Goal: Transaction & Acquisition: Purchase product/service

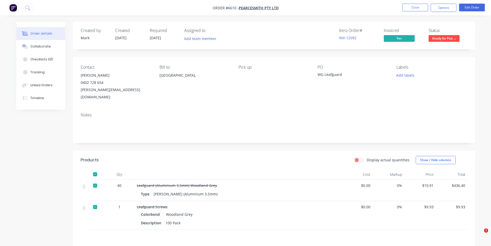
drag, startPoint x: 0, startPoint y: 0, endPoint x: 425, endPoint y: 3, distance: 425.5
click at [425, 2] on nav "Order #6610 - PearceSmith Pty Ltd Close Options Edit Order" at bounding box center [245, 7] width 491 height 15
click at [425, 3] on nav "Order #6610 - PearceSmith Pty Ltd Close Options Edit Order" at bounding box center [245, 7] width 491 height 15
click at [424, 5] on button "Close" at bounding box center [416, 8] width 26 height 8
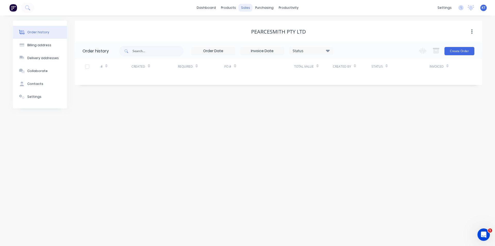
click at [244, 7] on div "sales" at bounding box center [246, 8] width 14 height 8
click at [255, 10] on div "purchasing" at bounding box center [264, 8] width 23 height 8
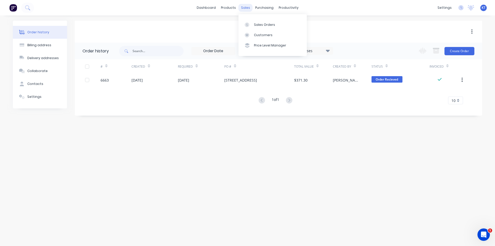
click at [251, 8] on div "sales" at bounding box center [246, 8] width 14 height 8
click at [268, 23] on div "Sales Orders" at bounding box center [264, 24] width 21 height 5
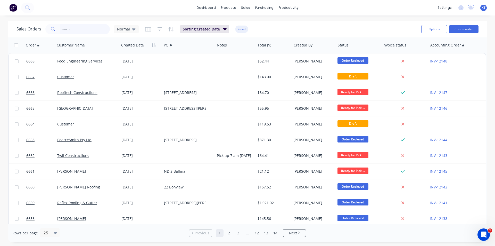
click at [93, 28] on input "text" at bounding box center [85, 29] width 50 height 10
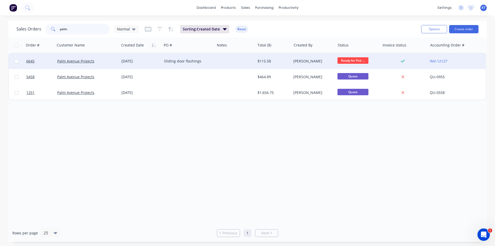
type input "palm"
click at [83, 58] on div "Palm Avenue Projects" at bounding box center [87, 60] width 64 height 15
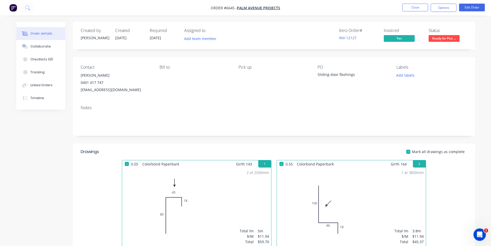
click at [444, 43] on div "Created by [PERSON_NAME] Created [DATE] Required [DATE] Assigned to Add team me…" at bounding box center [274, 35] width 402 height 27
click at [446, 36] on span "Ready for Pick ..." at bounding box center [444, 38] width 31 height 6
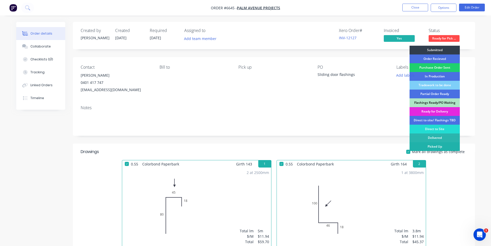
click at [445, 148] on div "Picked Up" at bounding box center [435, 146] width 50 height 9
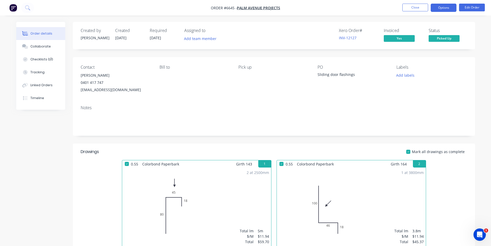
click at [448, 11] on button "Options" at bounding box center [444, 8] width 26 height 8
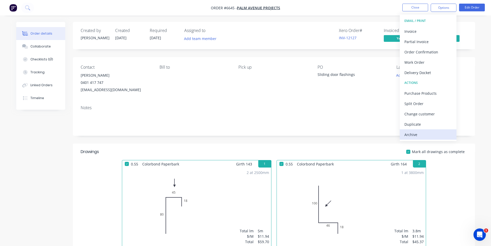
click at [416, 130] on button "Archive" at bounding box center [428, 134] width 57 height 10
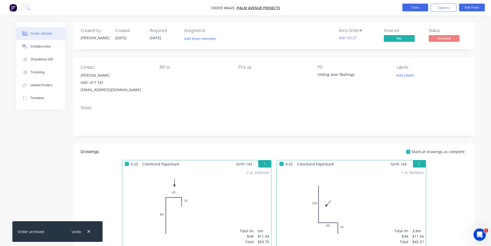
click at [406, 9] on button "Close" at bounding box center [416, 8] width 26 height 8
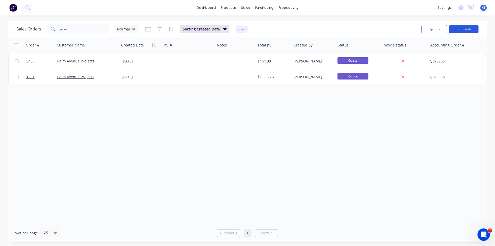
click at [470, 28] on button "Create order" at bounding box center [463, 29] width 29 height 8
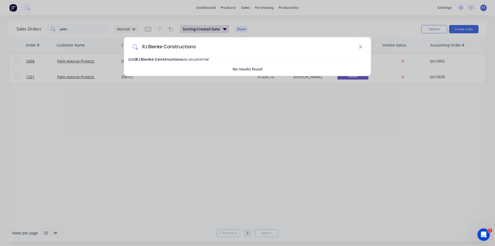
type input "RJ Bienke Constructions"
click at [178, 62] on div "Add RJ Bienke Constructions as a customer" at bounding box center [247, 59] width 247 height 6
select select "AU"
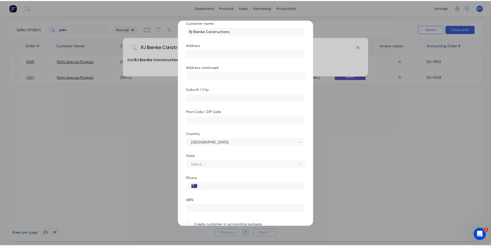
scroll to position [45, 0]
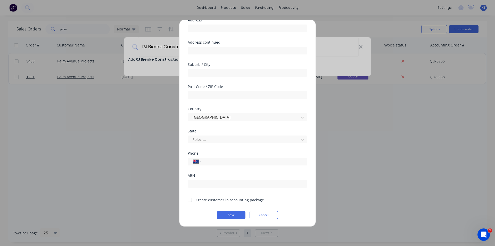
click at [192, 199] on div at bounding box center [190, 199] width 10 height 10
click at [215, 162] on input "tel" at bounding box center [253, 161] width 97 height 6
drag, startPoint x: 186, startPoint y: 162, endPoint x: 181, endPoint y: 162, distance: 4.9
click at [181, 162] on div "Add new customer Customer name RJ Bienke Constructions Address Address continue…" at bounding box center [247, 123] width 136 height 206
type input "0421 848 012"
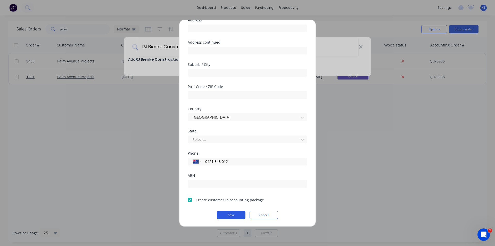
click at [233, 215] on button "Save" at bounding box center [231, 215] width 28 height 8
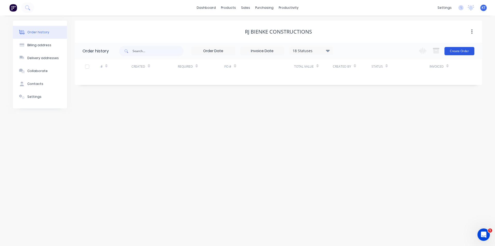
click at [469, 53] on button "Create Order" at bounding box center [460, 51] width 30 height 8
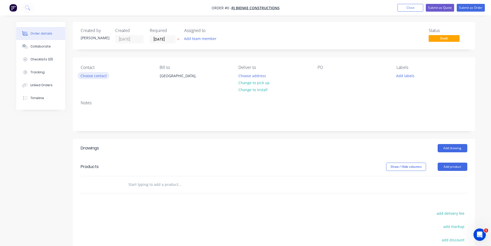
click at [108, 78] on button "Choose contact" at bounding box center [94, 75] width 32 height 7
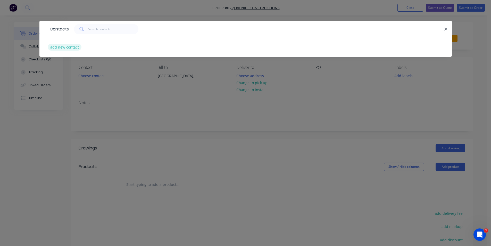
click at [67, 48] on button "add new contact" at bounding box center [65, 47] width 34 height 7
select select "AU"
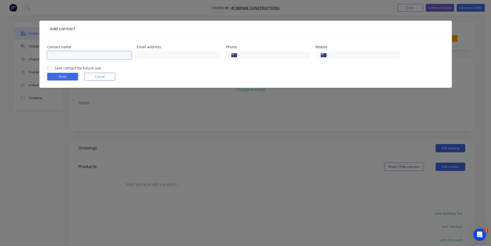
click at [86, 57] on input "text" at bounding box center [89, 55] width 84 height 8
type input "[PERSON_NAME]"
click at [358, 55] on input "tel" at bounding box center [363, 55] width 62 height 6
paste input "0421 848 012"
type input "0421 848 012"
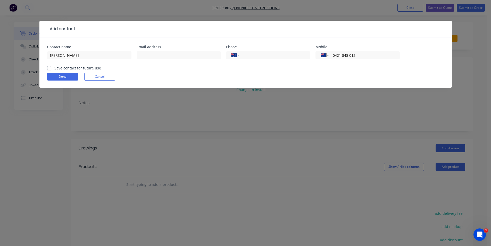
drag, startPoint x: 50, startPoint y: 66, endPoint x: 71, endPoint y: 69, distance: 21.4
click at [54, 66] on label "Save contact for future use" at bounding box center [77, 67] width 47 height 5
click at [50, 66] on input "Save contact for future use" at bounding box center [49, 67] width 4 height 5
checkbox input "true"
click at [158, 53] on input "text" at bounding box center [179, 55] width 84 height 8
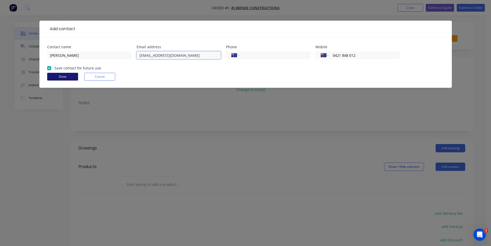
type input "[EMAIL_ADDRESS][DOMAIN_NAME]"
click at [59, 76] on button "Done" at bounding box center [62, 77] width 31 height 8
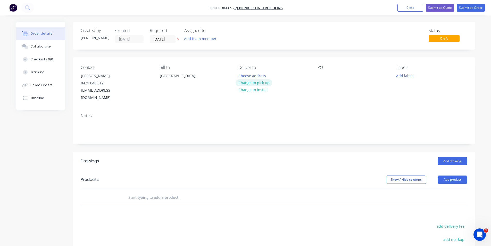
click at [258, 84] on button "Change to pick up" at bounding box center [254, 82] width 37 height 7
click at [333, 75] on div "PO" at bounding box center [353, 83] width 71 height 36
click at [318, 75] on div at bounding box center [322, 75] width 8 height 7
click at [459, 175] on button "Add product" at bounding box center [453, 179] width 30 height 8
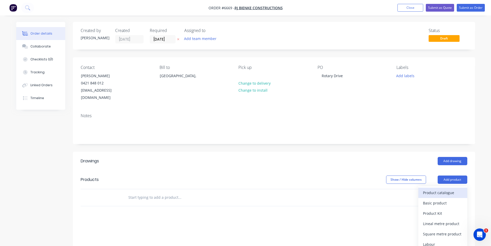
click at [453, 189] on div "Product catalogue" at bounding box center [443, 192] width 40 height 7
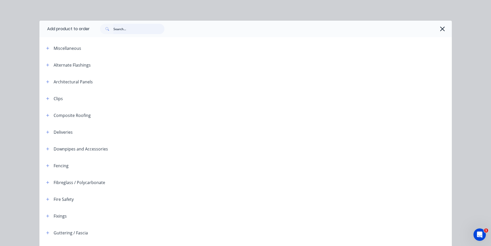
click at [131, 27] on input "text" at bounding box center [138, 29] width 51 height 10
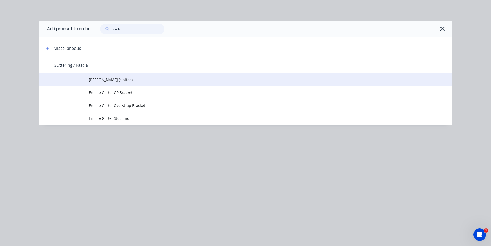
type input "emline"
click at [135, 77] on span "[PERSON_NAME] (slotted)" at bounding box center [234, 79] width 290 height 5
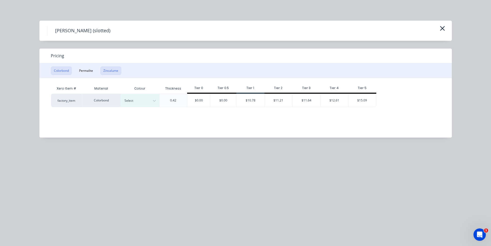
click at [110, 74] on button "Zincalume" at bounding box center [110, 70] width 21 height 9
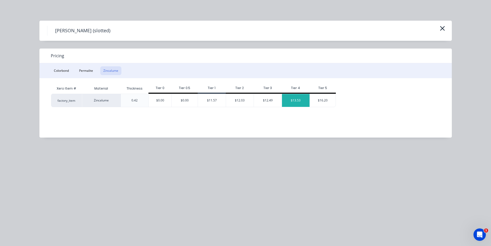
click at [288, 97] on div "$13.53" at bounding box center [296, 100] width 28 height 13
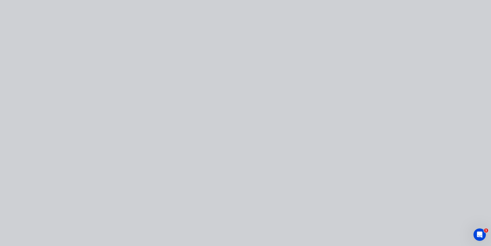
type input "$13.53"
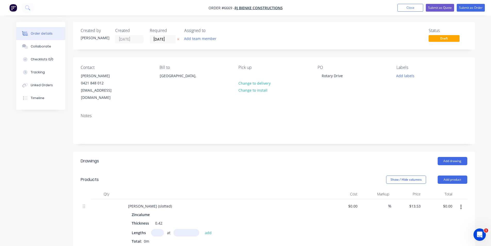
click at [161, 229] on input "text" at bounding box center [157, 232] width 13 height 7
type input "1"
type input "5400"
click at [202, 229] on button "add" at bounding box center [208, 232] width 12 height 7
type input "$73.06"
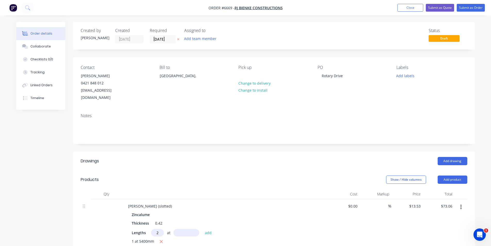
type input "2"
type input "3700"
click at [202, 229] on button "add" at bounding box center [208, 232] width 12 height 7
type input "$173.18"
type input "2"
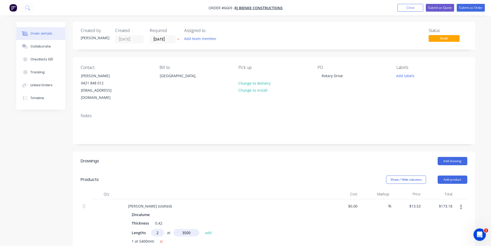
type input "3500"
click at [202, 229] on button "add" at bounding box center [208, 232] width 12 height 7
type input "$267.89"
type input "1"
type input "2400"
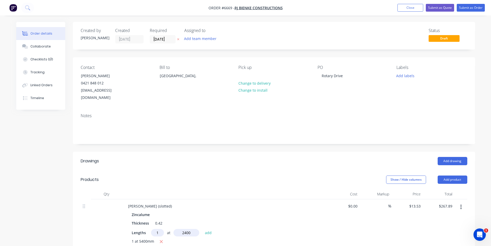
click at [202, 229] on button "add" at bounding box center [208, 232] width 12 height 7
type input "$300.37"
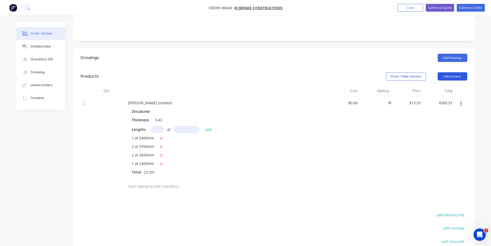
click at [444, 72] on button "Add product" at bounding box center [453, 76] width 30 height 8
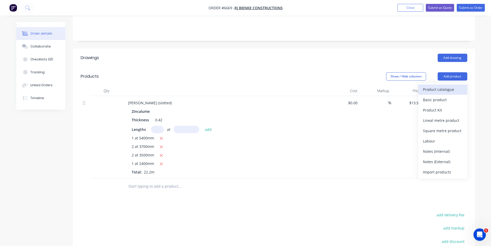
click at [445, 86] on div "Product catalogue" at bounding box center [443, 89] width 40 height 7
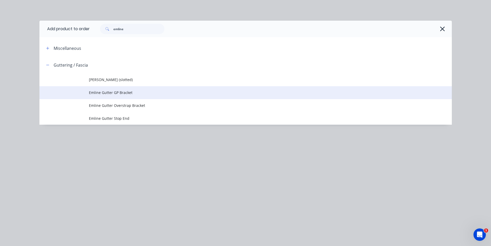
click at [124, 95] on span "Emline Gutter GP Bracket" at bounding box center [234, 92] width 290 height 5
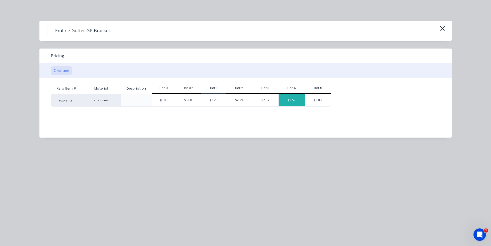
click at [299, 100] on div "$2.57" at bounding box center [292, 100] width 26 height 12
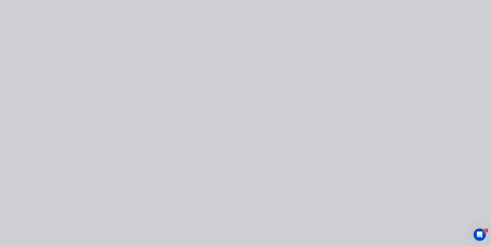
type input "$2.57"
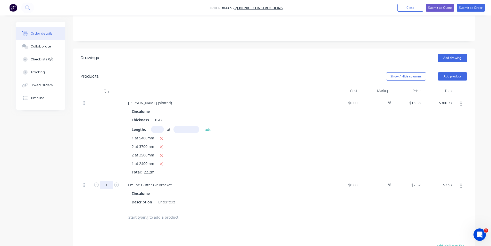
click at [107, 181] on input "1" at bounding box center [106, 185] width 13 height 8
type input "25"
type input "$64.25"
click at [294, 167] on div "1 at 5400mm 2 at 3700mm 2 at 3500mm 1 at 2400mm Total: 22.2m" at bounding box center [225, 154] width 187 height 39
drag, startPoint x: 471, startPoint y: 65, endPoint x: 457, endPoint y: 69, distance: 15.0
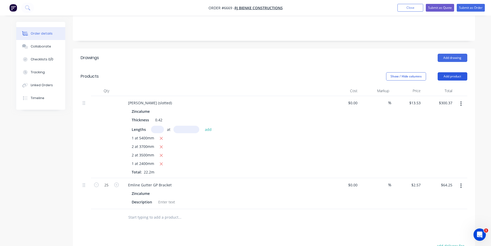
click at [470, 67] on header "Products Show / Hide columns Add product" at bounding box center [274, 76] width 402 height 19
click at [457, 72] on button "Add product" at bounding box center [453, 76] width 30 height 8
click at [451, 86] on div "Product catalogue" at bounding box center [443, 89] width 40 height 7
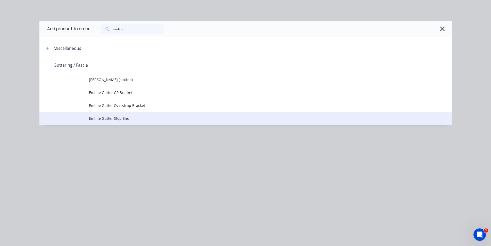
click at [141, 124] on td "Emline Gutter Stop End" at bounding box center [270, 118] width 363 height 13
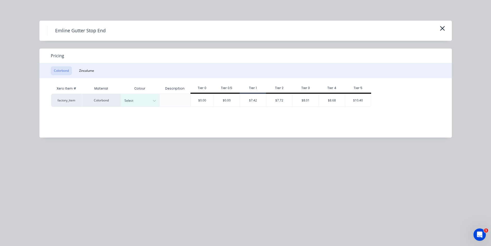
click at [77, 62] on div "Pricing" at bounding box center [245, 55] width 413 height 15
click at [85, 66] on button "Zincalume" at bounding box center [86, 70] width 21 height 9
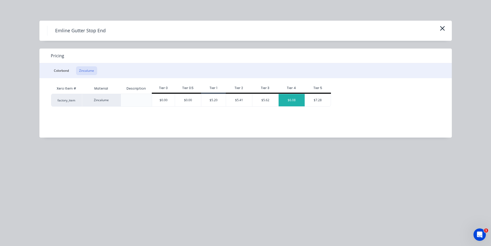
click at [290, 104] on div "$6.08" at bounding box center [292, 100] width 26 height 12
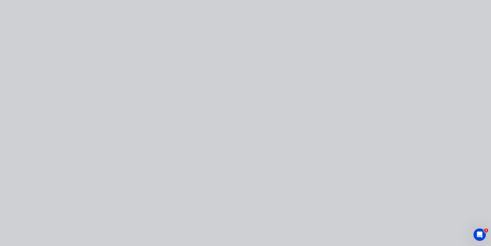
type input "$6.08"
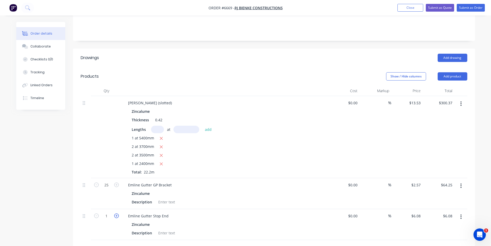
click at [118, 213] on icon "button" at bounding box center [116, 215] width 5 height 5
type input "2"
type input "$12.16"
click at [118, 213] on icon "button" at bounding box center [116, 215] width 5 height 5
type input "3"
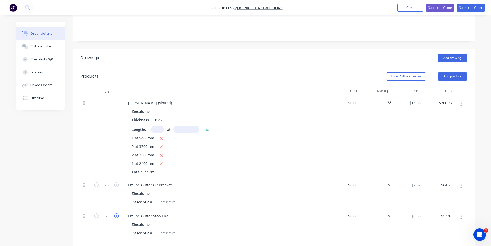
type input "$18.24"
click at [118, 213] on icon "button" at bounding box center [116, 215] width 5 height 5
type input "4"
type input "$24.32"
click at [457, 72] on button "Add product" at bounding box center [453, 76] width 30 height 8
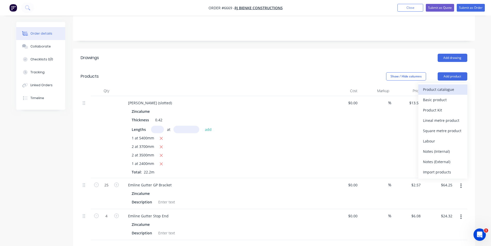
click at [453, 86] on div "Product catalogue" at bounding box center [443, 89] width 40 height 7
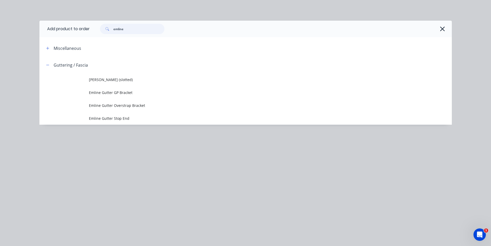
click at [133, 29] on input "emline" at bounding box center [138, 29] width 51 height 10
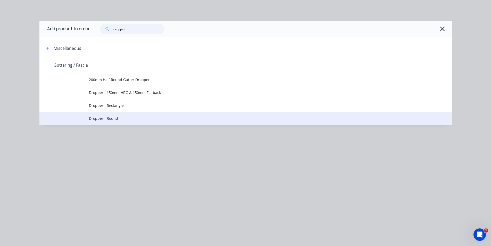
type input "dropper"
click at [103, 124] on td "Dropper - Round" at bounding box center [270, 118] width 363 height 13
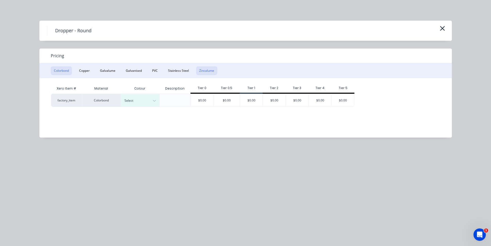
click at [201, 71] on button "Zincalume" at bounding box center [206, 70] width 21 height 9
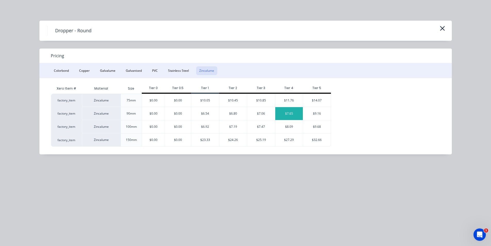
click at [293, 114] on div "$7.65" at bounding box center [289, 113] width 28 height 13
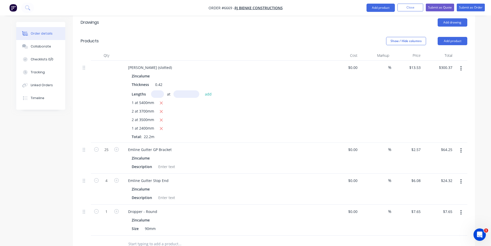
scroll to position [206, 0]
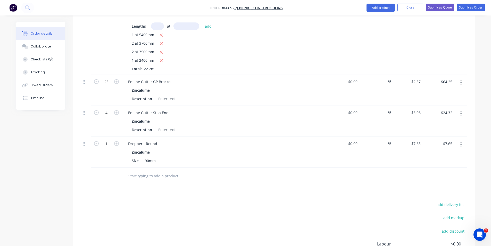
click at [118, 140] on div "1" at bounding box center [106, 152] width 31 height 31
click at [118, 141] on icon "button" at bounding box center [116, 143] width 5 height 5
type input "2"
type input "$15.30"
click at [387, 8] on button "Add product" at bounding box center [381, 8] width 28 height 8
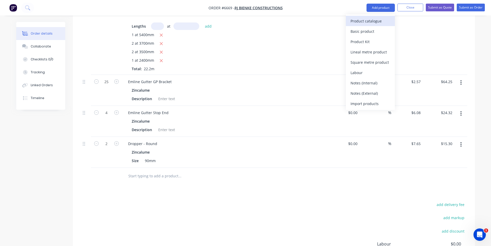
click at [383, 17] on div "Product catalogue" at bounding box center [371, 20] width 40 height 7
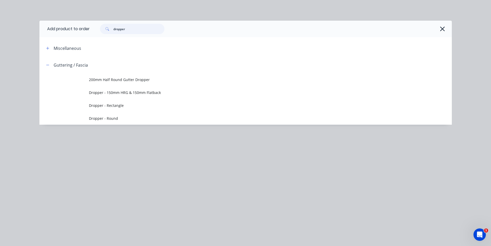
click at [127, 29] on input "dropper" at bounding box center [138, 29] width 51 height 10
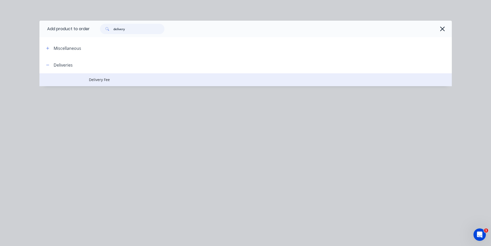
type input "delivery"
click at [104, 80] on span "Delivery Fee" at bounding box center [234, 79] width 290 height 5
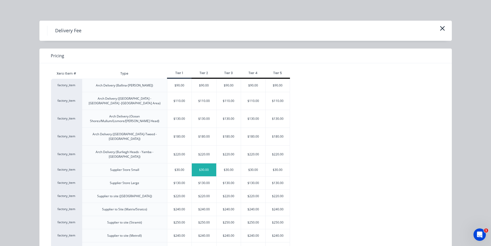
click at [205, 163] on div "$30.00" at bounding box center [204, 169] width 24 height 13
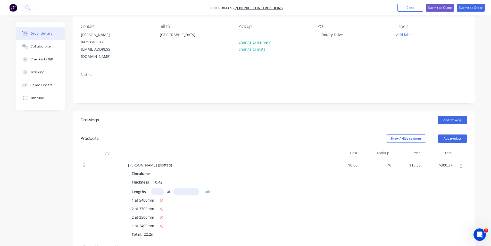
scroll to position [0, 0]
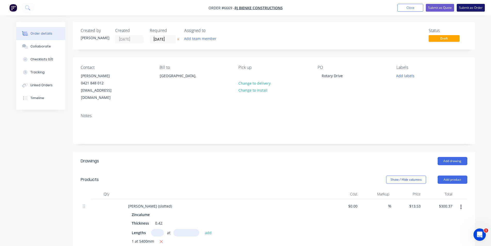
click at [477, 9] on button "Submit as Order" at bounding box center [471, 8] width 28 height 8
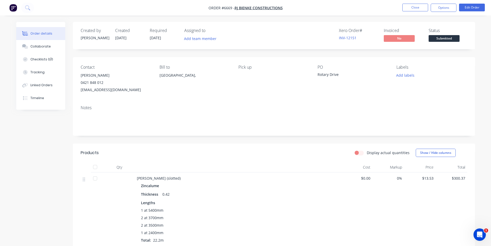
click at [450, 35] on span "Submitted" at bounding box center [444, 38] width 31 height 6
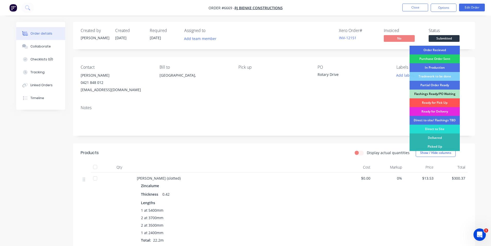
click at [447, 49] on div "Order Recieved" at bounding box center [435, 50] width 50 height 9
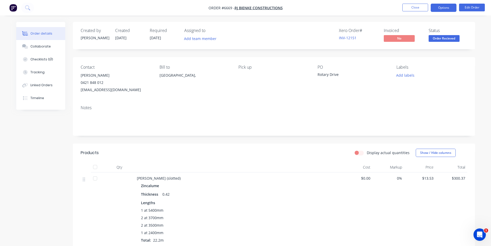
click at [447, 9] on button "Options" at bounding box center [444, 8] width 26 height 8
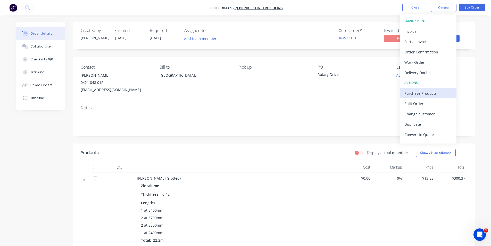
click at [428, 95] on div "Purchase Products" at bounding box center [428, 92] width 47 height 7
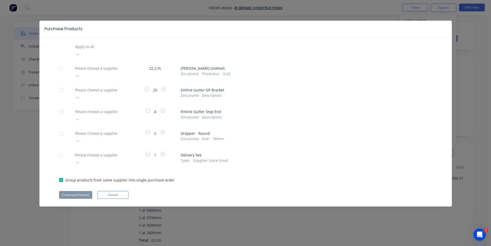
click at [104, 50] on div at bounding box center [112, 46] width 74 height 6
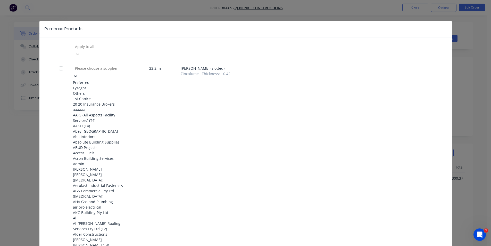
click at [93, 85] on div "Lysaght" at bounding box center [101, 87] width 57 height 5
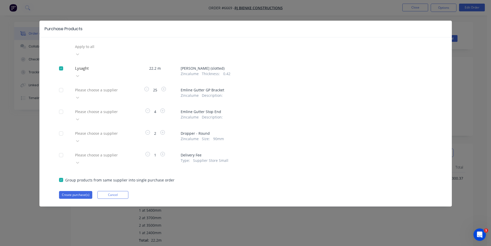
click at [96, 50] on div at bounding box center [112, 46] width 74 height 6
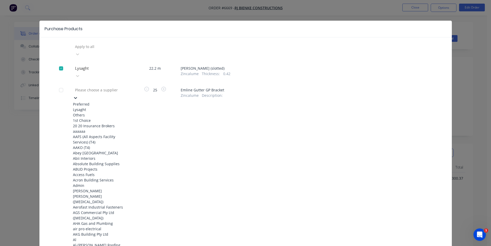
click at [91, 107] on div "Lysaght" at bounding box center [101, 109] width 57 height 5
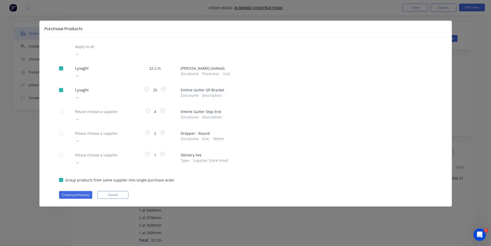
click at [92, 50] on div at bounding box center [112, 46] width 74 height 6
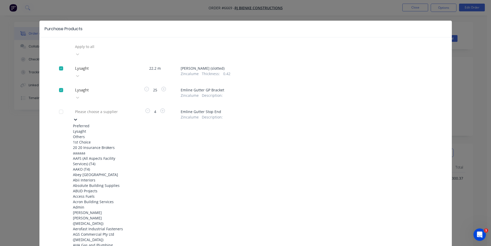
click at [89, 128] on div "Lysaght" at bounding box center [101, 130] width 57 height 5
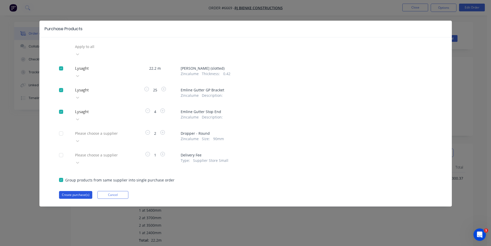
click at [82, 191] on button "Create purchase(s)" at bounding box center [75, 195] width 33 height 8
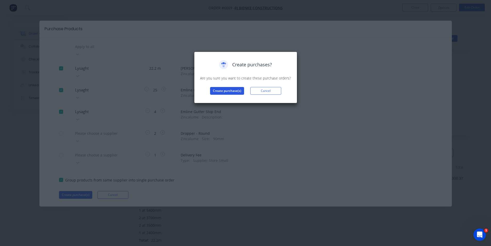
click at [220, 88] on button "Create purchase(s)" at bounding box center [227, 91] width 34 height 8
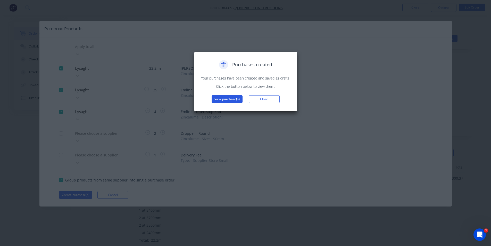
click at [227, 99] on button "View purchase(s)" at bounding box center [227, 99] width 31 height 8
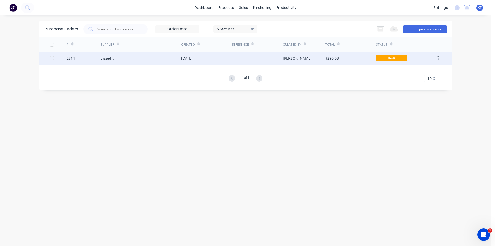
click at [319, 60] on div "[PERSON_NAME]" at bounding box center [304, 58] width 43 height 13
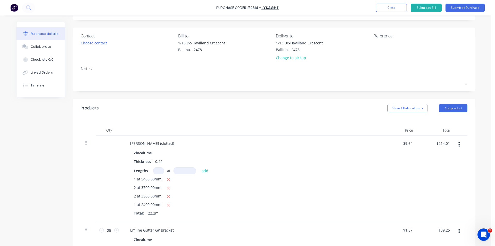
scroll to position [52, 0]
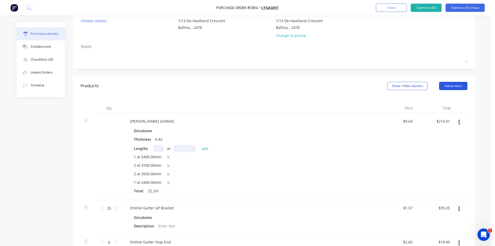
click at [449, 86] on button "Add product" at bounding box center [453, 86] width 28 height 8
click at [437, 101] on div "Product catalogue" at bounding box center [443, 98] width 40 height 7
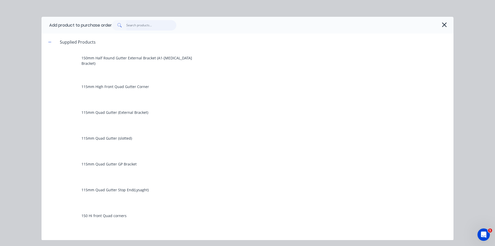
click at [144, 22] on input "text" at bounding box center [151, 25] width 50 height 10
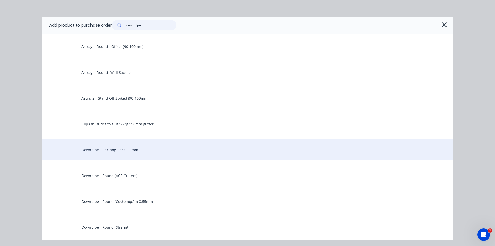
scroll to position [231, 0]
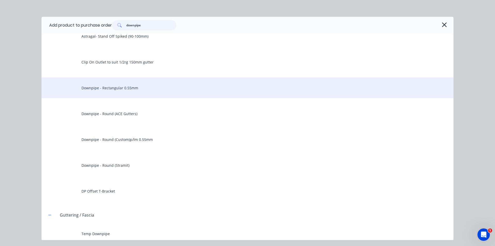
type input "downpipe"
click at [113, 93] on div "Downpipe - Rectangular 0.55mm" at bounding box center [248, 87] width 412 height 21
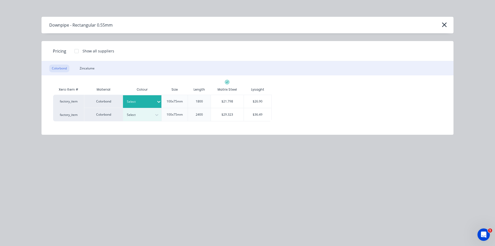
click at [150, 104] on div "Select" at bounding box center [139, 101] width 33 height 7
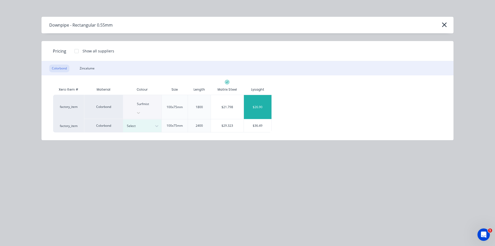
click at [251, 96] on div "$26.90" at bounding box center [258, 107] width 28 height 24
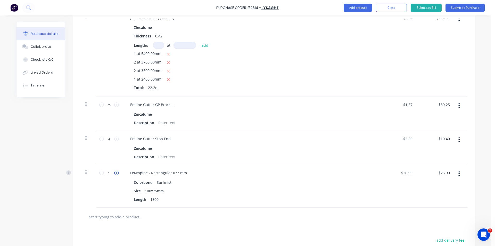
click at [114, 174] on icon at bounding box center [116, 172] width 5 height 5
type input "2"
type input "$53.80"
click at [358, 10] on button "Add product" at bounding box center [358, 8] width 28 height 8
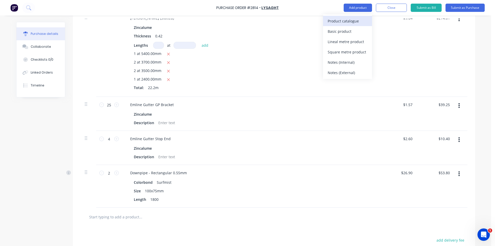
click at [357, 21] on div "Product catalogue" at bounding box center [348, 20] width 40 height 7
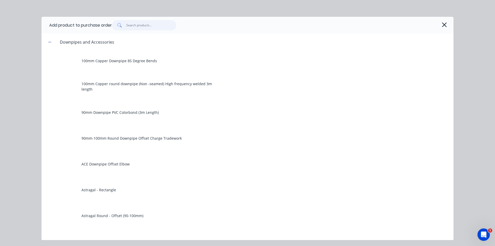
click at [142, 26] on input "text" at bounding box center [151, 25] width 50 height 10
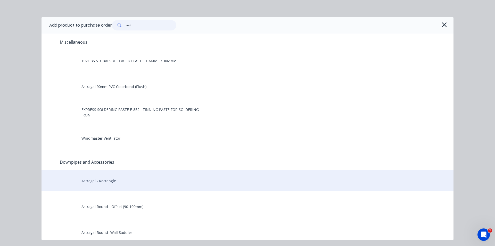
type input "ast"
click at [112, 184] on div "Astragal - Rectangle" at bounding box center [248, 180] width 412 height 21
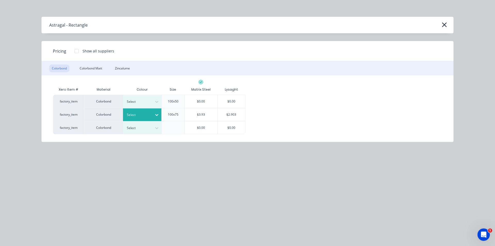
click at [147, 115] on div at bounding box center [138, 115] width 23 height 6
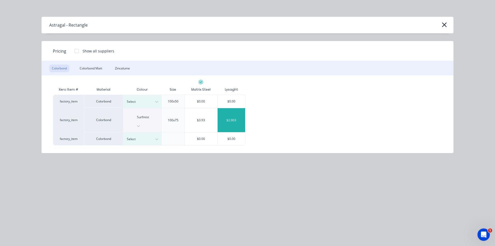
click at [235, 114] on div "$2.903" at bounding box center [232, 120] width 28 height 24
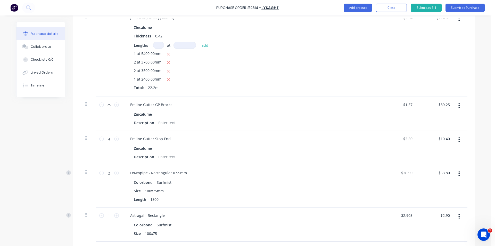
scroll to position [259, 0]
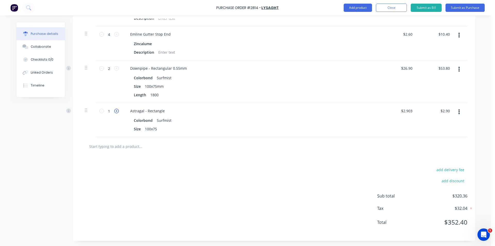
click at [114, 113] on icon at bounding box center [116, 111] width 5 height 5
type input "2"
type input "$5.81"
click at [114, 113] on icon at bounding box center [116, 111] width 5 height 5
type input "3"
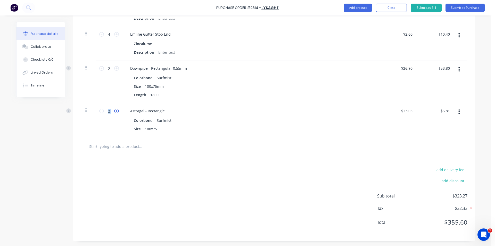
type input "$8.71"
click at [114, 113] on icon at bounding box center [116, 111] width 5 height 5
type input "4"
type input "$11.61"
click at [365, 8] on button "Add product" at bounding box center [358, 8] width 28 height 8
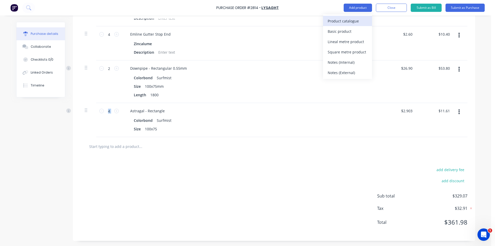
click at [365, 18] on div "Product catalogue" at bounding box center [348, 20] width 40 height 7
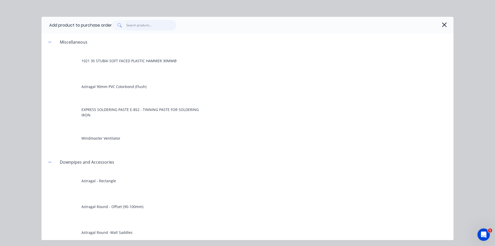
click at [129, 24] on input "text" at bounding box center [151, 25] width 50 height 10
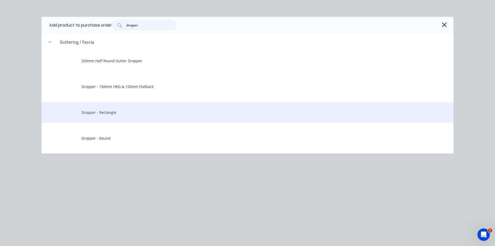
type input "dropper"
click at [121, 121] on div "Dropper - Rectangle" at bounding box center [248, 112] width 412 height 21
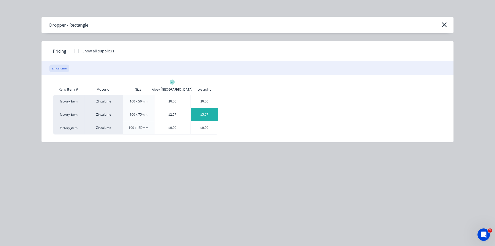
click at [204, 111] on div "$5.67" at bounding box center [205, 114] width 28 height 13
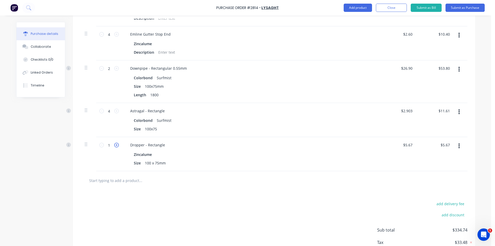
click at [115, 146] on icon at bounding box center [116, 145] width 5 height 5
type input "2"
type input "$11.34"
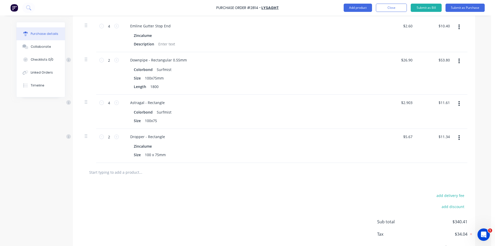
scroll to position [293, 0]
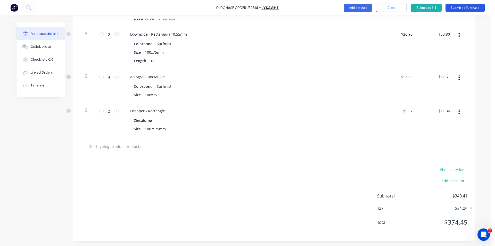
click at [464, 9] on button "Submit as Purchase" at bounding box center [465, 8] width 39 height 8
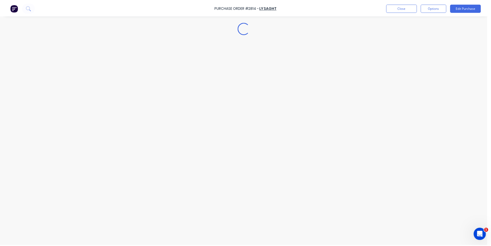
scroll to position [0, 0]
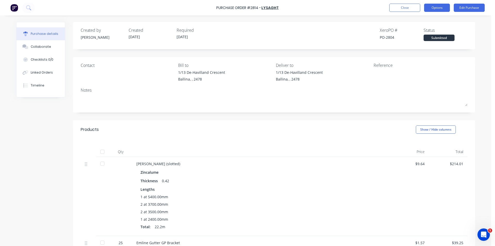
click at [438, 7] on button "Options" at bounding box center [437, 8] width 26 height 8
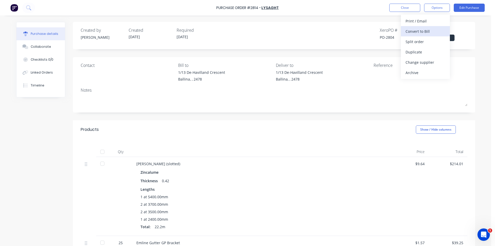
click at [429, 30] on div "Convert to Bill" at bounding box center [426, 31] width 40 height 7
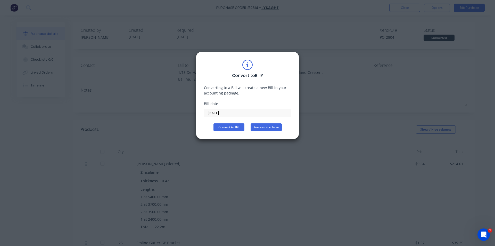
click at [269, 128] on button "Keep as Purchase" at bounding box center [266, 127] width 31 height 8
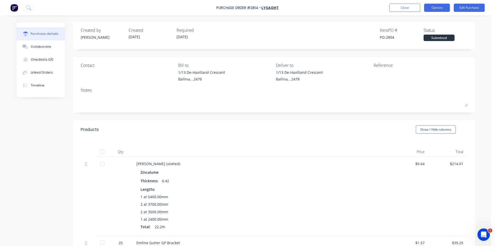
click at [433, 7] on button "Options" at bounding box center [437, 8] width 26 height 8
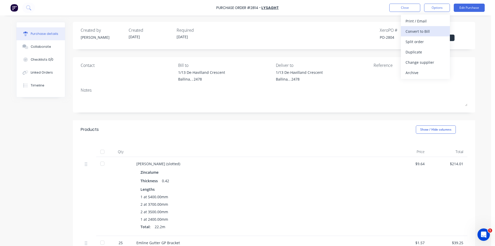
click at [418, 26] on button "Convert to Bill" at bounding box center [425, 31] width 49 height 10
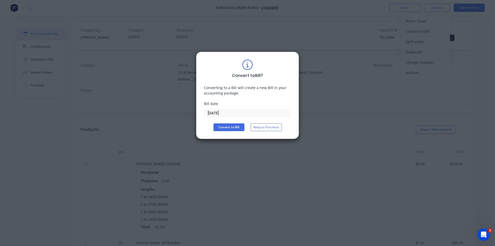
drag, startPoint x: 252, startPoint y: 125, endPoint x: 257, endPoint y: 129, distance: 6.9
click at [253, 126] on button "Keep as Purchase" at bounding box center [266, 127] width 31 height 8
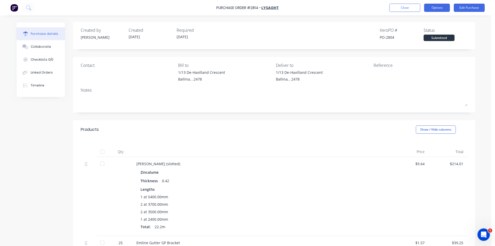
click at [442, 9] on button "Options" at bounding box center [437, 8] width 26 height 8
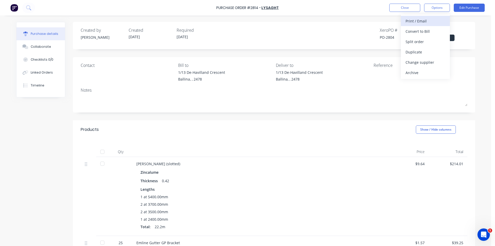
click at [436, 19] on div "Print / Email" at bounding box center [426, 20] width 40 height 7
click at [428, 45] on div "Without pricing" at bounding box center [426, 41] width 40 height 7
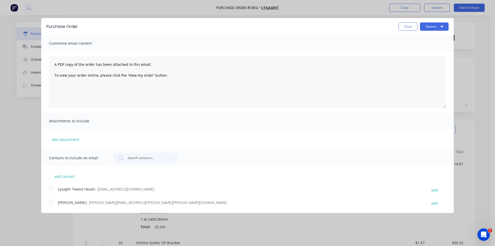
click at [55, 190] on div at bounding box center [51, 188] width 10 height 10
click at [435, 27] on button "Options" at bounding box center [434, 26] width 29 height 8
click at [430, 50] on div "Email" at bounding box center [424, 49] width 40 height 7
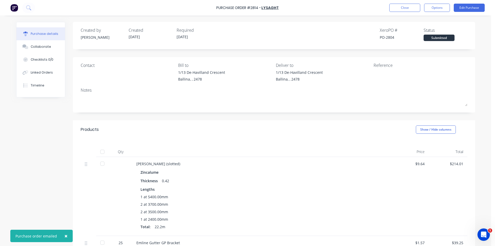
click at [397, 12] on div "Purchase Order #2814 - Lysaght Close Options Edit Purchase" at bounding box center [247, 7] width 495 height 15
click at [405, 8] on button "Close" at bounding box center [404, 8] width 31 height 8
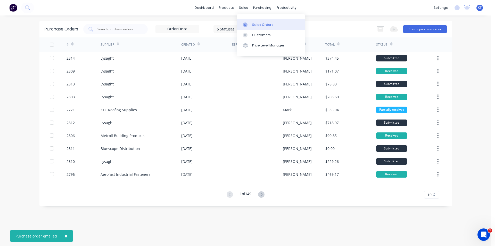
click at [253, 26] on div "Sales Orders" at bounding box center [262, 24] width 21 height 5
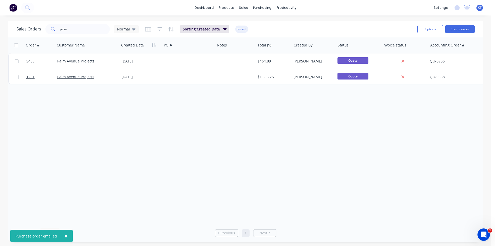
click at [110, 36] on div "Sales Orders palm Normal Sorting: Created Date Reset Options Create order" at bounding box center [245, 29] width 475 height 17
drag, startPoint x: 110, startPoint y: 36, endPoint x: 87, endPoint y: 35, distance: 23.5
click at [110, 36] on div "Sales Orders palm Normal Sorting: Created Date Reset Options Create order" at bounding box center [245, 29] width 475 height 17
click at [87, 35] on div "Sales Orders palm Normal Sorting: Created Date Reset" at bounding box center [215, 29] width 397 height 13
click at [449, 24] on div "Options Create order" at bounding box center [444, 29] width 59 height 13
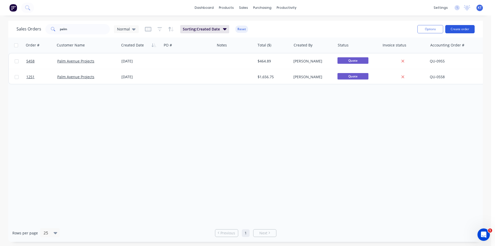
click at [463, 30] on button "Create order" at bounding box center [459, 29] width 29 height 8
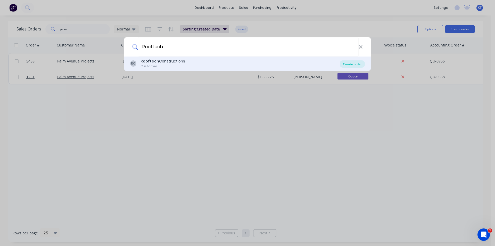
type input "Rooftech"
click at [356, 64] on div "Create order" at bounding box center [352, 63] width 25 height 7
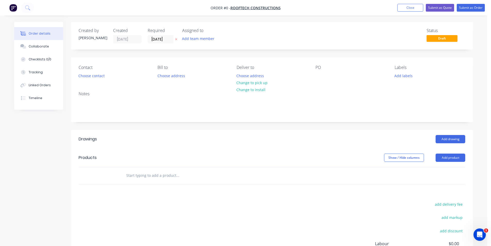
click at [93, 81] on div "Contact Choose contact [PERSON_NAME] to Choose address Deliver to Choose addres…" at bounding box center [272, 72] width 402 height 30
click at [93, 78] on button "Choose contact" at bounding box center [92, 75] width 32 height 7
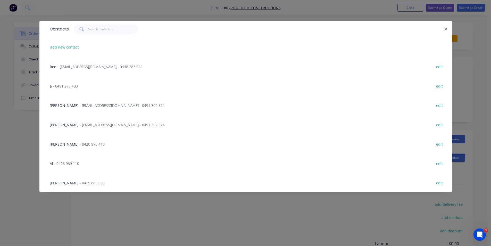
click at [93, 125] on span "- [EMAIL_ADDRESS][DOMAIN_NAME] - 0491 302 624" at bounding box center [122, 124] width 85 height 5
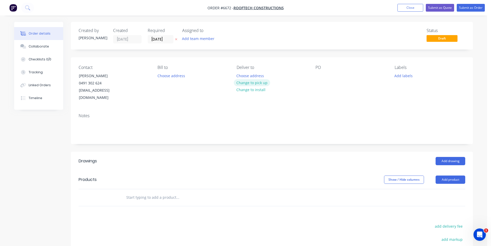
click at [254, 83] on button "Change to pick up" at bounding box center [252, 82] width 37 height 7
click at [320, 76] on div at bounding box center [320, 75] width 8 height 7
click at [318, 79] on div at bounding box center [320, 75] width 8 height 7
click at [321, 17] on div "Order details Collaborate Checklists 0/0 Tracking Linked Orders Timeline Order …" at bounding box center [243, 169] width 487 height 338
click at [452, 177] on header "Products Show / Hide columns Add product" at bounding box center [272, 179] width 402 height 19
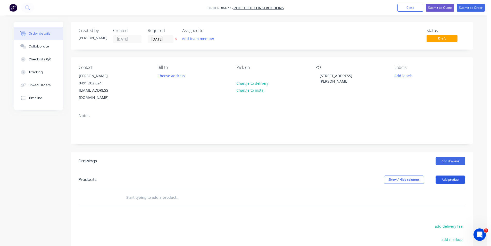
click at [452, 175] on button "Add product" at bounding box center [451, 179] width 30 height 8
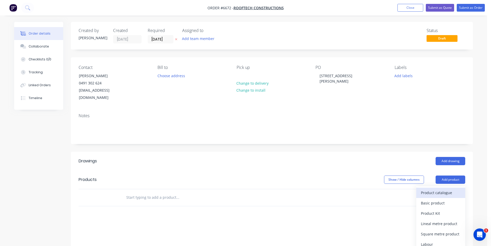
click at [450, 189] on div "Product catalogue" at bounding box center [441, 192] width 40 height 7
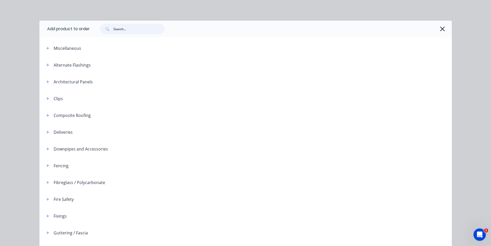
click at [139, 28] on input "text" at bounding box center [138, 29] width 51 height 10
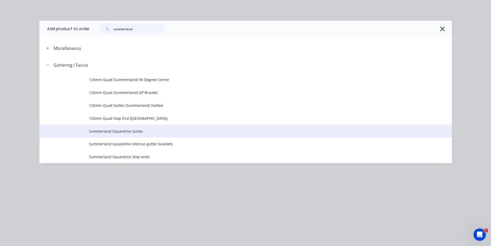
type input "summerland"
click at [147, 131] on span "Summerland Squareline Gutter" at bounding box center [234, 130] width 290 height 5
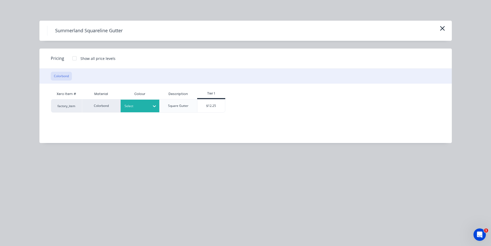
click at [147, 109] on div at bounding box center [136, 106] width 23 height 6
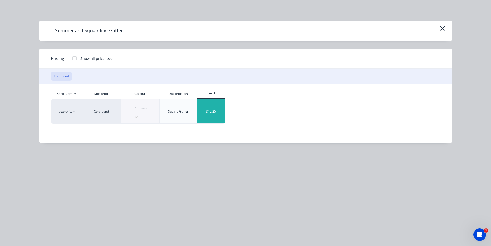
click at [219, 111] on div "$12.25" at bounding box center [212, 111] width 28 height 24
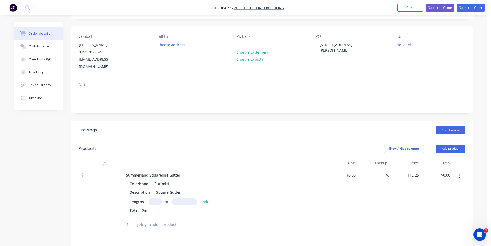
scroll to position [52, 0]
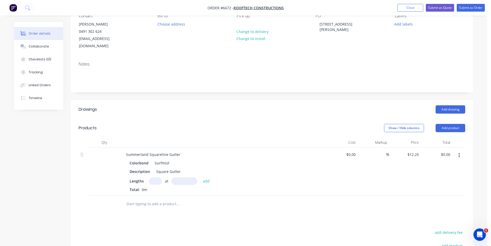
click at [152, 183] on div "Lengths at add Total: 0m" at bounding box center [223, 184] width 187 height 15
click at [153, 180] on input "text" at bounding box center [155, 180] width 13 height 7
type input "2"
type input "4800"
click at [200, 177] on button "add" at bounding box center [206, 180] width 12 height 7
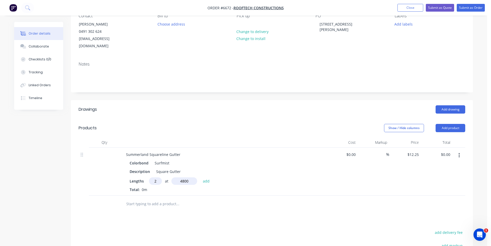
type input "$117.60"
type input "2"
type input "3800"
click at [200, 177] on button "add" at bounding box center [206, 180] width 12 height 7
type input "$210.70"
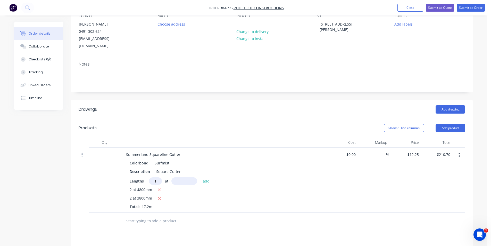
type input "1"
type input "2000"
click at [200, 177] on button "add" at bounding box center [206, 180] width 12 height 7
type input "$235.20"
click at [181, 151] on div "Summerland Squareline Gutter" at bounding box center [153, 154] width 63 height 7
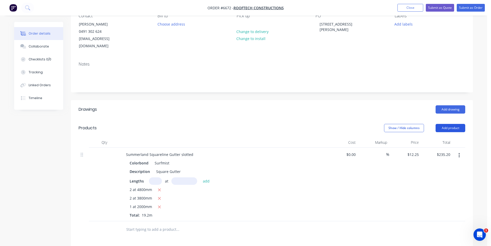
click at [451, 124] on button "Add product" at bounding box center [451, 128] width 30 height 8
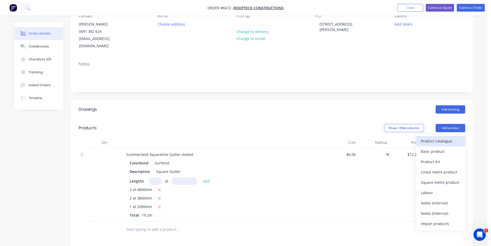
click at [441, 137] on div "Product catalogue" at bounding box center [441, 140] width 40 height 7
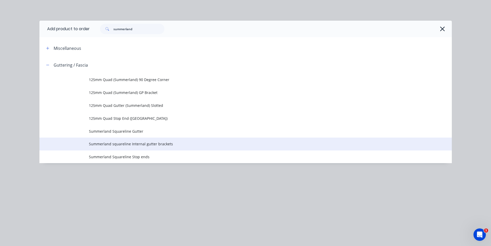
click at [147, 149] on td "Summerland squareline Internal gutter brackets" at bounding box center [270, 143] width 363 height 13
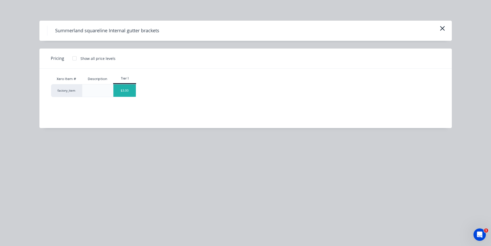
click at [128, 92] on div "$3.00" at bounding box center [124, 90] width 22 height 12
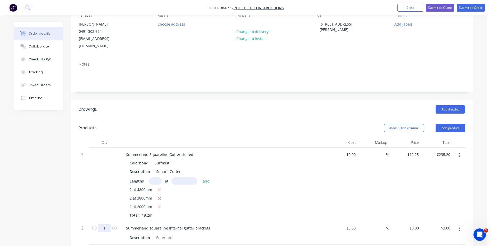
click at [104, 227] on input "1" at bounding box center [104, 228] width 13 height 8
type input "25"
type input "$75.00"
click at [279, 204] on div "1 at 2000mm" at bounding box center [223, 207] width 187 height 6
click at [454, 124] on button "Add product" at bounding box center [451, 128] width 30 height 8
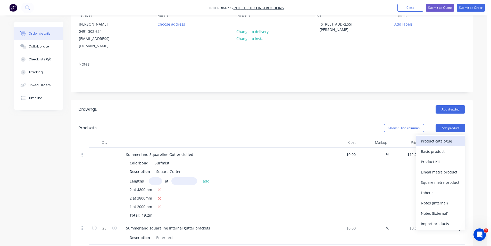
click at [450, 137] on div "Product catalogue" at bounding box center [441, 140] width 40 height 7
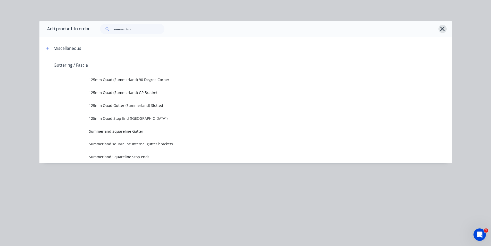
click at [445, 30] on button "button" at bounding box center [443, 29] width 8 height 8
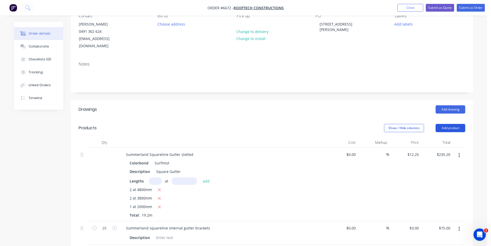
click at [453, 124] on button "Add product" at bounding box center [451, 128] width 30 height 8
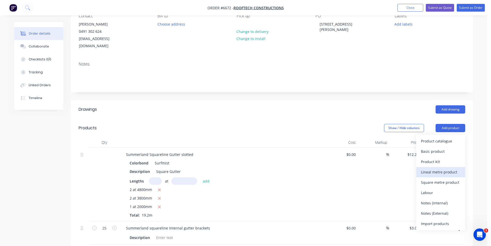
click at [441, 168] on div "Lineal metre product" at bounding box center [441, 171] width 40 height 7
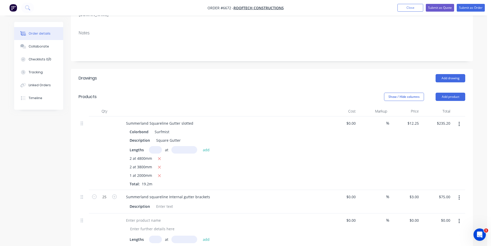
scroll to position [155, 0]
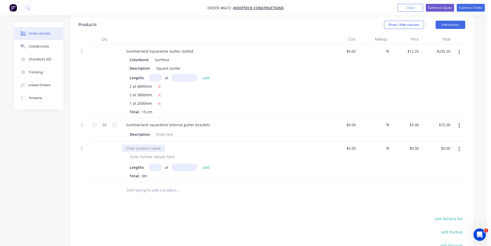
click at [148, 149] on div at bounding box center [143, 147] width 43 height 7
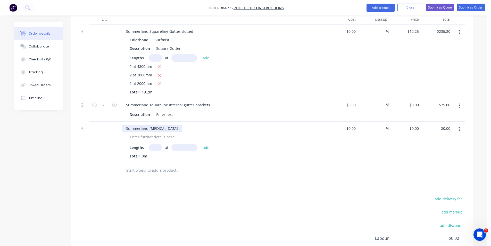
scroll to position [180, 0]
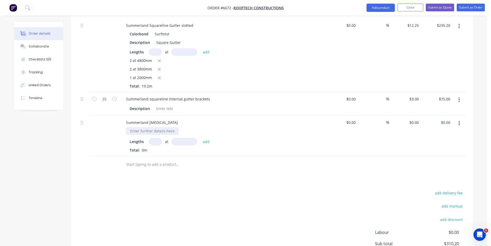
click at [166, 129] on div at bounding box center [152, 130] width 53 height 7
click at [159, 141] on input "text" at bounding box center [155, 141] width 13 height 7
type input "1"
type input "3400"
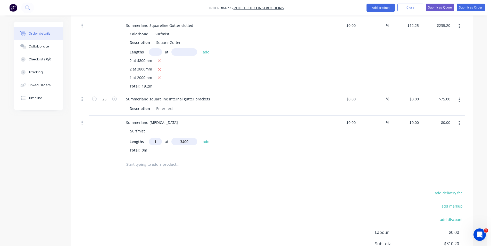
click at [200, 138] on button "add" at bounding box center [206, 141] width 12 height 7
type input "2"
type input "4700"
click at [200, 138] on button "add" at bounding box center [206, 141] width 12 height 7
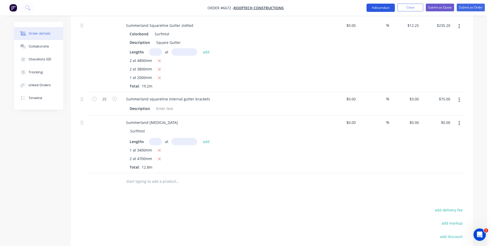
click at [378, 7] on button "Add product" at bounding box center [381, 8] width 28 height 8
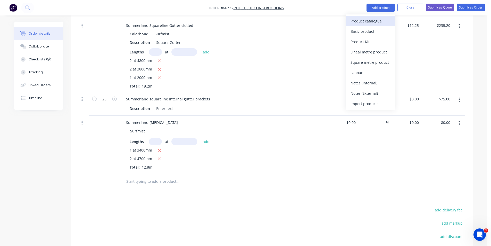
click at [371, 21] on div "Product catalogue" at bounding box center [371, 20] width 40 height 7
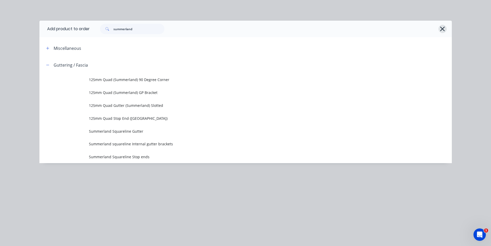
click at [441, 31] on icon "button" at bounding box center [442, 29] width 5 height 5
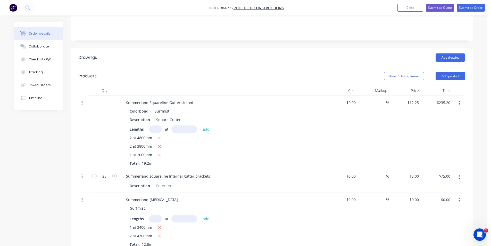
scroll to position [103, 0]
click at [456, 74] on header "Products Show / Hide columns Add product" at bounding box center [272, 76] width 402 height 19
click at [456, 72] on button "Add product" at bounding box center [451, 76] width 30 height 8
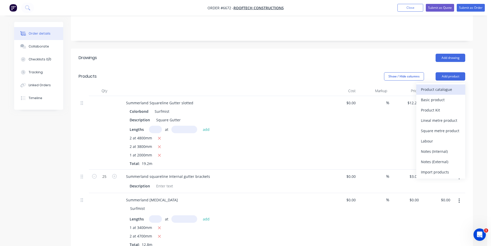
click at [450, 86] on div "Product catalogue" at bounding box center [441, 89] width 40 height 7
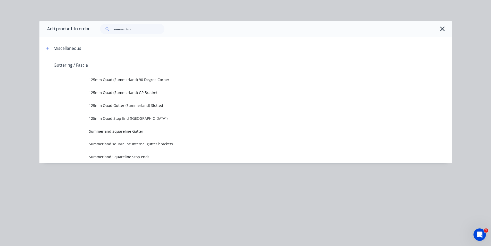
click at [438, 29] on div "summerland" at bounding box center [268, 29] width 357 height 10
click at [442, 29] on icon "button" at bounding box center [442, 28] width 5 height 7
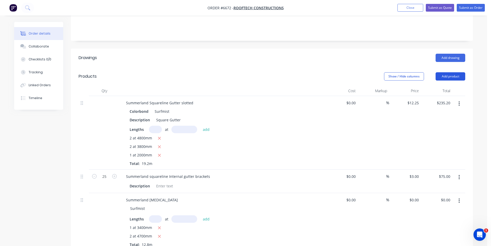
click at [454, 72] on button "Add product" at bounding box center [451, 76] width 30 height 8
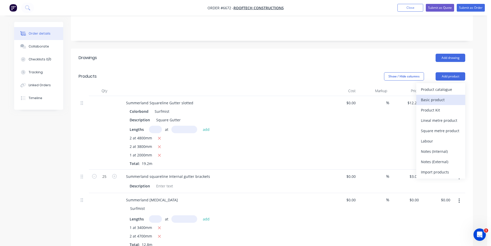
click at [449, 96] on div "Basic product" at bounding box center [441, 99] width 40 height 7
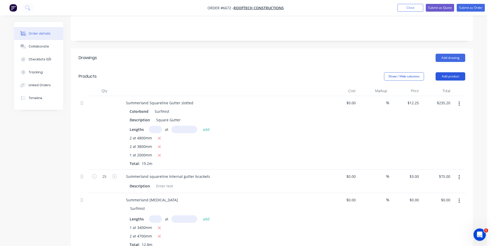
click at [453, 72] on button "Add product" at bounding box center [451, 76] width 30 height 8
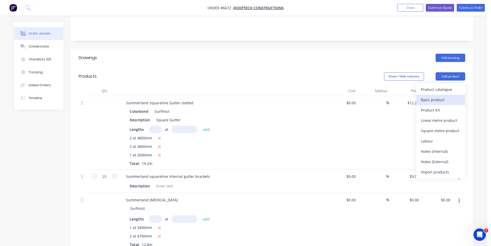
click at [447, 96] on div "Basic product" at bounding box center [441, 99] width 40 height 7
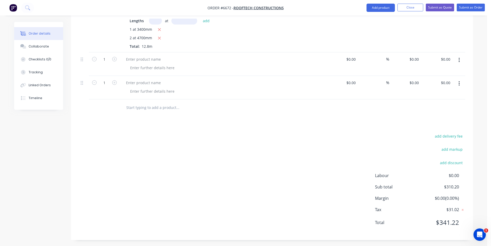
scroll to position [250, 0]
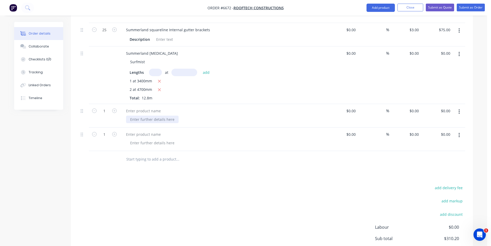
click at [141, 116] on div at bounding box center [152, 119] width 53 height 7
click at [141, 110] on div at bounding box center [143, 110] width 43 height 7
click at [142, 123] on div "Summerland [MEDICAL_DATA] Corners" at bounding box center [223, 115] width 206 height 23
click at [142, 119] on div at bounding box center [152, 119] width 53 height 7
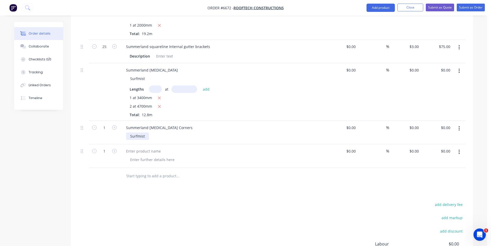
scroll to position [224, 0]
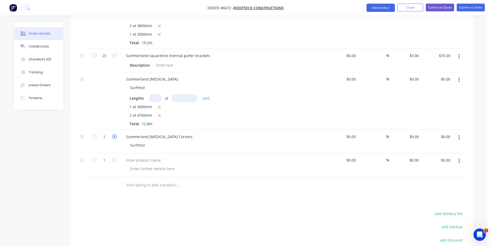
click at [116, 134] on icon "button" at bounding box center [114, 136] width 5 height 5
type input "2"
click at [134, 159] on div at bounding box center [143, 159] width 43 height 7
click at [110, 60] on input "1" at bounding box center [104, 56] width 13 height 8
type input "10"
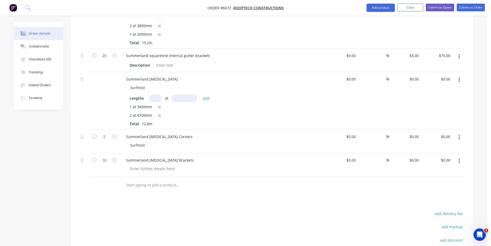
click at [333, 203] on div "Drawings Add drawing Products Show / Hide columns Add product Qty Cost Markup P…" at bounding box center [272, 122] width 402 height 389
click at [376, 8] on button "Add product" at bounding box center [381, 8] width 28 height 8
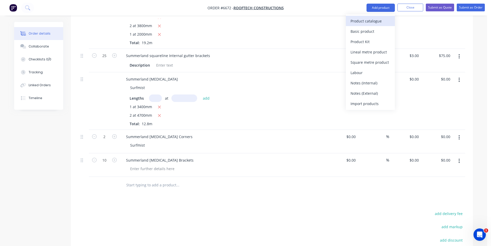
click at [377, 19] on div "Product catalogue" at bounding box center [371, 20] width 40 height 7
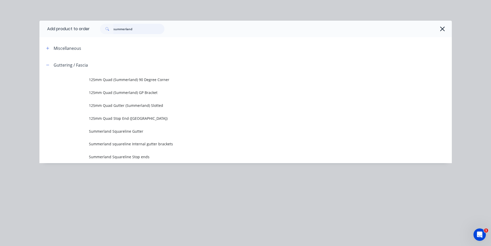
click at [156, 31] on input "summerland" at bounding box center [138, 29] width 51 height 10
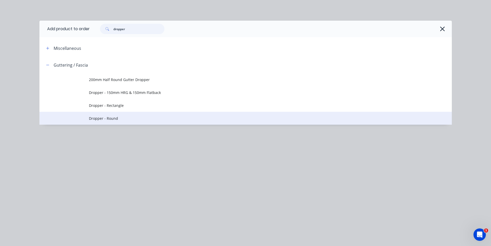
type input "dropper"
click at [115, 114] on td "Dropper - Round" at bounding box center [270, 118] width 363 height 13
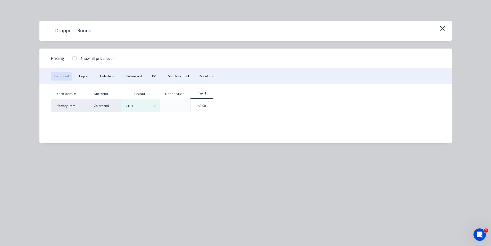
click at [220, 78] on div "Colorbond Copper Galvalume Galvanised PVC Stainless Steel Zincalume" at bounding box center [245, 76] width 413 height 15
drag, startPoint x: 215, startPoint y: 78, endPoint x: 210, endPoint y: 85, distance: 8.7
click at [213, 78] on button "Zincalume" at bounding box center [206, 76] width 21 height 9
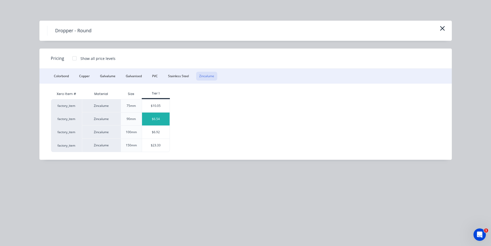
click at [159, 116] on div "$6.54" at bounding box center [156, 118] width 28 height 13
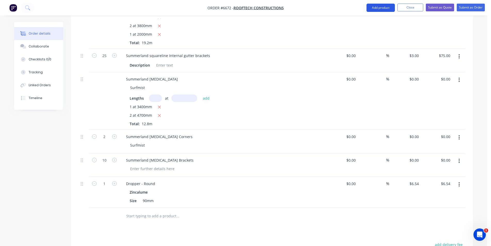
click at [379, 6] on button "Add product" at bounding box center [381, 8] width 28 height 8
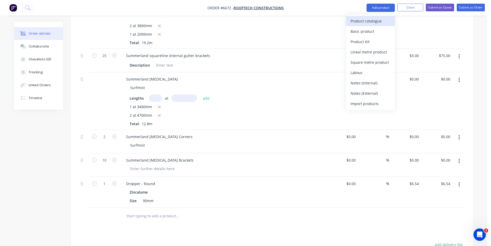
click at [378, 19] on div "Product catalogue" at bounding box center [371, 20] width 40 height 7
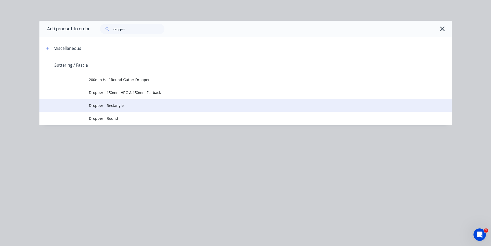
click at [129, 105] on span "Dropper - Rectangle" at bounding box center [234, 105] width 290 height 5
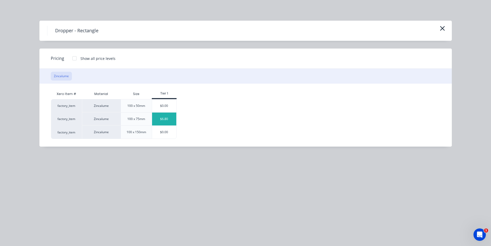
click at [161, 119] on div "$6.80" at bounding box center [164, 118] width 24 height 13
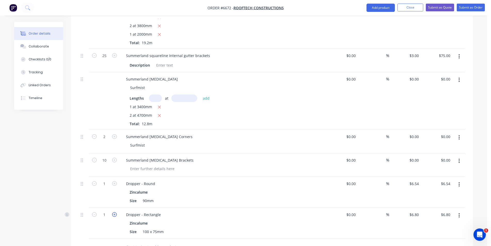
click at [115, 212] on icon "button" at bounding box center [114, 214] width 5 height 5
type input "2"
type input "$13.60"
click at [371, 10] on button "Add product" at bounding box center [381, 8] width 28 height 8
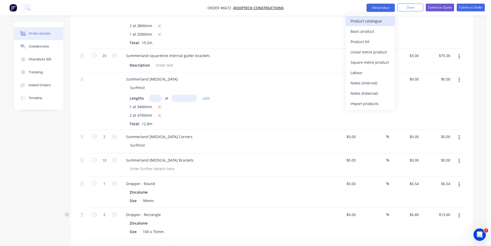
click at [368, 20] on div "Product catalogue" at bounding box center [371, 20] width 40 height 7
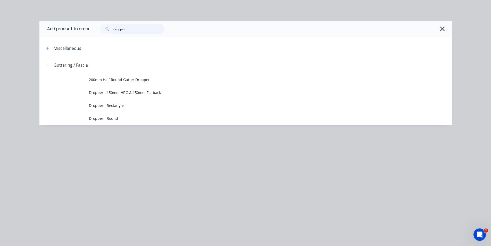
click at [142, 28] on input "dropper" at bounding box center [138, 29] width 51 height 10
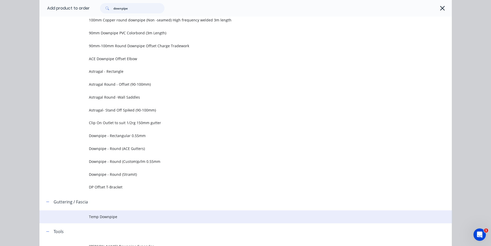
scroll to position [102, 0]
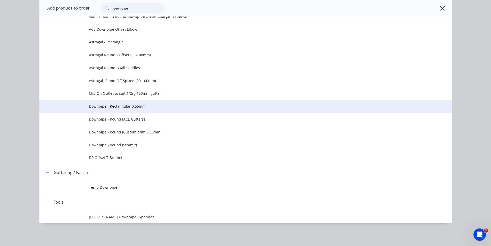
type input "downpipe"
click at [120, 110] on td "Downpipe - Rectangular 0.55mm" at bounding box center [270, 106] width 363 height 13
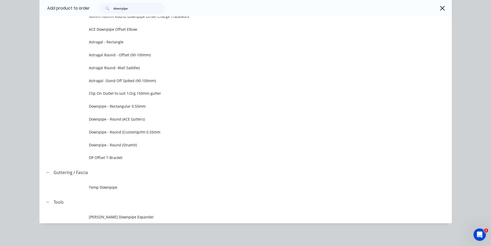
scroll to position [0, 0]
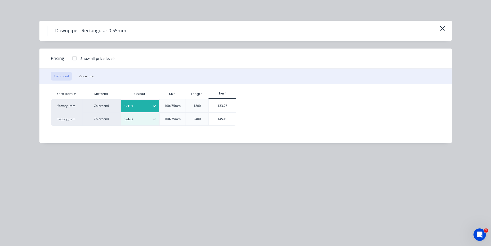
click at [147, 108] on div at bounding box center [136, 106] width 23 height 6
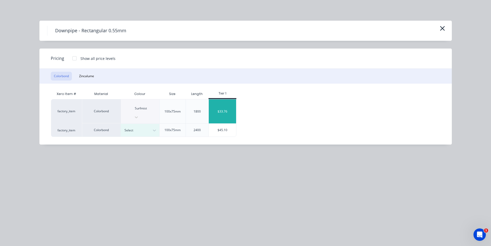
click at [224, 108] on div "$33.76" at bounding box center [223, 111] width 28 height 24
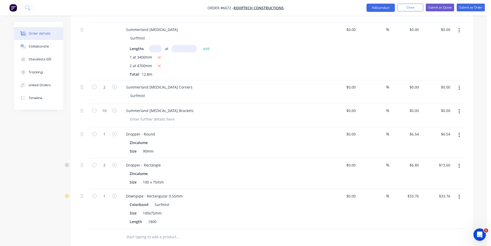
scroll to position [275, 0]
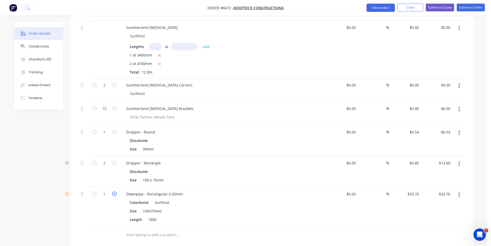
click at [114, 191] on icon "button" at bounding box center [114, 193] width 5 height 5
type input "2"
type input "$67.52"
click at [380, 7] on button "Add product" at bounding box center [381, 8] width 28 height 8
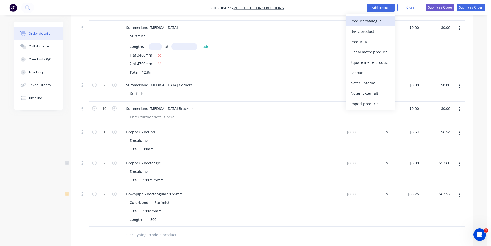
click at [381, 17] on div "Product catalogue" at bounding box center [371, 20] width 40 height 7
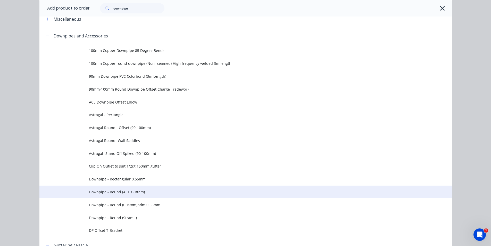
scroll to position [52, 0]
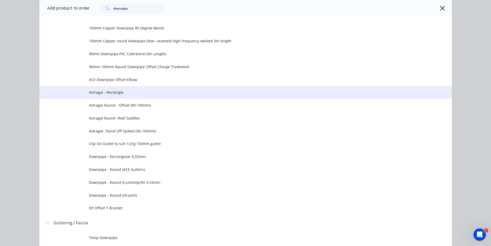
click at [109, 92] on span "Astragal - Rectangle" at bounding box center [234, 91] width 290 height 5
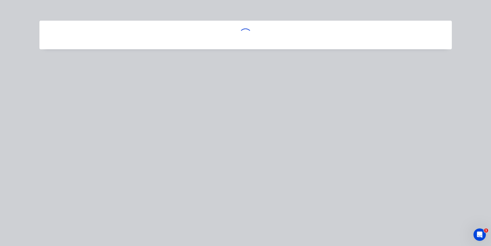
scroll to position [0, 0]
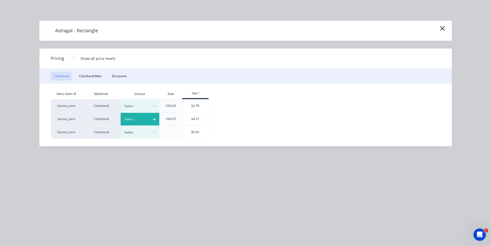
click at [155, 120] on icon at bounding box center [154, 119] width 5 height 5
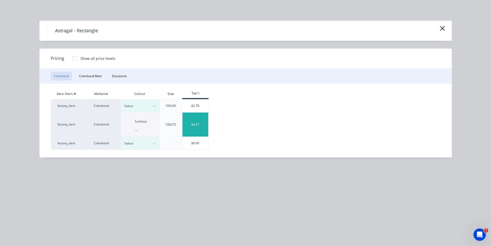
click at [202, 120] on div "$4.37" at bounding box center [196, 124] width 26 height 24
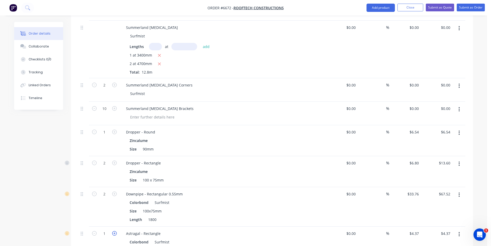
click at [112, 231] on icon "button" at bounding box center [114, 233] width 5 height 5
type input "2"
type input "$8.74"
click at [112, 231] on icon "button" at bounding box center [114, 233] width 5 height 5
type input "3"
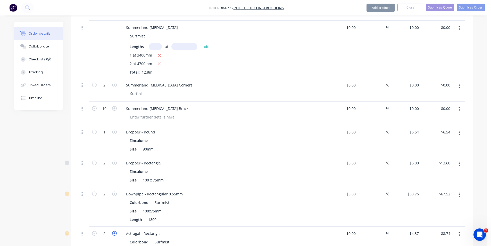
type input "$13.11"
click at [112, 231] on icon "button" at bounding box center [114, 233] width 5 height 5
type input "4"
type input "$17.48"
click at [376, 8] on button "Add product" at bounding box center [381, 8] width 28 height 8
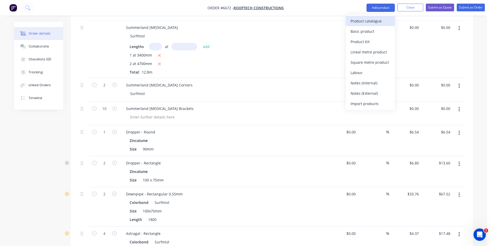
click at [376, 20] on div "Product catalogue" at bounding box center [371, 20] width 40 height 7
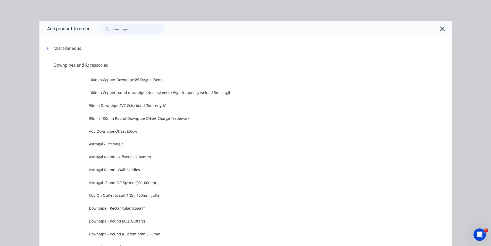
click at [119, 28] on input "downpipe" at bounding box center [138, 29] width 51 height 10
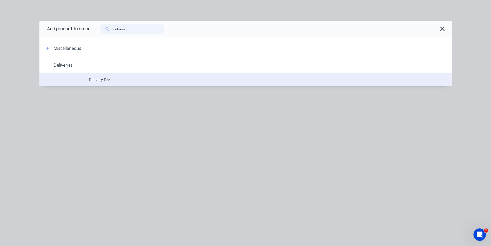
type input "delivery"
click at [83, 82] on td at bounding box center [64, 79] width 50 height 13
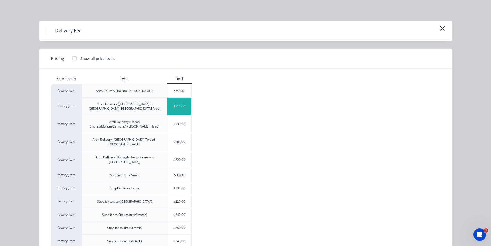
click at [181, 99] on div "$110.00" at bounding box center [179, 106] width 24 height 18
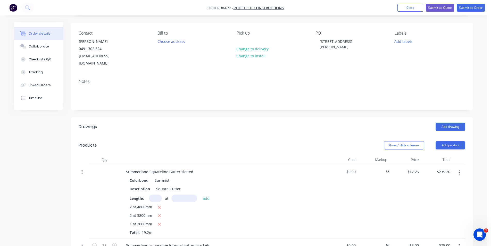
scroll to position [0, 0]
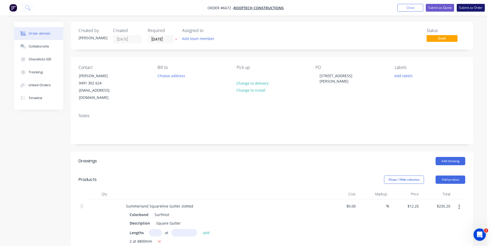
click at [479, 8] on button "Submit as Order" at bounding box center [471, 8] width 28 height 8
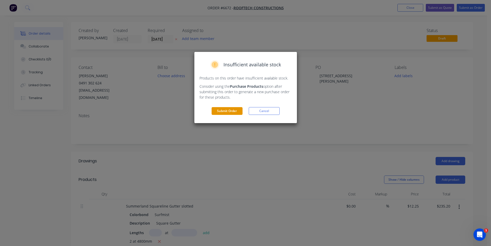
click at [218, 107] on button "Submit Order" at bounding box center [227, 111] width 31 height 8
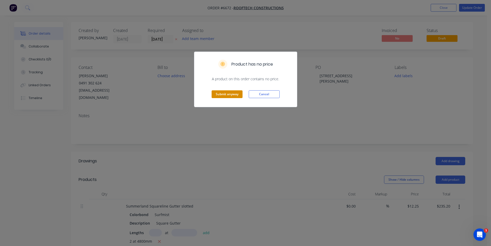
click at [229, 94] on button "Submit anyway" at bounding box center [227, 94] width 31 height 8
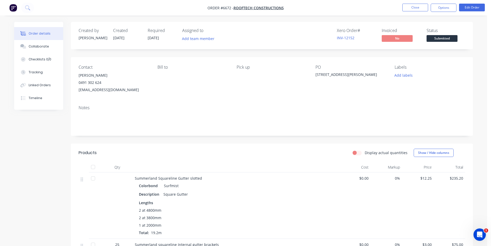
click at [440, 13] on nav "Order #6672 - Rooftech Constructions Close Options Edit Order" at bounding box center [245, 7] width 491 height 15
click at [441, 7] on button "Options" at bounding box center [444, 8] width 26 height 8
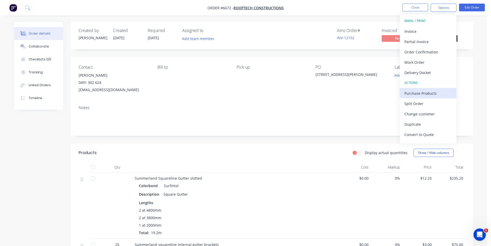
click at [436, 90] on div "Purchase Products" at bounding box center [428, 92] width 47 height 7
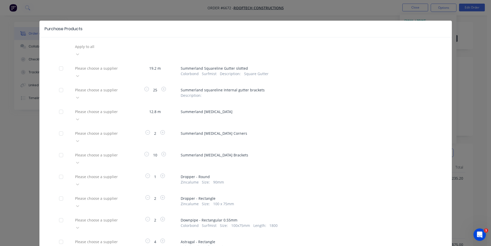
click at [120, 50] on div at bounding box center [112, 46] width 74 height 6
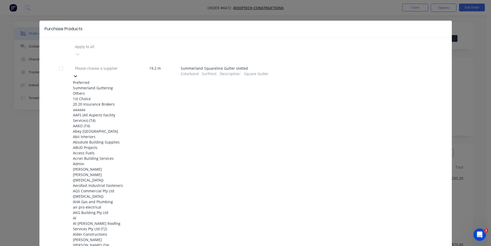
click at [108, 85] on div "Summerland Guttering" at bounding box center [101, 87] width 57 height 5
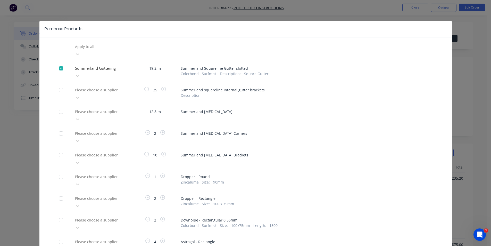
click at [108, 50] on div at bounding box center [112, 46] width 74 height 6
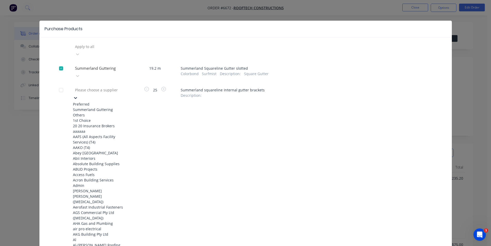
click at [107, 107] on div "Summerland Guttering" at bounding box center [101, 109] width 57 height 5
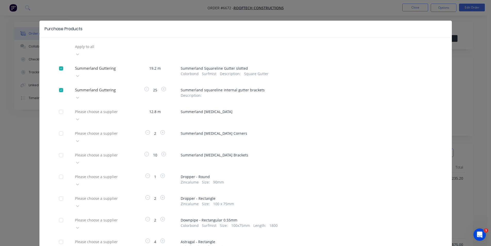
click at [111, 50] on div at bounding box center [112, 46] width 74 height 6
click at [106, 108] on div at bounding box center [112, 111] width 74 height 6
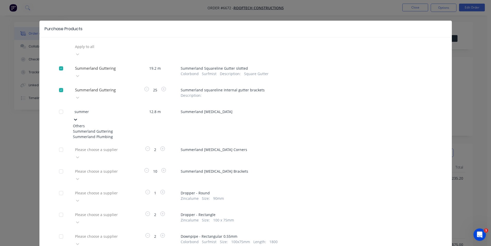
type input "summerl"
click at [97, 128] on div "Summerland Guttering" at bounding box center [101, 130] width 57 height 5
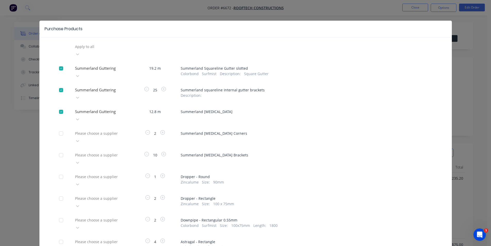
click at [117, 121] on div "Apply to all Summerland Guttering 19.2 m Summerland Squareline Gutter slotted C…" at bounding box center [245, 175] width 413 height 264
click at [117, 50] on div at bounding box center [112, 46] width 74 height 6
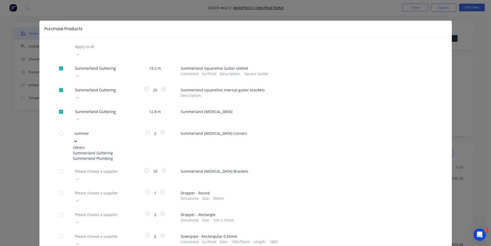
type input "summerl"
click at [109, 150] on div "Summerland Guttering" at bounding box center [101, 152] width 57 height 5
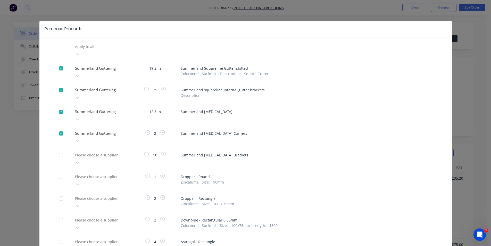
click at [110, 50] on div at bounding box center [112, 46] width 74 height 6
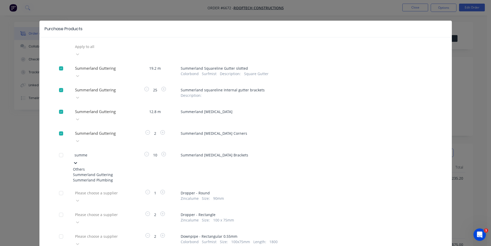
type input "summer"
click at [108, 172] on div "Summerland Guttering" at bounding box center [101, 174] width 57 height 5
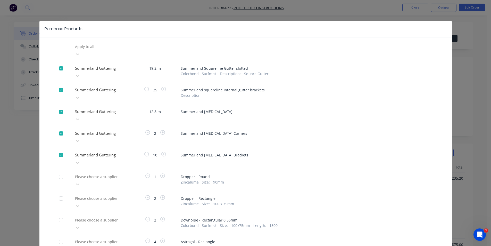
click at [368, 139] on div "Apply to all Summerland Guttering 19.2 m Summerland Squareline Gutter slotted C…" at bounding box center [245, 175] width 413 height 264
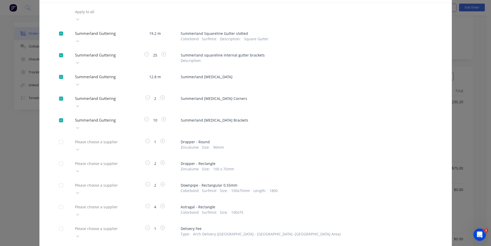
scroll to position [129, 0]
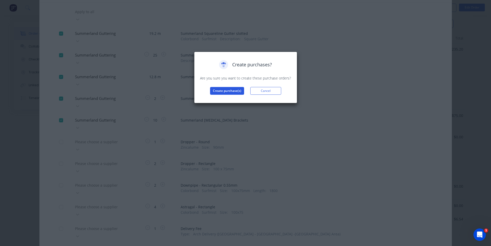
click at [230, 91] on button "Create purchase(s)" at bounding box center [227, 91] width 34 height 8
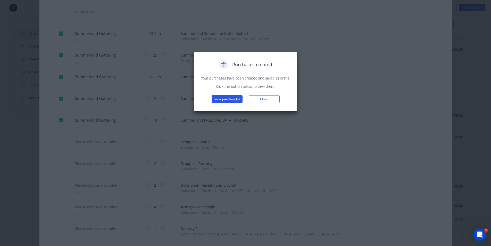
click at [231, 100] on button "View purchase(s)" at bounding box center [227, 99] width 31 height 8
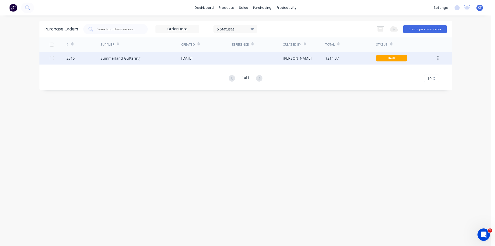
click at [180, 60] on div "Summerland Guttering" at bounding box center [141, 58] width 81 height 13
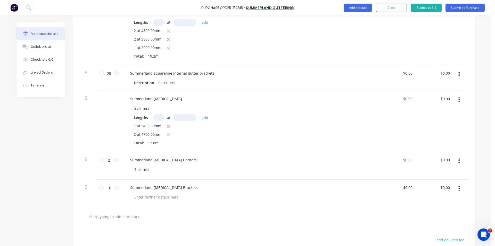
scroll to position [180, 0]
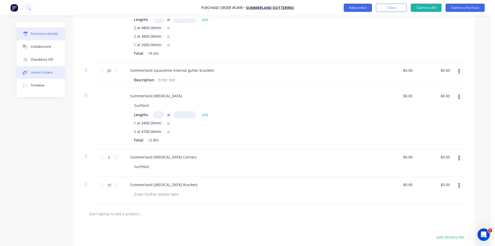
click at [37, 76] on button "Linked Orders" at bounding box center [41, 72] width 48 height 13
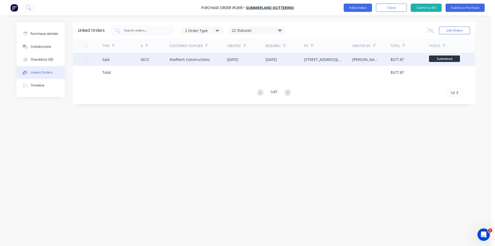
click at [191, 57] on div "Rooftech Constructions" at bounding box center [190, 59] width 40 height 5
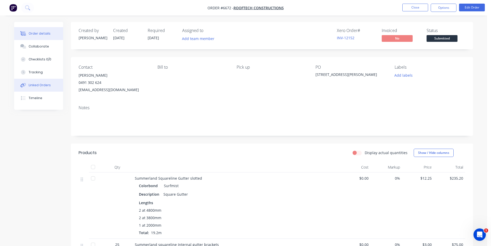
click at [45, 83] on div "Linked Orders" at bounding box center [40, 85] width 22 height 5
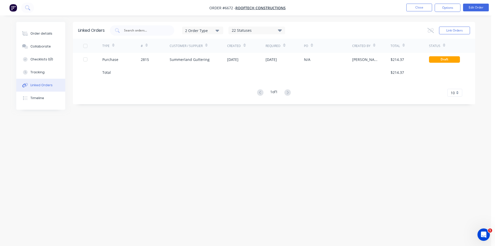
click at [487, 44] on div "Order details Collaborate Checklists 0/0 Tracking Linked Orders Timeline Order …" at bounding box center [245, 123] width 491 height 246
click at [465, 32] on button "Link Orders" at bounding box center [454, 31] width 31 height 8
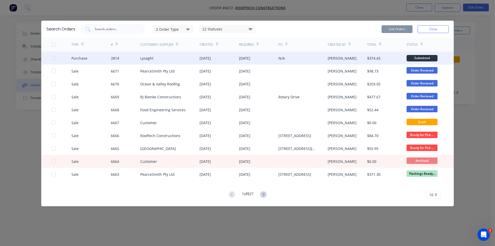
click at [55, 59] on div at bounding box center [53, 58] width 10 height 10
click at [395, 32] on button "Link Orders" at bounding box center [397, 29] width 31 height 8
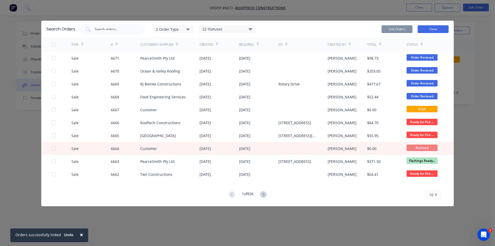
click at [436, 28] on button "Close" at bounding box center [433, 29] width 31 height 8
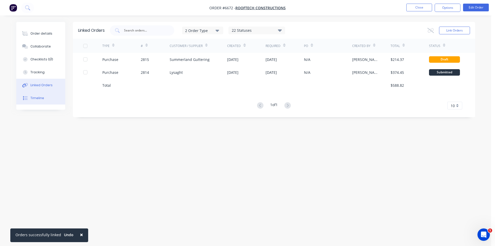
click at [38, 99] on div "Timeline" at bounding box center [37, 98] width 14 height 5
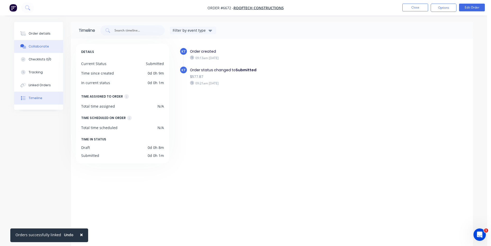
click at [40, 50] on button "Collaborate" at bounding box center [38, 46] width 49 height 13
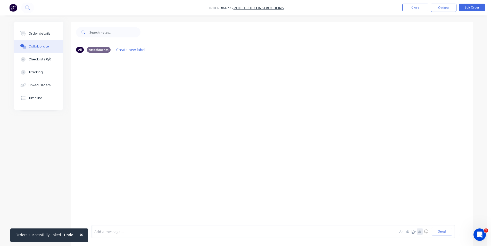
click at [418, 232] on icon "button" at bounding box center [419, 231] width 3 height 4
click at [442, 233] on button "Send" at bounding box center [442, 231] width 20 height 8
click at [52, 36] on button "Order details" at bounding box center [38, 33] width 49 height 13
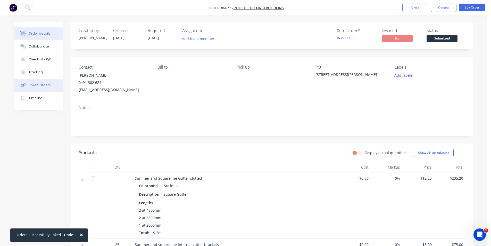
drag, startPoint x: 44, startPoint y: 83, endPoint x: 63, endPoint y: 83, distance: 18.6
click at [44, 83] on div "Linked Orders" at bounding box center [40, 85] width 22 height 5
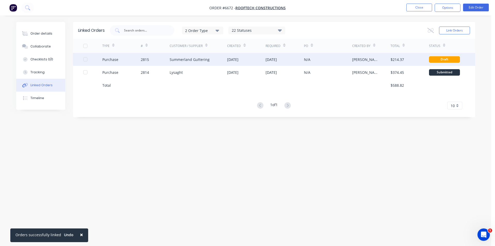
click at [159, 56] on div "2815" at bounding box center [155, 59] width 29 height 13
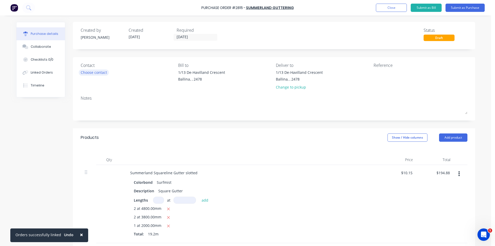
click at [92, 72] on div "Choose contact" at bounding box center [94, 72] width 26 height 5
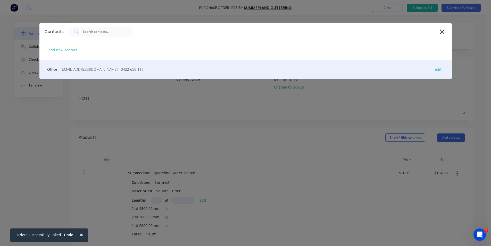
click at [97, 72] on span "- [EMAIL_ADDRESS][DOMAIN_NAME] - 0422 658 117" at bounding box center [101, 69] width 85 height 5
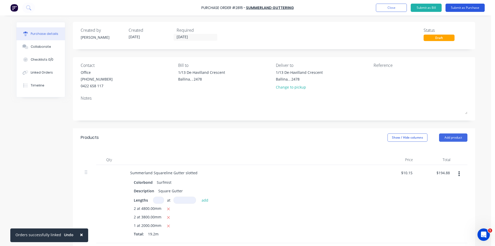
click at [471, 8] on button "Submit as Purchase" at bounding box center [465, 8] width 39 height 8
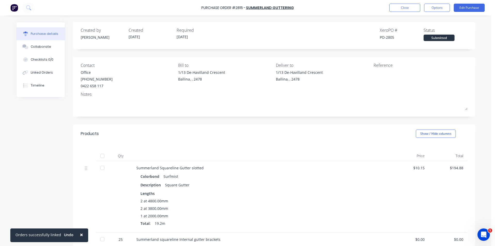
click at [434, 10] on button "Options" at bounding box center [437, 8] width 26 height 8
click at [434, 21] on div "Print / Email" at bounding box center [426, 20] width 40 height 7
click at [436, 44] on div "Without pricing" at bounding box center [426, 41] width 40 height 7
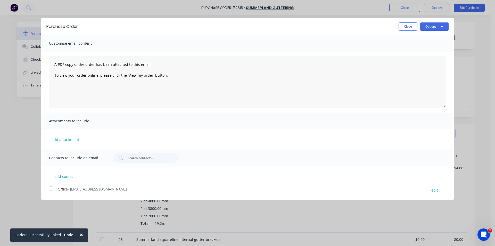
click at [48, 189] on div at bounding box center [51, 188] width 10 height 10
click at [431, 29] on button "Options" at bounding box center [434, 26] width 29 height 8
click at [430, 53] on div "Email" at bounding box center [424, 49] width 40 height 7
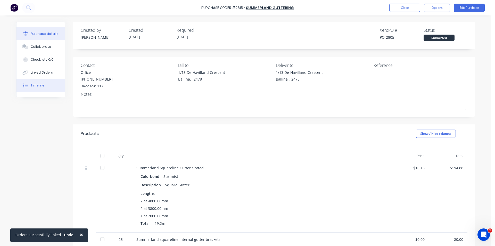
drag, startPoint x: 42, startPoint y: 73, endPoint x: 61, endPoint y: 84, distance: 21.8
click at [42, 73] on div "Linked Orders" at bounding box center [42, 72] width 22 height 5
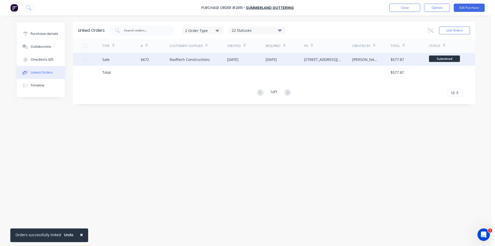
click at [344, 55] on div "[STREET_ADDRESS][PERSON_NAME]" at bounding box center [328, 59] width 48 height 13
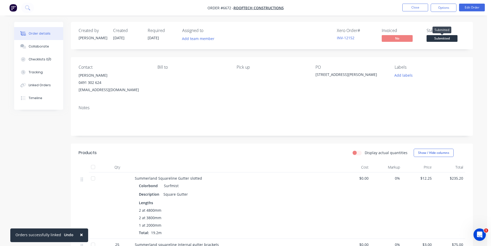
click at [447, 40] on span "Submitted" at bounding box center [442, 38] width 31 height 6
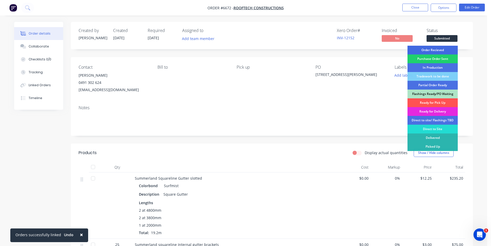
click at [456, 52] on div "Order Recieved" at bounding box center [433, 50] width 50 height 9
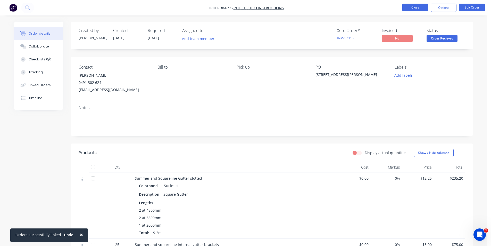
click at [413, 11] on button "Close" at bounding box center [416, 8] width 26 height 8
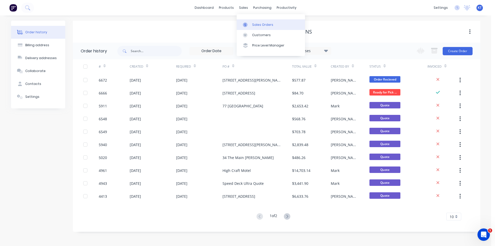
drag, startPoint x: 241, startPoint y: 8, endPoint x: 252, endPoint y: 26, distance: 21.2
click at [241, 8] on div "sales" at bounding box center [243, 8] width 14 height 8
click at [255, 27] on div "Sales Orders" at bounding box center [262, 24] width 21 height 5
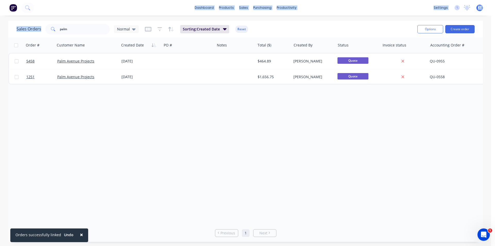
click at [89, 21] on div "× Orders successfully linked Undo dashboard products sales purchasing productiv…" at bounding box center [245, 123] width 491 height 246
click at [84, 29] on input "palm" at bounding box center [85, 29] width 50 height 10
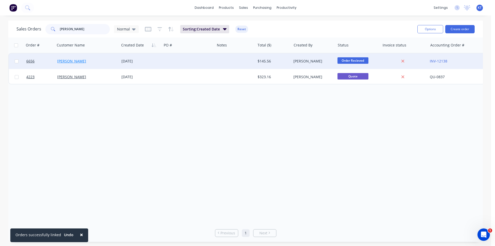
type input "[PERSON_NAME]"
click at [78, 60] on link "[PERSON_NAME]" at bounding box center [71, 61] width 29 height 5
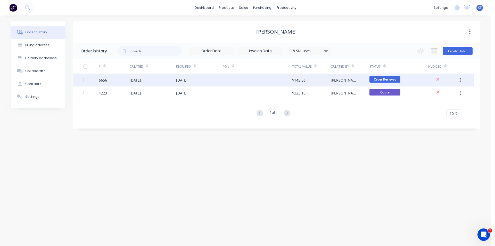
click at [323, 79] on div "$145.56" at bounding box center [311, 79] width 39 height 13
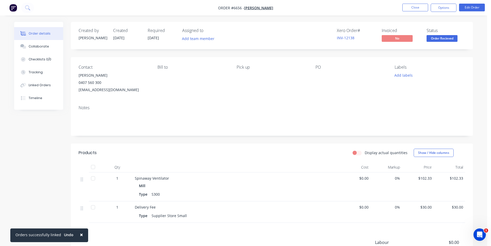
click at [446, 38] on span "Order Recieved" at bounding box center [442, 38] width 31 height 6
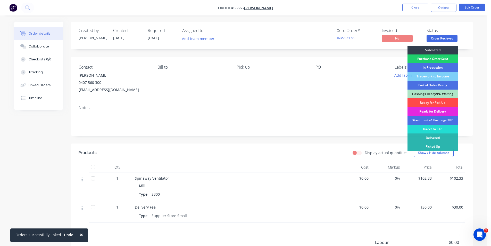
click at [437, 103] on div "Ready for Pick Up" at bounding box center [433, 102] width 50 height 9
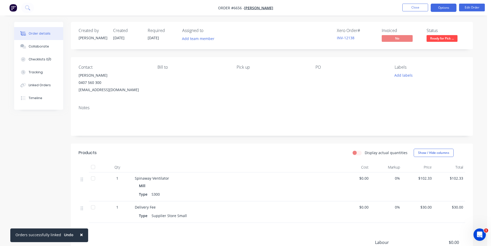
click at [444, 5] on button "Options" at bounding box center [444, 8] width 26 height 8
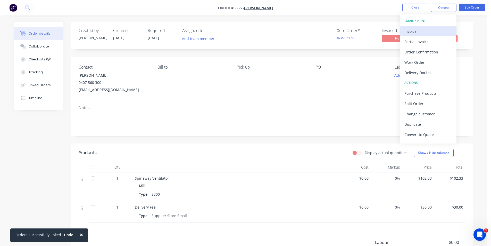
click at [426, 34] on div "Invoice" at bounding box center [428, 31] width 47 height 7
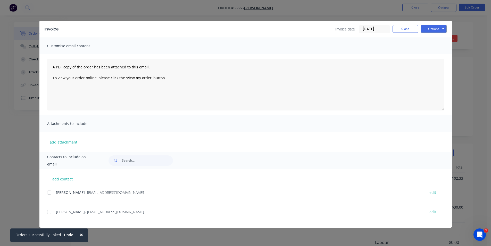
click at [57, 213] on span "[PERSON_NAME]" at bounding box center [70, 211] width 29 height 5
click at [44, 211] on div "add contact [PERSON_NAME] - [EMAIL_ADDRESS][DOMAIN_NAME] edit [PERSON_NAME] - […" at bounding box center [245, 198] width 413 height 59
click at [48, 212] on div at bounding box center [49, 212] width 10 height 10
click at [431, 29] on button "Options" at bounding box center [434, 29] width 26 height 8
click at [438, 55] on button "Email" at bounding box center [437, 55] width 33 height 9
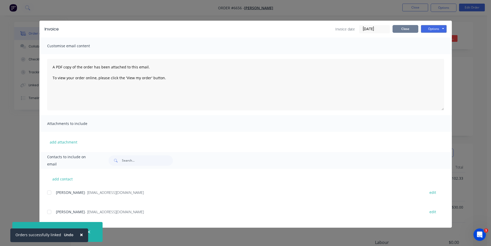
click at [403, 28] on button "Close" at bounding box center [406, 29] width 26 height 8
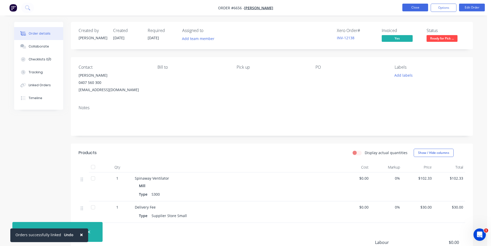
click at [415, 11] on button "Close" at bounding box center [416, 8] width 26 height 8
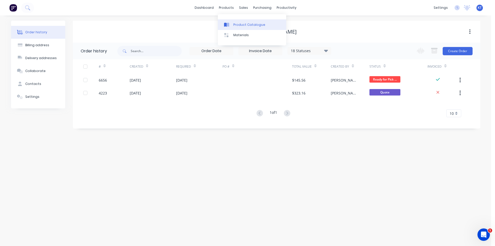
click at [236, 22] on link "Product Catalogue" at bounding box center [252, 24] width 68 height 10
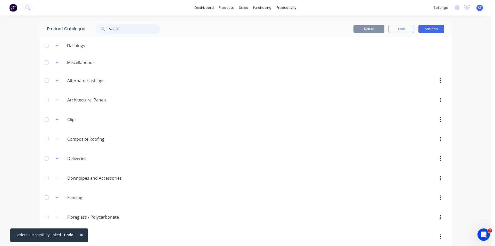
click at [112, 28] on input "text" at bounding box center [134, 29] width 51 height 10
type input "lobster"
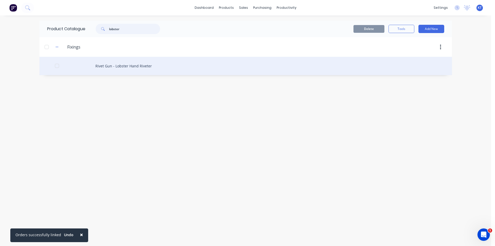
click at [55, 65] on div at bounding box center [57, 66] width 10 height 10
click at [142, 65] on div "Rivet Gun - Lobster Hand Riveter" at bounding box center [245, 66] width 413 height 18
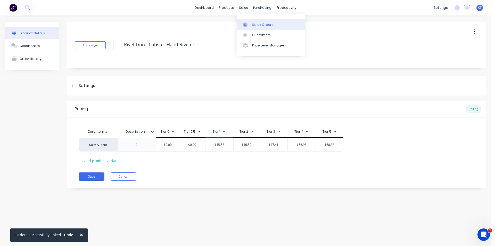
click at [258, 27] on link "Sales Orders" at bounding box center [271, 24] width 68 height 10
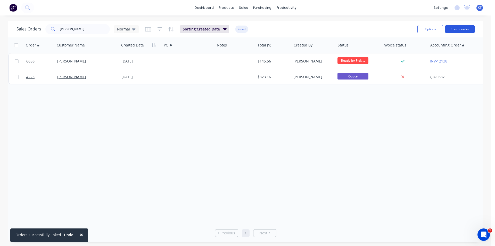
click at [453, 29] on button "Create order" at bounding box center [459, 29] width 29 height 8
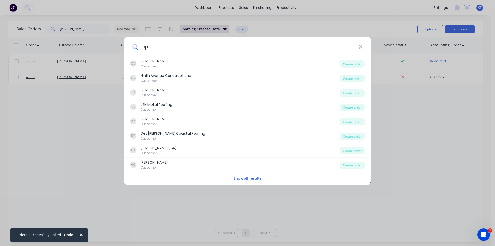
type input "hps"
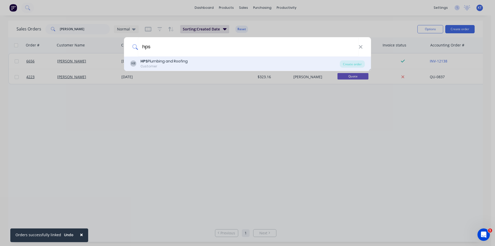
click at [177, 60] on div "HPS Plumbing and Roofing" at bounding box center [164, 61] width 47 height 5
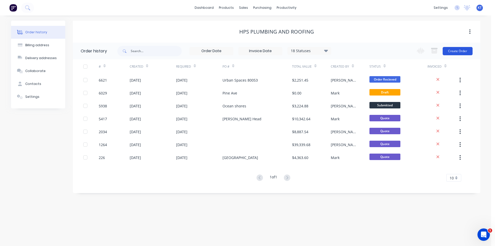
click at [459, 50] on button "Create Order" at bounding box center [458, 51] width 30 height 8
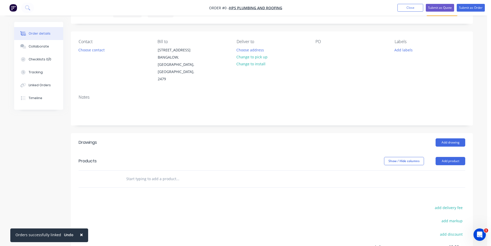
scroll to position [52, 0]
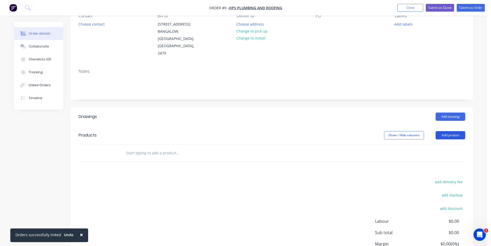
click at [452, 131] on button "Add product" at bounding box center [451, 135] width 30 height 8
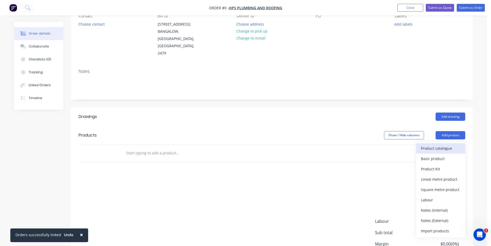
click at [438, 144] on div "Product catalogue" at bounding box center [441, 147] width 40 height 7
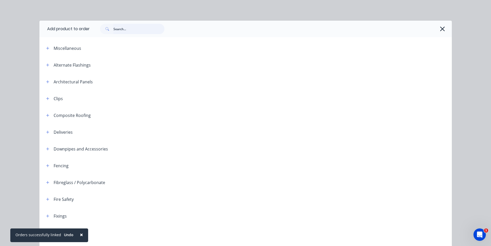
click at [120, 28] on input "text" at bounding box center [138, 29] width 51 height 10
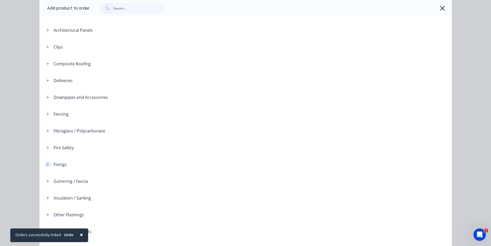
click at [47, 162] on icon "button" at bounding box center [47, 164] width 3 height 4
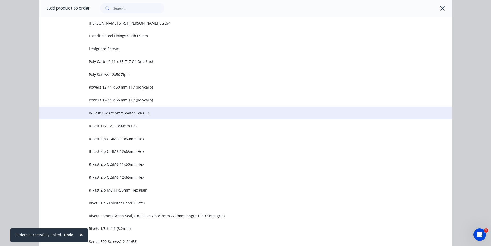
scroll to position [516, 0]
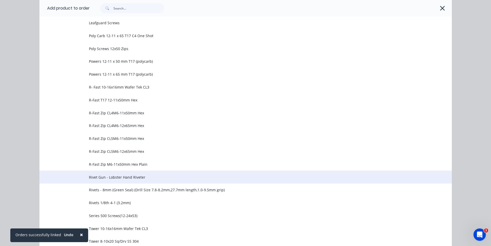
click at [111, 176] on span "Rivet Gun - Lobster Hand Riveter" at bounding box center [234, 176] width 290 height 5
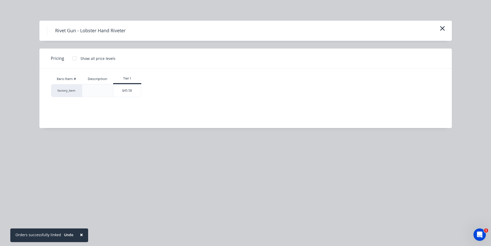
click at [73, 59] on div at bounding box center [74, 58] width 10 height 10
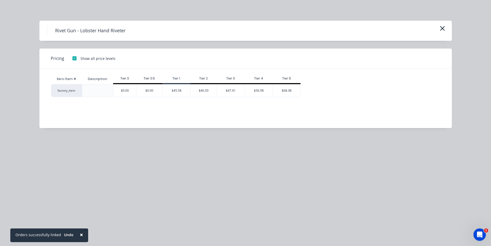
click at [228, 111] on div "Xero Item # Description Tier 0 Tier 0.5 Tier 1 Tier 2 Tier 3 Tier 4 Tier 5 fact…" at bounding box center [241, 95] width 405 height 52
click at [233, 93] on div "$47.41" at bounding box center [231, 90] width 28 height 12
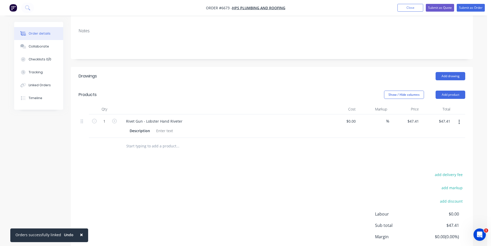
scroll to position [66, 0]
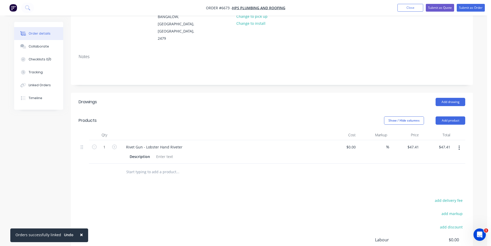
click at [461, 143] on button "button" at bounding box center [459, 147] width 12 height 9
click at [438, 188] on div "Delete" at bounding box center [441, 191] width 40 height 7
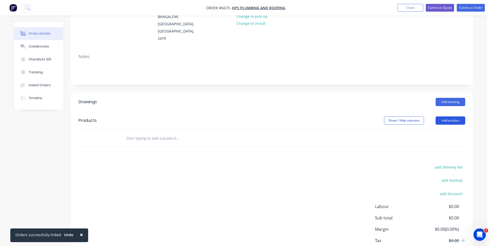
click at [451, 116] on button "Add product" at bounding box center [451, 120] width 30 height 8
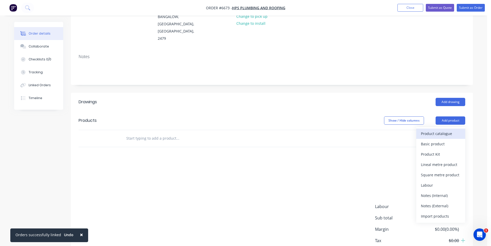
click at [438, 130] on div "Product catalogue" at bounding box center [441, 133] width 40 height 7
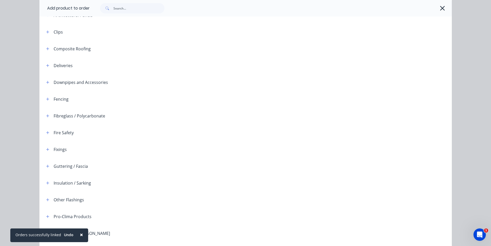
scroll to position [103, 0]
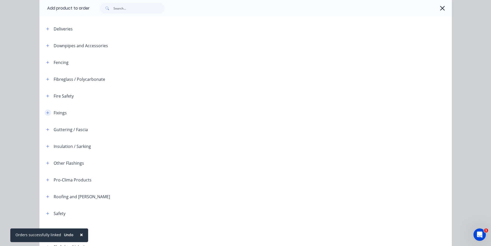
click at [47, 114] on icon "button" at bounding box center [47, 113] width 3 height 4
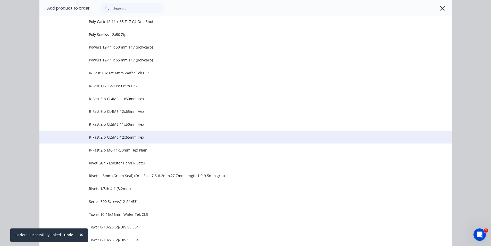
scroll to position [541, 0]
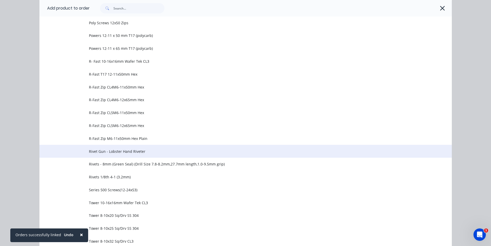
click at [103, 150] on span "Rivet Gun - Lobster Hand Riveter" at bounding box center [234, 151] width 290 height 5
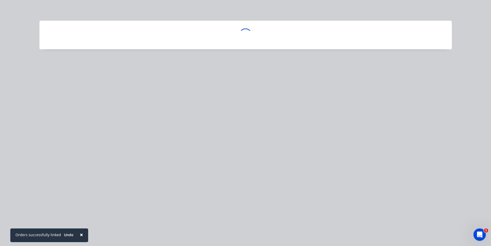
scroll to position [0, 0]
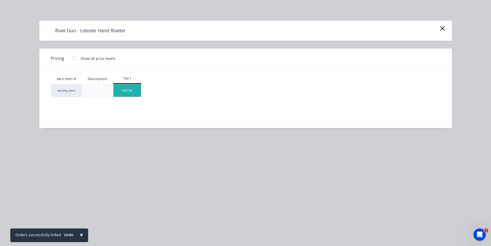
click at [134, 89] on div "$45.58" at bounding box center [127, 90] width 28 height 12
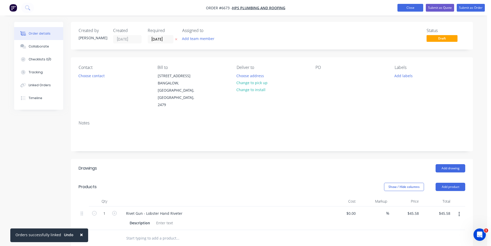
click at [408, 7] on button "Close" at bounding box center [411, 8] width 26 height 8
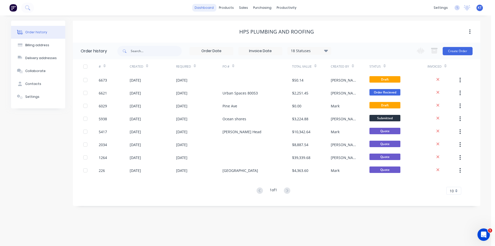
click at [211, 8] on link "dashboard" at bounding box center [204, 8] width 24 height 8
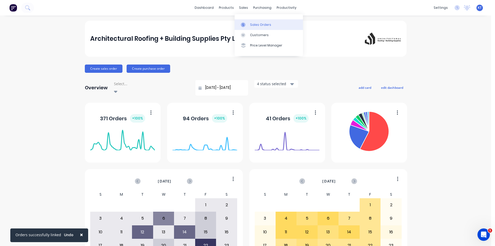
click at [249, 25] on link "Sales Orders" at bounding box center [269, 24] width 68 height 10
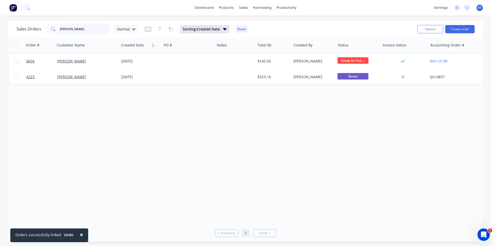
click at [78, 31] on input "[PERSON_NAME]" at bounding box center [85, 29] width 50 height 10
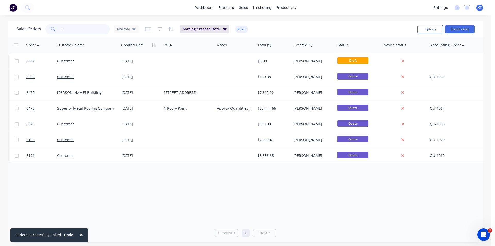
type input "c"
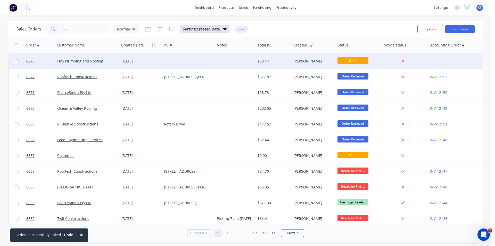
click at [254, 58] on div at bounding box center [235, 60] width 40 height 15
click at [272, 59] on div "$50.14" at bounding box center [273, 61] width 30 height 5
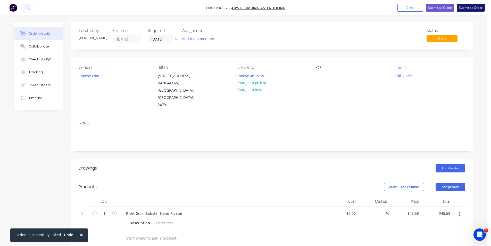
click at [467, 6] on button "Submit as Order" at bounding box center [471, 8] width 28 height 8
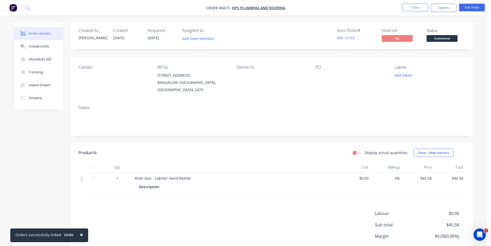
click at [449, 36] on span "Submitted" at bounding box center [442, 38] width 31 height 6
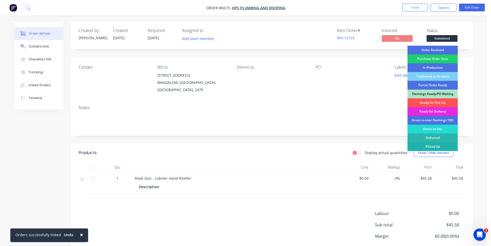
click at [440, 144] on div "Picked Up" at bounding box center [433, 146] width 50 height 9
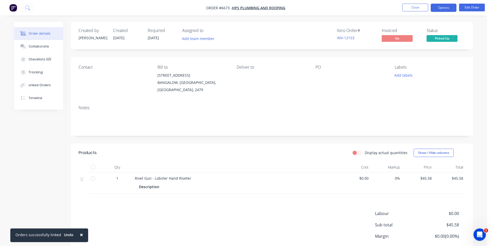
click at [443, 9] on button "Options" at bounding box center [444, 8] width 26 height 8
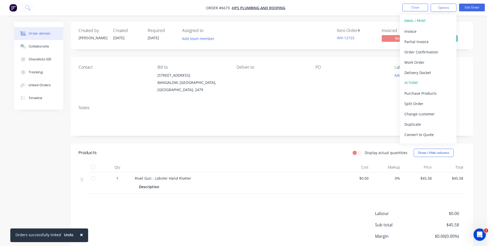
click at [434, 26] on button "EMAIL / PRINT" at bounding box center [428, 21] width 57 height 10
click at [434, 31] on div "Invoice" at bounding box center [428, 31] width 47 height 7
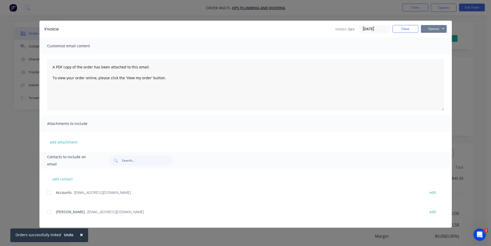
click at [439, 30] on button "Options" at bounding box center [434, 29] width 26 height 8
click at [444, 48] on button "Print" at bounding box center [437, 46] width 33 height 9
click at [401, 26] on button "Close" at bounding box center [406, 29] width 26 height 8
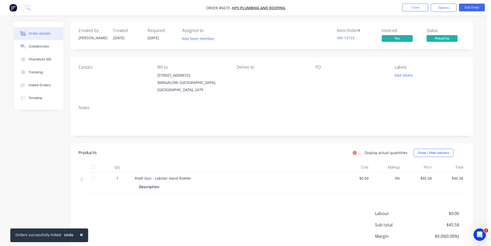
click at [95, 165] on div at bounding box center [93, 167] width 10 height 10
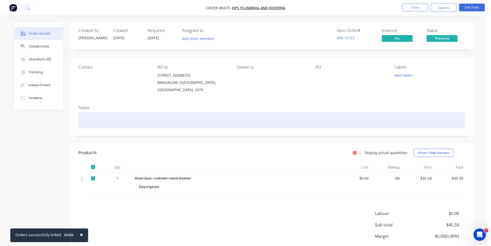
click at [103, 118] on div at bounding box center [272, 120] width 387 height 16
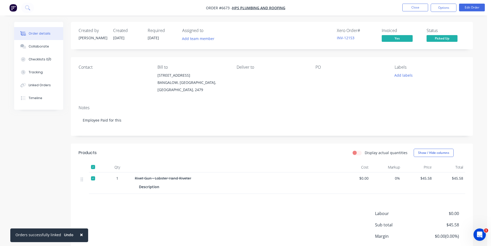
click at [445, 14] on nav "Order #6673 - HPS Plumbing and Roofing Close Options Edit Order" at bounding box center [245, 7] width 491 height 15
click at [448, 2] on nav "Order #6673 - HPS Plumbing and Roofing Close Options Edit Order" at bounding box center [245, 7] width 491 height 15
click at [450, 9] on button "Options" at bounding box center [444, 8] width 26 height 8
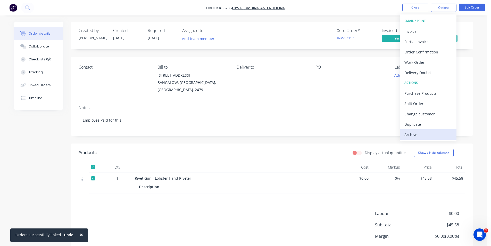
click at [433, 132] on div "Archive" at bounding box center [428, 134] width 47 height 7
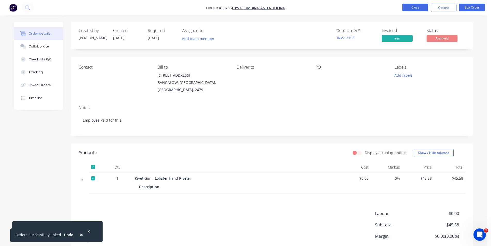
click at [415, 9] on button "Close" at bounding box center [416, 8] width 26 height 8
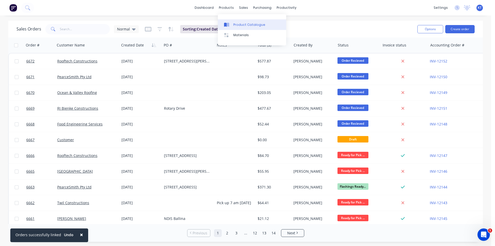
click at [239, 23] on div "Product Catalogue" at bounding box center [249, 24] width 32 height 5
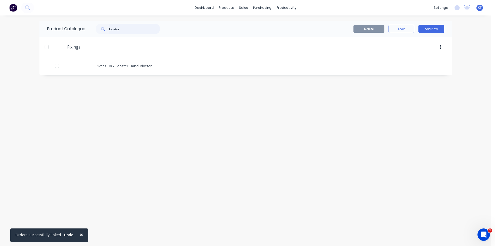
click at [125, 28] on input "lobster" at bounding box center [134, 29] width 51 height 10
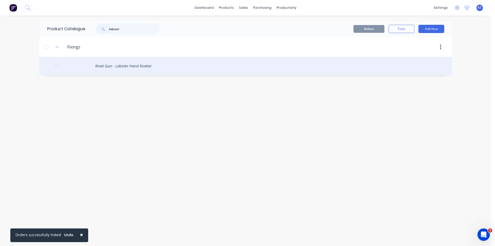
click at [135, 67] on div "Rivet Gun - Lobster Hand Riveter" at bounding box center [245, 66] width 413 height 18
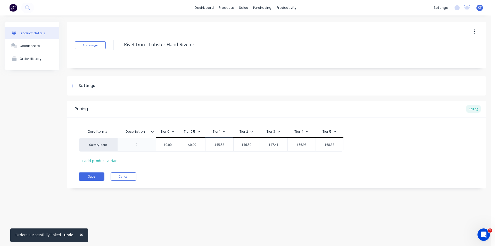
click at [447, 139] on div "factory_item $0.00 $0.00 $45.58 $46.50 $47.41 $56.98 $68.38" at bounding box center [277, 144] width 396 height 13
click at [250, 23] on div at bounding box center [247, 24] width 8 height 5
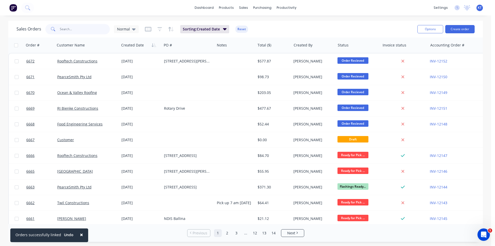
click at [91, 34] on input "text" at bounding box center [85, 29] width 50 height 10
click at [460, 26] on button "Create order" at bounding box center [459, 29] width 29 height 8
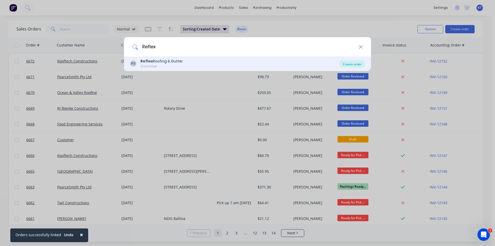
type input "Reflex"
click at [350, 62] on div "Create order" at bounding box center [352, 63] width 25 height 7
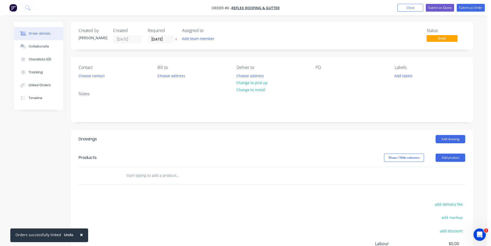
click at [102, 80] on div "Contact Choose contact [PERSON_NAME] to Choose address Deliver to Choose addres…" at bounding box center [272, 72] width 402 height 30
click at [100, 78] on button "Choose contact" at bounding box center [92, 75] width 32 height 7
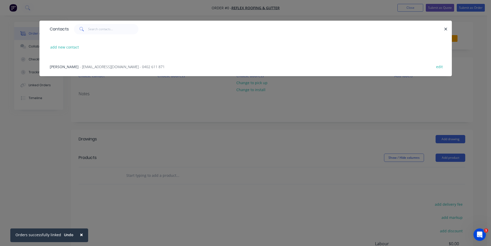
click at [96, 72] on div "[PERSON_NAME] - [EMAIL_ADDRESS][DOMAIN_NAME] - 0402 611 871 edit" at bounding box center [245, 66] width 397 height 19
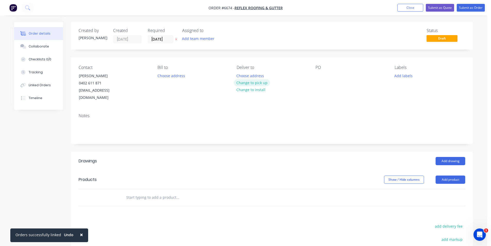
click at [247, 85] on button "Change to pick up" at bounding box center [252, 82] width 37 height 7
click at [442, 175] on button "Add product" at bounding box center [451, 179] width 30 height 8
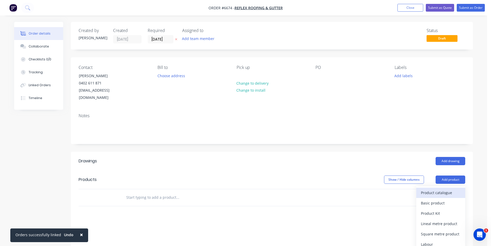
click at [441, 189] on div "Product catalogue" at bounding box center [441, 192] width 40 height 7
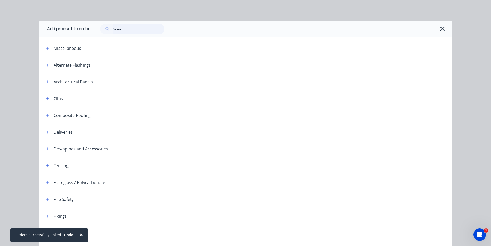
click at [151, 28] on input "text" at bounding box center [138, 29] width 51 height 10
type input "r"
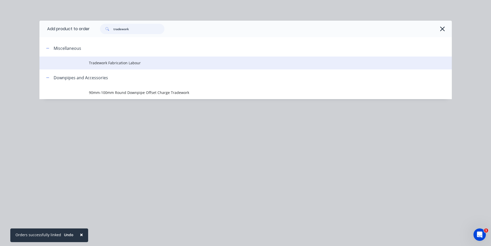
type input "tradework"
click at [128, 68] on td "Tradework Fabrication Labour" at bounding box center [270, 62] width 363 height 13
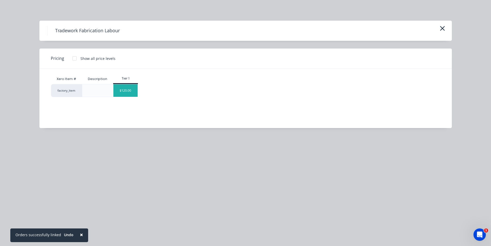
click at [134, 91] on div "$120.00" at bounding box center [125, 90] width 24 height 12
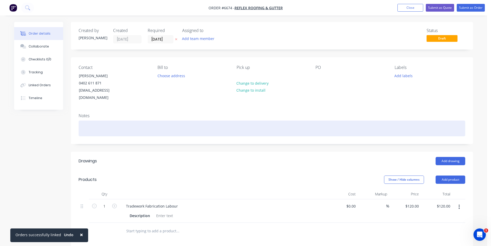
click at [106, 127] on div at bounding box center [272, 128] width 387 height 16
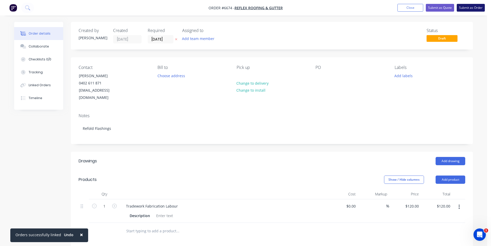
click at [469, 7] on button "Submit as Order" at bounding box center [471, 8] width 28 height 8
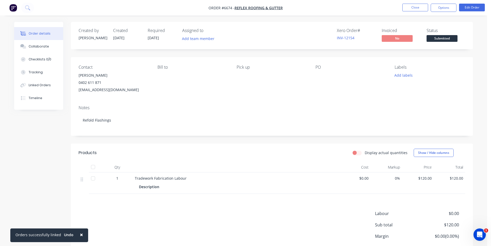
click at [452, 38] on span "Submitted" at bounding box center [442, 38] width 31 height 6
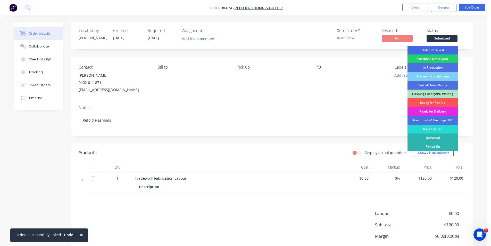
click at [444, 50] on div "Order Recieved" at bounding box center [433, 50] width 50 height 9
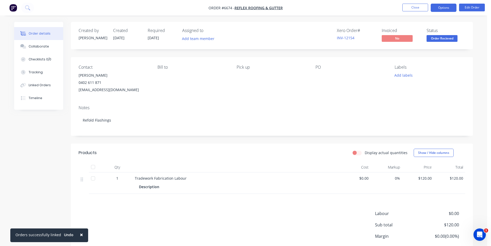
click at [439, 8] on button "Options" at bounding box center [444, 8] width 26 height 8
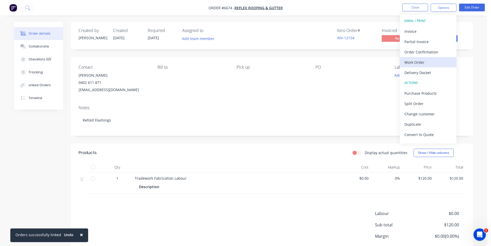
click at [428, 64] on div "Work Order" at bounding box center [428, 62] width 47 height 7
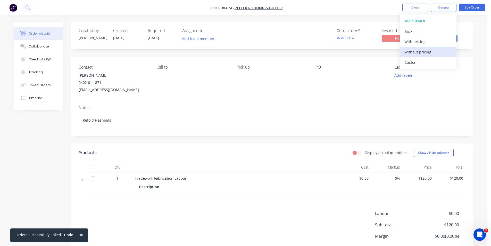
click at [426, 52] on div "Without pricing" at bounding box center [428, 51] width 47 height 7
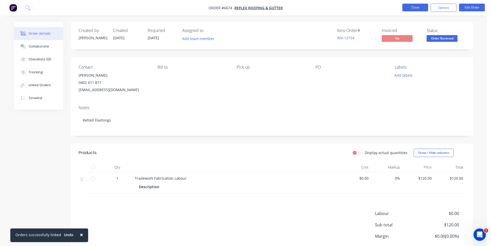
click at [421, 7] on button "Close" at bounding box center [416, 8] width 26 height 8
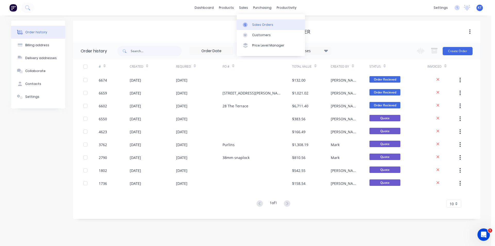
click at [249, 27] on div at bounding box center [247, 24] width 8 height 5
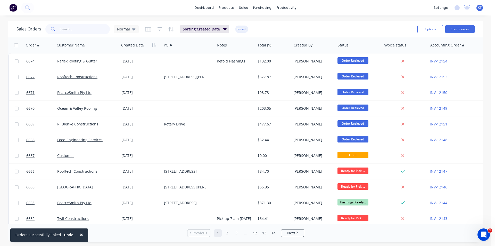
click at [89, 32] on input "text" at bounding box center [85, 29] width 50 height 10
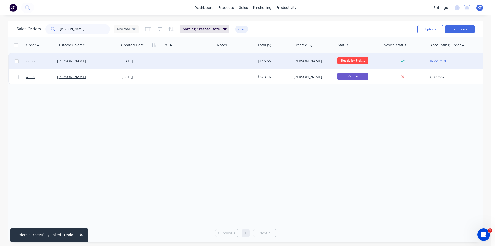
type input "[PERSON_NAME]"
click at [127, 63] on div "[DATE]" at bounding box center [140, 61] width 38 height 5
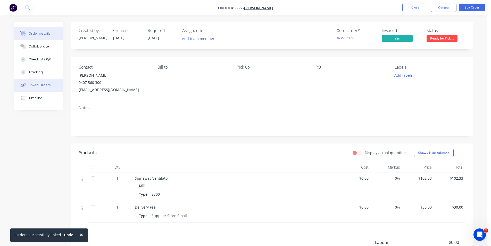
click at [46, 84] on div "Linked Orders" at bounding box center [40, 85] width 22 height 5
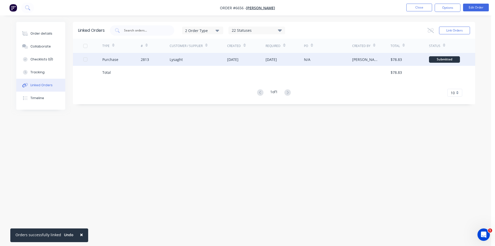
click at [150, 63] on div "2813" at bounding box center [155, 59] width 29 height 13
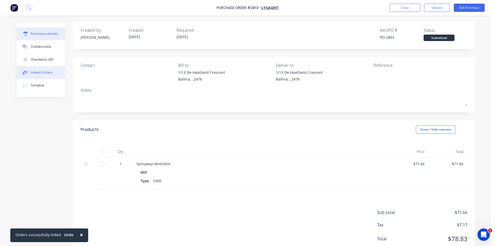
click at [47, 73] on div "Linked Orders" at bounding box center [42, 72] width 22 height 5
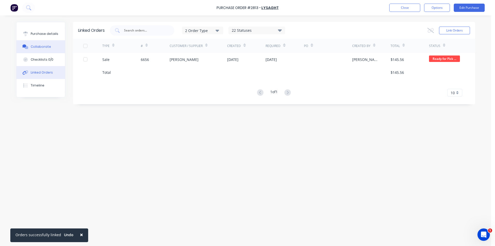
click at [40, 49] on button "Collaborate" at bounding box center [41, 46] width 48 height 13
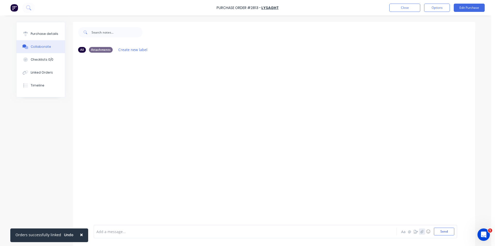
click at [421, 230] on icon "button" at bounding box center [421, 231] width 3 height 4
click at [421, 233] on button "button" at bounding box center [422, 231] width 6 height 6
click at [439, 232] on button "Send" at bounding box center [444, 231] width 20 height 8
click at [40, 33] on div "Purchase details" at bounding box center [45, 33] width 28 height 5
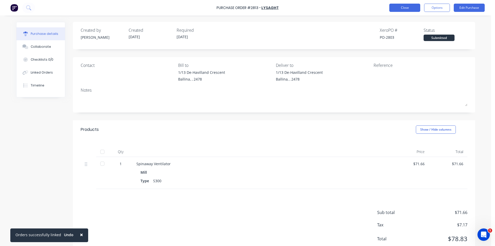
click at [406, 4] on div "Purchase Order #2813 - Lysaght Close Options Edit Purchase" at bounding box center [247, 7] width 495 height 15
click at [404, 10] on button "Close" at bounding box center [404, 8] width 31 height 8
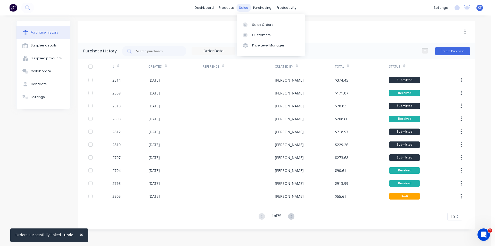
click at [243, 11] on div "sales" at bounding box center [243, 8] width 14 height 8
click at [263, 24] on div "Sales Orders" at bounding box center [262, 24] width 21 height 5
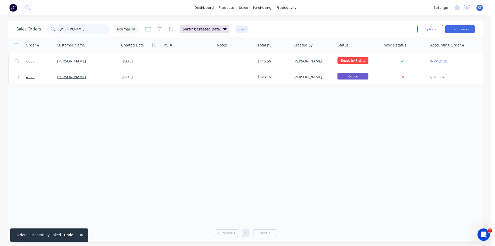
click at [93, 33] on input "[PERSON_NAME]" at bounding box center [85, 29] width 50 height 10
click at [454, 29] on button "Create order" at bounding box center [459, 29] width 29 height 8
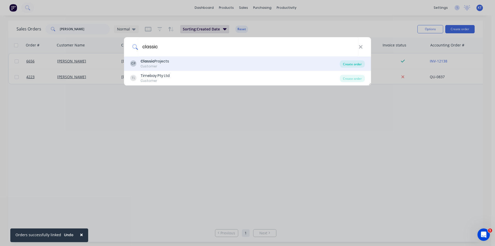
type input "classic"
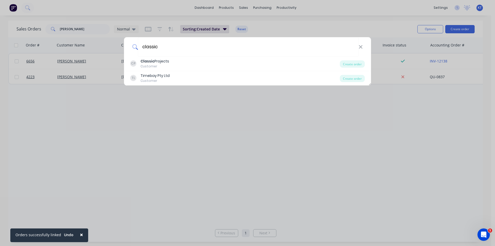
drag, startPoint x: 357, startPoint y: 63, endPoint x: 341, endPoint y: 125, distance: 63.9
click at [356, 63] on div "Create order" at bounding box center [352, 63] width 25 height 7
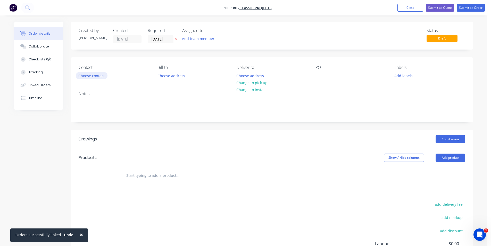
click at [104, 76] on button "Choose contact" at bounding box center [92, 75] width 32 height 7
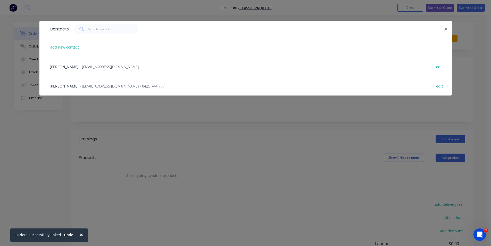
click at [113, 87] on span "- [EMAIL_ADDRESS][DOMAIN_NAME] - 0425 744 777" at bounding box center [122, 86] width 85 height 5
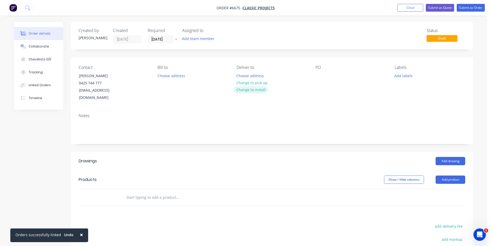
click at [263, 86] on button "Change to install" at bounding box center [251, 89] width 35 height 7
click at [267, 84] on button "Change to pick up" at bounding box center [252, 82] width 37 height 7
click at [456, 157] on button "Add drawing" at bounding box center [451, 161] width 30 height 8
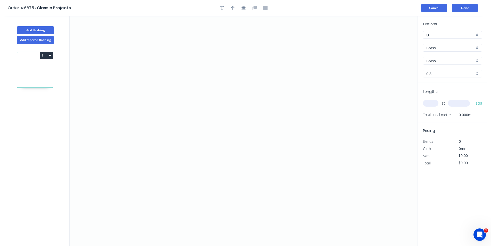
click at [442, 9] on button "Cancel" at bounding box center [434, 8] width 26 height 8
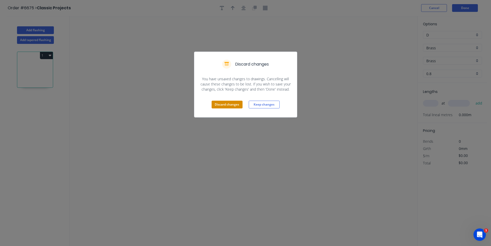
click at [232, 105] on button "Discard changes" at bounding box center [227, 105] width 31 height 8
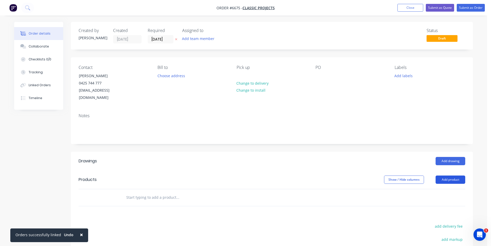
click at [442, 175] on button "Add product" at bounding box center [451, 179] width 30 height 8
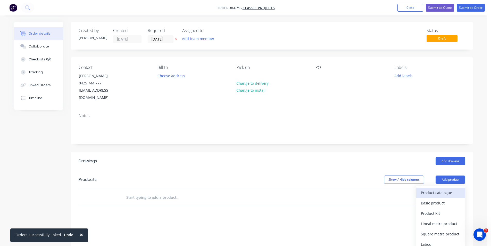
click at [424, 189] on div "Product catalogue" at bounding box center [441, 192] width 40 height 7
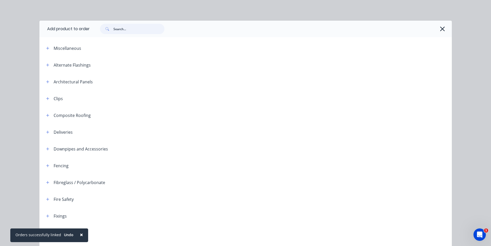
click at [145, 31] on input "text" at bounding box center [138, 29] width 51 height 10
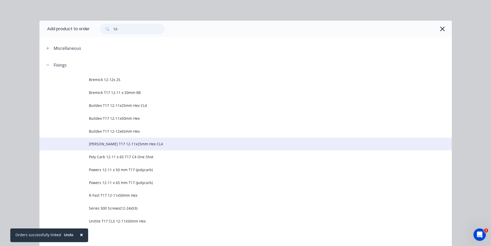
type input "12-"
click at [131, 144] on span "[PERSON_NAME] T17 12-11x25mm Hex CL4" at bounding box center [234, 143] width 290 height 5
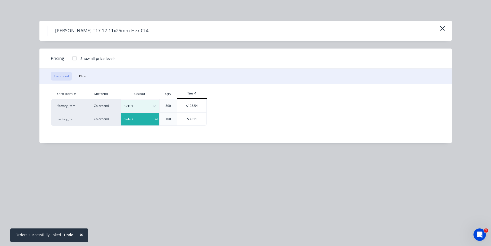
click at [147, 124] on div "Select" at bounding box center [140, 119] width 39 height 13
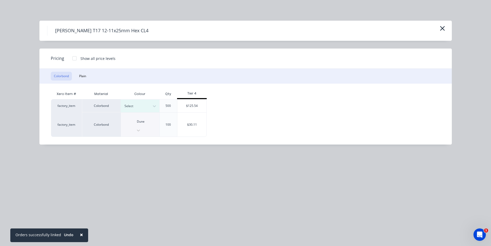
drag, startPoint x: 182, startPoint y: 120, endPoint x: 185, endPoint y: 126, distance: 6.9
click at [183, 122] on div "$30.11" at bounding box center [191, 124] width 29 height 24
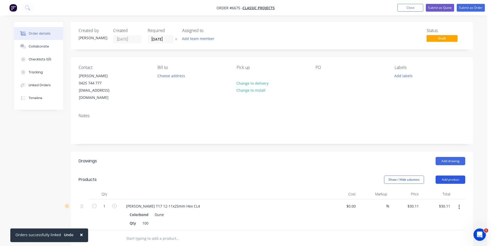
drag, startPoint x: 463, startPoint y: 171, endPoint x: 455, endPoint y: 171, distance: 8.3
click at [458, 175] on button "Add product" at bounding box center [451, 179] width 30 height 8
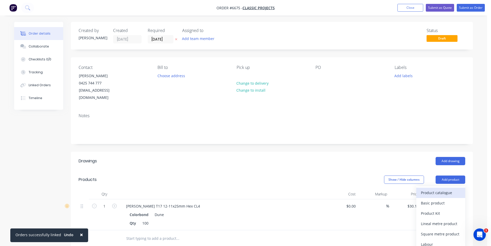
click at [451, 189] on div "Product catalogue" at bounding box center [441, 192] width 40 height 7
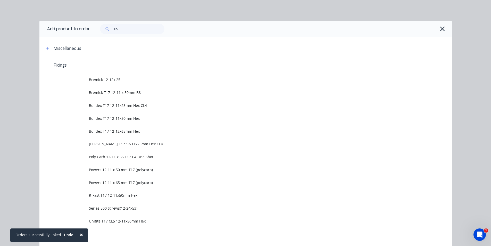
click at [151, 145] on span "[PERSON_NAME] T17 12-11x25mm Hex CL4" at bounding box center [234, 143] width 290 height 5
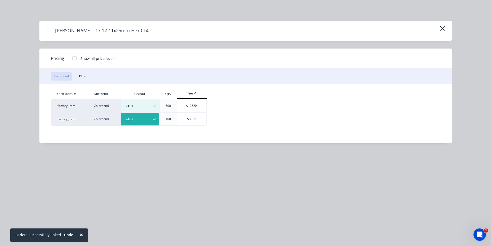
click at [145, 115] on div "Select" at bounding box center [140, 119] width 39 height 13
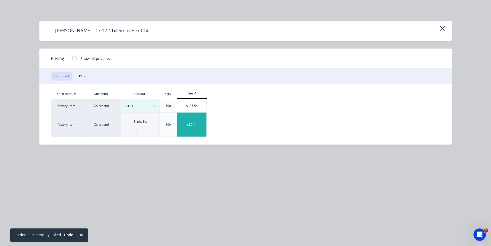
click at [190, 118] on div "$30.11" at bounding box center [191, 124] width 29 height 24
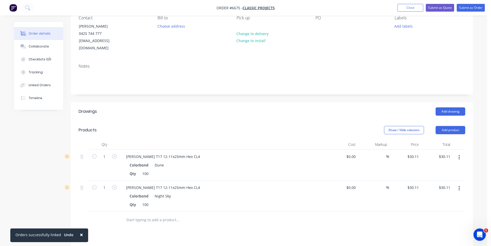
scroll to position [0, 0]
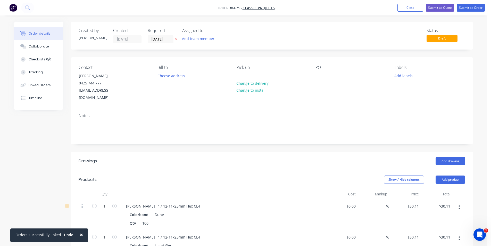
click at [464, 3] on nav "Order #6675 - Classic Projects Add product Close Submit as Quote Submit as Order" at bounding box center [245, 7] width 491 height 15
click at [465, 5] on button "Submit as Order" at bounding box center [471, 8] width 28 height 8
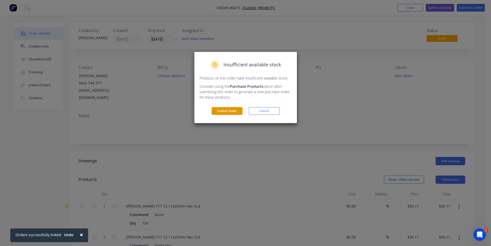
click at [233, 113] on button "Submit Order" at bounding box center [227, 111] width 31 height 8
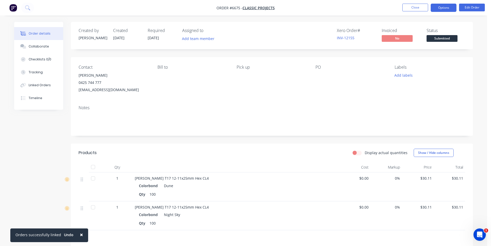
click at [446, 6] on button "Options" at bounding box center [444, 8] width 26 height 8
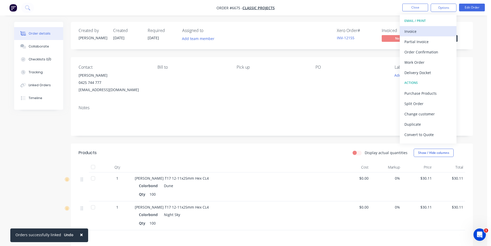
click at [422, 28] on div "Invoice" at bounding box center [428, 31] width 47 height 7
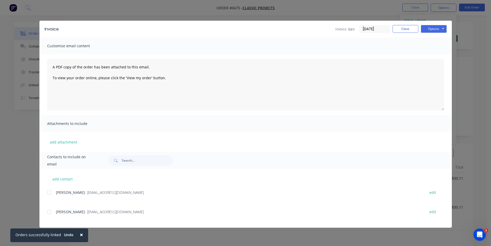
click at [51, 213] on div at bounding box center [49, 212] width 10 height 10
click at [428, 27] on button "Options" at bounding box center [434, 29] width 26 height 8
click at [435, 54] on button "Email" at bounding box center [437, 55] width 33 height 9
click at [403, 21] on div "Invoice Invoice date [DATE] Close Options Preview Print Email" at bounding box center [245, 29] width 413 height 17
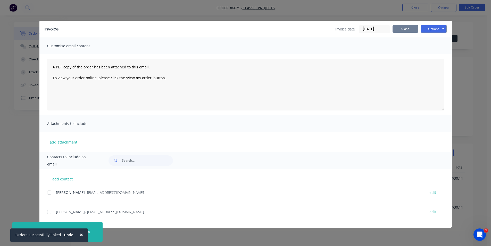
click at [402, 29] on button "Close" at bounding box center [406, 29] width 26 height 8
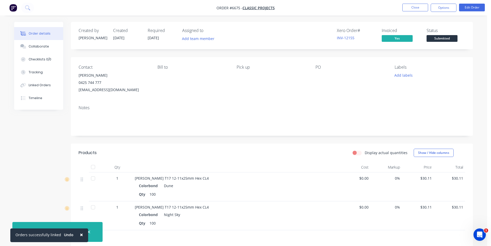
click at [439, 40] on span "Submitted" at bounding box center [442, 38] width 31 height 6
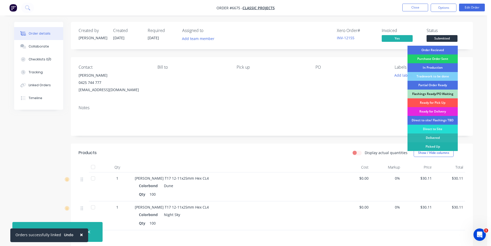
click at [434, 145] on div "Picked Up" at bounding box center [433, 146] width 50 height 9
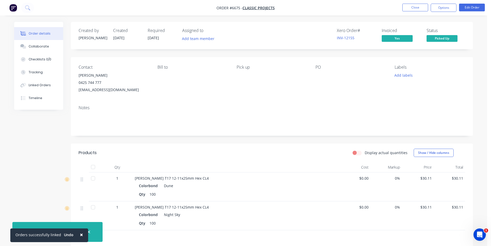
click at [92, 169] on div at bounding box center [93, 167] width 10 height 10
click at [445, 6] on button "Options" at bounding box center [444, 8] width 26 height 8
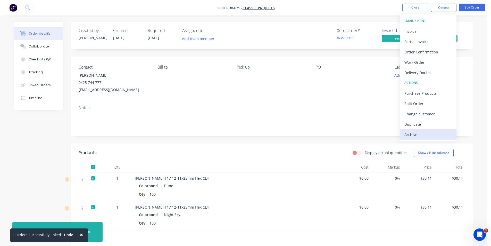
click at [439, 133] on div "Archive" at bounding box center [428, 134] width 47 height 7
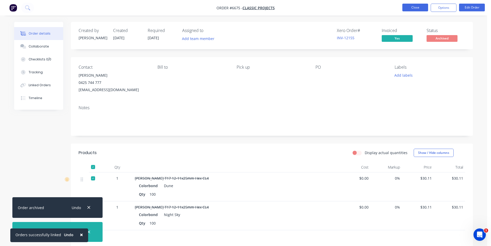
click at [423, 5] on button "Close" at bounding box center [416, 8] width 26 height 8
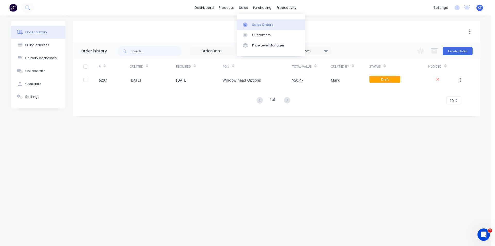
click at [245, 20] on link "Sales Orders" at bounding box center [271, 24] width 68 height 10
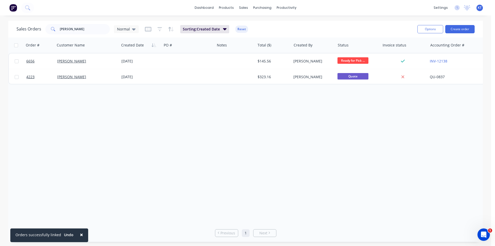
click at [463, 23] on div "Sales Orders [PERSON_NAME] Normal Sorting: Created Date Reset Options Create or…" at bounding box center [245, 29] width 475 height 17
click at [463, 30] on button "Create order" at bounding box center [459, 29] width 29 height 8
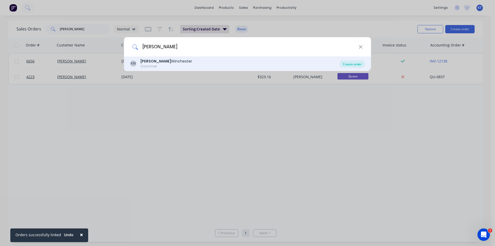
type input "[PERSON_NAME]"
click at [362, 64] on div "Create order" at bounding box center [352, 63] width 25 height 7
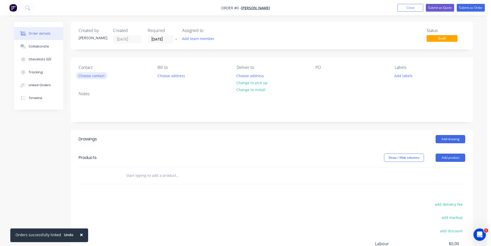
drag, startPoint x: 93, startPoint y: 71, endPoint x: 94, endPoint y: 79, distance: 7.8
click at [93, 71] on div "Contact Choose contact" at bounding box center [114, 72] width 71 height 14
click at [94, 79] on button "Choose contact" at bounding box center [92, 75] width 32 height 7
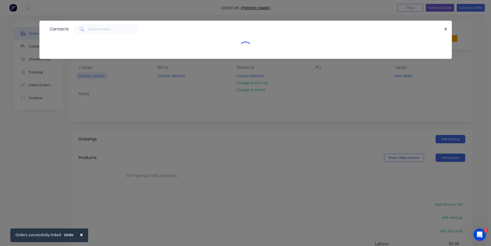
click at [95, 75] on div "Contacts" at bounding box center [245, 123] width 491 height 246
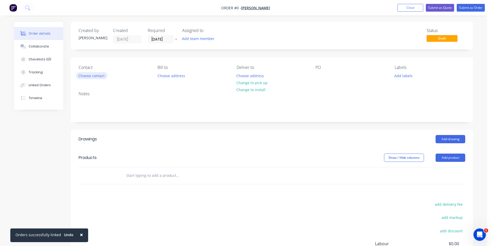
click at [100, 74] on button "Choose contact" at bounding box center [92, 75] width 32 height 7
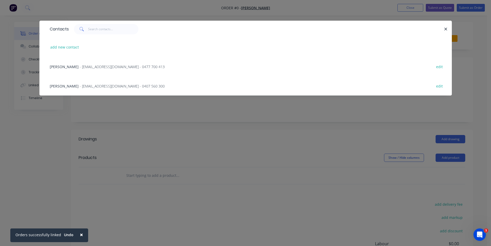
click at [104, 85] on span "- [EMAIL_ADDRESS][DOMAIN_NAME] - 0407 560 300" at bounding box center [122, 86] width 85 height 5
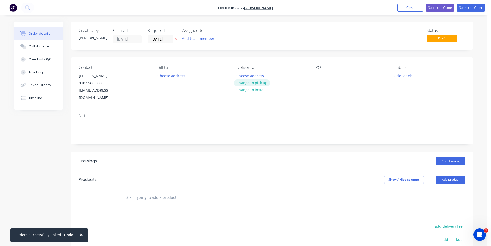
click at [261, 84] on button "Change to pick up" at bounding box center [252, 82] width 37 height 7
click at [315, 75] on div "Contact [PERSON_NAME] [PHONE_NUMBER] [EMAIL_ADDRESS][DOMAIN_NAME] [PERSON_NAME]…" at bounding box center [272, 83] width 402 height 52
click at [323, 76] on div at bounding box center [320, 75] width 8 height 7
click at [448, 157] on button "Add drawing" at bounding box center [451, 161] width 30 height 8
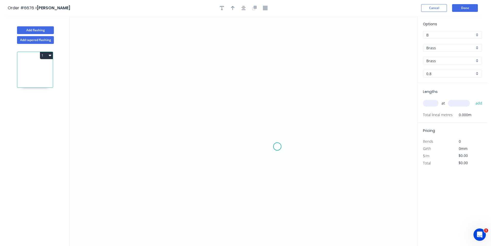
drag, startPoint x: 277, startPoint y: 146, endPoint x: 275, endPoint y: 101, distance: 45.7
click at [277, 142] on icon "0" at bounding box center [244, 131] width 348 height 230
click at [275, 100] on icon "0 ?" at bounding box center [244, 131] width 348 height 230
click at [228, 101] on icon "0 ? ?" at bounding box center [244, 131] width 348 height 230
click at [222, 107] on icon at bounding box center [225, 103] width 7 height 7
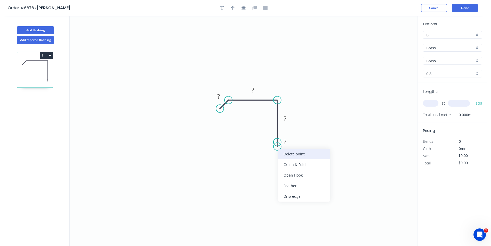
click at [292, 153] on div "Delete point" at bounding box center [304, 154] width 52 height 11
click at [288, 160] on div "Crush & Fold" at bounding box center [304, 160] width 52 height 11
click at [303, 167] on div "Delete bend" at bounding box center [302, 171] width 52 height 11
click at [290, 160] on div "Crush & Fold" at bounding box center [304, 159] width 52 height 11
drag, startPoint x: 276, startPoint y: 140, endPoint x: 275, endPoint y: 143, distance: 3.3
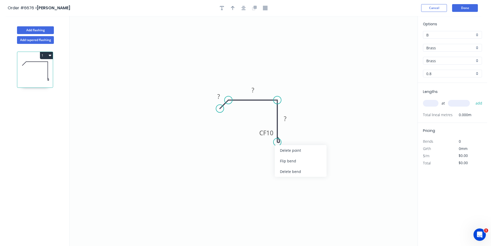
click at [285, 160] on div "Flip bend" at bounding box center [301, 160] width 52 height 11
click at [287, 117] on rect at bounding box center [285, 118] width 10 height 7
type input "$134.42"
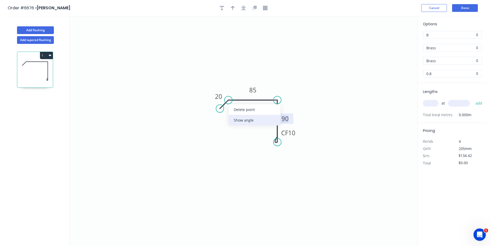
click at [237, 119] on div "Show angle" at bounding box center [255, 120] width 52 height 11
click at [232, 112] on tspan "?" at bounding box center [232, 111] width 3 height 9
drag, startPoint x: 461, startPoint y: 40, endPoint x: 460, endPoint y: 43, distance: 3.2
click at [461, 41] on div "Options B B Brass Brass Brass Brass 0.8 0.8" at bounding box center [452, 52] width 69 height 62
click at [458, 53] on div "Options B B Brass Brass Brass Brass 0.8 0.8" at bounding box center [452, 52] width 69 height 62
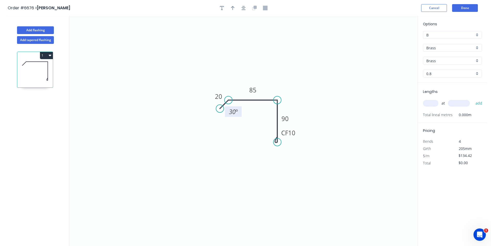
click at [457, 50] on input "Brass" at bounding box center [450, 47] width 48 height 5
click at [457, 63] on div "Colorbond" at bounding box center [452, 66] width 59 height 9
type input "Colorbond"
type input "Basalt"
type input "0.55"
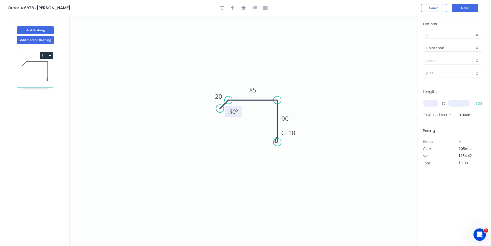
type input "$14.32"
click at [457, 61] on input "Basalt" at bounding box center [450, 60] width 48 height 5
click at [440, 90] on div "Classic Cream" at bounding box center [452, 88] width 59 height 9
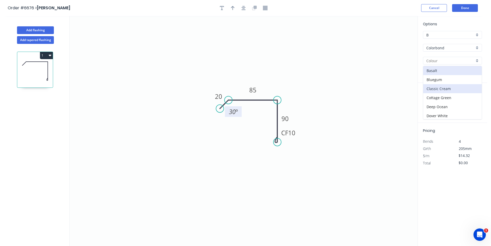
type input "Classic Cream"
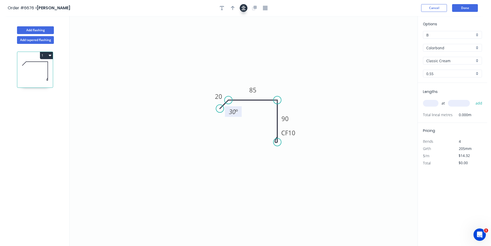
click at [241, 7] on button "button" at bounding box center [244, 8] width 8 height 8
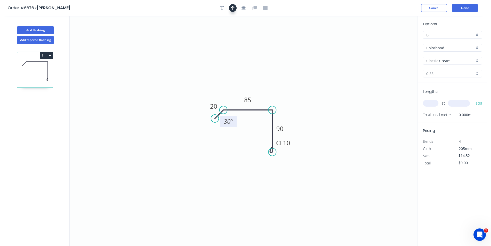
click at [232, 9] on icon "button" at bounding box center [233, 8] width 4 height 5
click at [393, 41] on icon at bounding box center [391, 36] width 5 height 17
drag, startPoint x: 391, startPoint y: 41, endPoint x: 286, endPoint y: 101, distance: 120.6
click at [286, 101] on icon at bounding box center [290, 96] width 15 height 15
click at [426, 101] on input "text" at bounding box center [430, 103] width 15 height 7
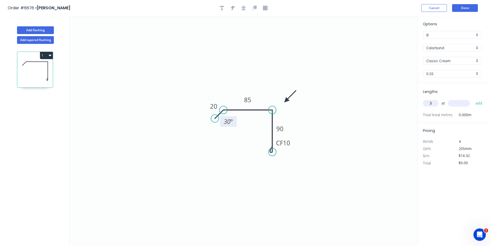
type input "3"
type input "5000"
click at [473, 99] on button "add" at bounding box center [479, 103] width 12 height 9
type input "$214.80"
click at [463, 5] on button "Done" at bounding box center [465, 8] width 26 height 8
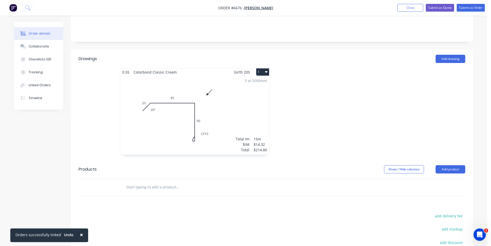
scroll to position [103, 0]
click at [447, 164] on button "Add product" at bounding box center [451, 168] width 30 height 8
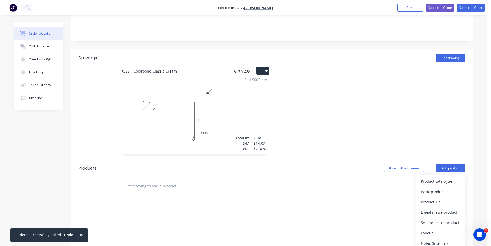
click at [157, 112] on div "3 at 5000mm Total lm $/M Total 15m $14.32 $214.80" at bounding box center [194, 114] width 149 height 79
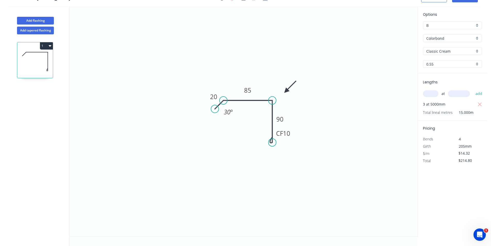
scroll to position [10, 0]
click at [284, 133] on tspan "10" at bounding box center [286, 133] width 7 height 9
type input "$11.33"
type input "$169.95"
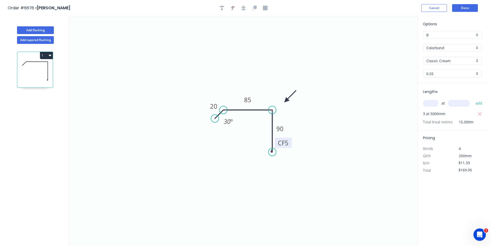
click at [288, 143] on tspan "5" at bounding box center [287, 142] width 4 height 9
type input "$14.32"
type input "$214.80"
click at [465, 14] on header "Order #6676 > [PERSON_NAME] Winchester Cancel Done" at bounding box center [243, 8] width 487 height 16
click at [465, 9] on button "Done" at bounding box center [465, 8] width 26 height 8
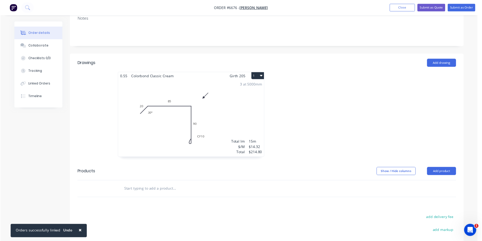
scroll to position [155, 0]
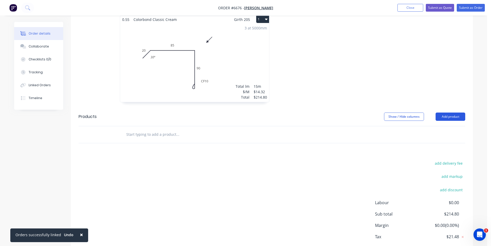
click at [461, 112] on button "Add product" at bounding box center [451, 116] width 30 height 8
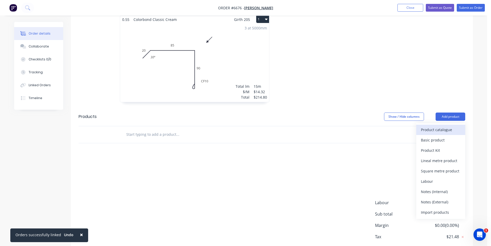
click at [452, 126] on div "Product catalogue" at bounding box center [441, 129] width 40 height 7
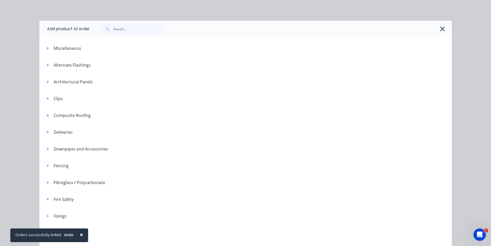
click at [141, 34] on div at bounding box center [271, 29] width 362 height 17
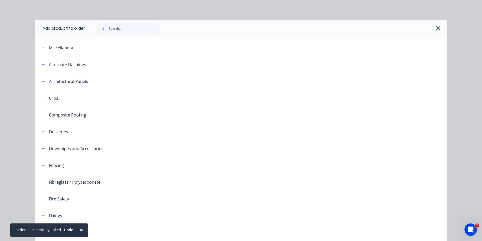
scroll to position [0, 0]
click at [141, 37] on div at bounding box center [266, 29] width 362 height 17
click at [141, 24] on input "text" at bounding box center [134, 29] width 51 height 10
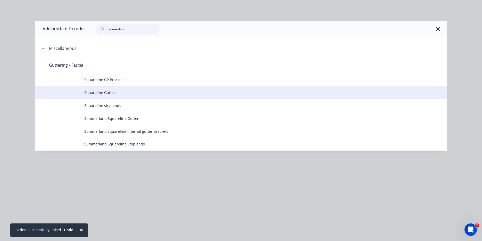
type input "squareline"
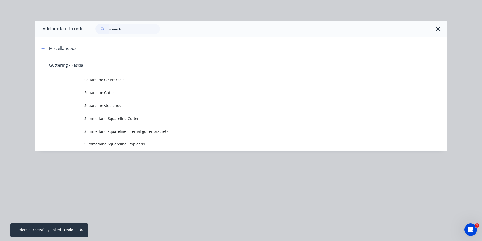
click at [128, 94] on span "Squareline Gutter" at bounding box center [229, 92] width 290 height 5
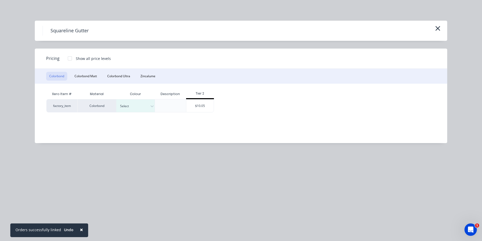
click at [136, 111] on div "Select" at bounding box center [135, 105] width 39 height 13
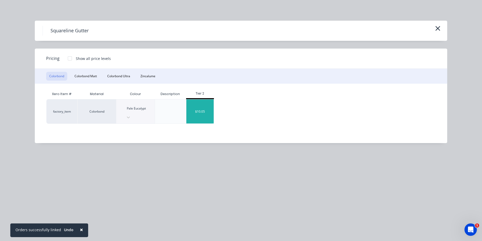
click at [207, 104] on div "$10.05" at bounding box center [200, 111] width 28 height 24
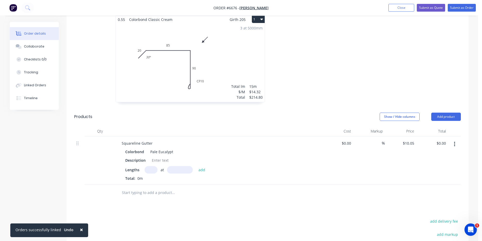
drag, startPoint x: 152, startPoint y: 164, endPoint x: 191, endPoint y: 173, distance: 40.1
click at [152, 166] on input "text" at bounding box center [151, 169] width 13 height 7
type input "3"
type input "5000"
click at [196, 166] on button "add" at bounding box center [202, 169] width 12 height 7
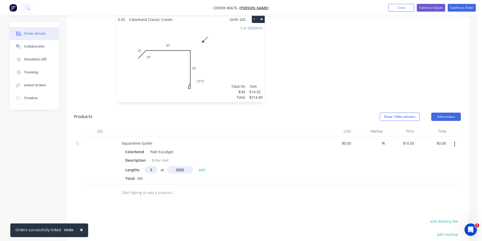
type input "$150.75"
click at [155, 156] on div at bounding box center [160, 159] width 21 height 7
click at [457, 112] on button "Add product" at bounding box center [446, 116] width 30 height 8
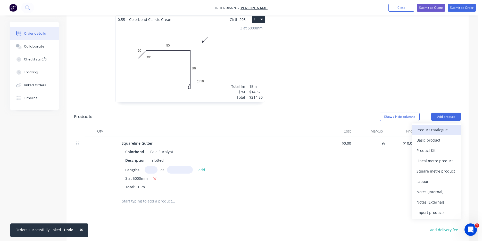
click at [449, 125] on button "Product catalogue" at bounding box center [436, 130] width 49 height 10
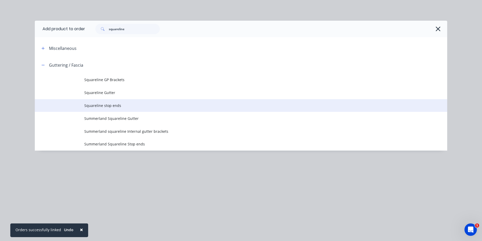
click at [109, 103] on span "Squareline stop ends" at bounding box center [229, 105] width 290 height 5
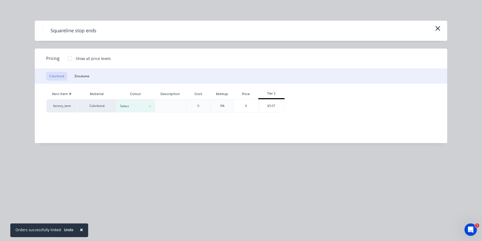
click at [159, 109] on div at bounding box center [170, 105] width 31 height 13
click at [147, 109] on div at bounding box center [149, 106] width 9 height 8
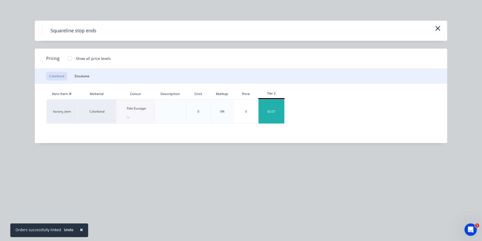
click at [279, 104] on div "$5.07" at bounding box center [272, 111] width 26 height 24
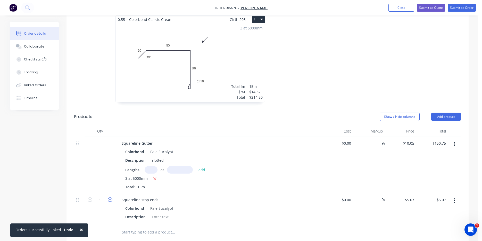
click at [111, 197] on icon "button" at bounding box center [110, 199] width 5 height 5
type input "2"
type input "$10.14"
click at [436, 112] on button "Add product" at bounding box center [446, 116] width 30 height 8
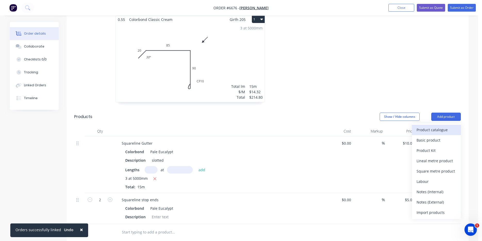
click at [425, 126] on div "Product catalogue" at bounding box center [437, 129] width 40 height 7
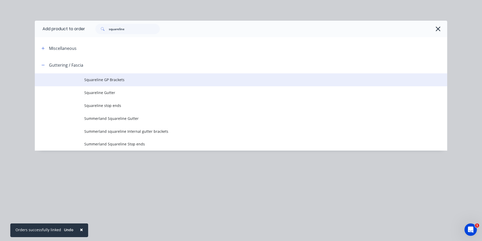
click at [128, 77] on td "Squareline GP Brackets" at bounding box center [265, 79] width 363 height 13
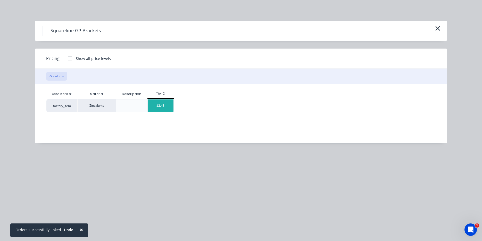
click at [161, 102] on div "$2.48" at bounding box center [161, 105] width 26 height 12
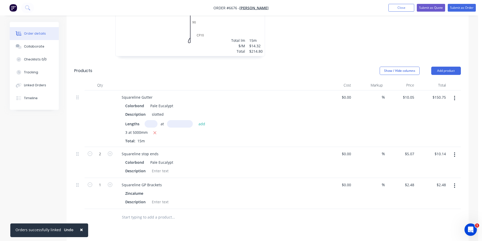
scroll to position [206, 0]
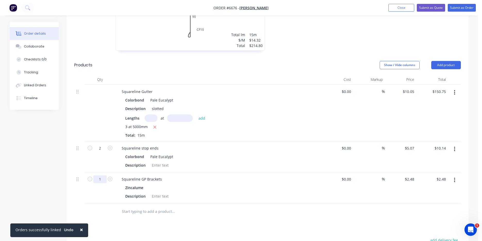
drag, startPoint x: 101, startPoint y: 170, endPoint x: 106, endPoint y: 170, distance: 4.6
click at [101, 152] on input "1" at bounding box center [99, 148] width 13 height 8
type input "15"
type input "$37.20"
click at [264, 228] on div "Drawings Add drawing 0.55 Colorbond Classic Cream Girth 205 1 0 20 85 CF 10 90 …" at bounding box center [268, 144] width 402 height 398
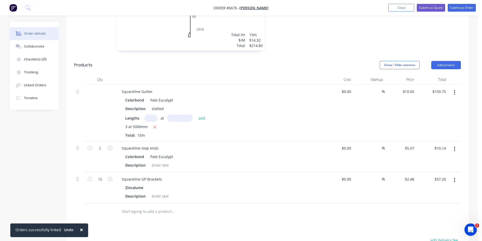
click at [447, 56] on header "Products Show / Hide columns Add product" at bounding box center [268, 65] width 402 height 19
click at [447, 61] on button "Add product" at bounding box center [446, 65] width 30 height 8
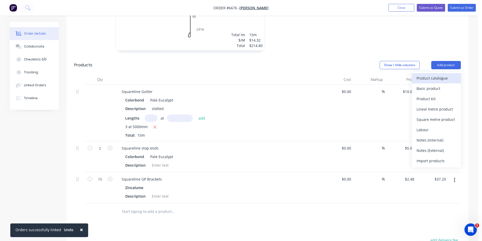
click at [442, 74] on div "Product catalogue" at bounding box center [437, 77] width 40 height 7
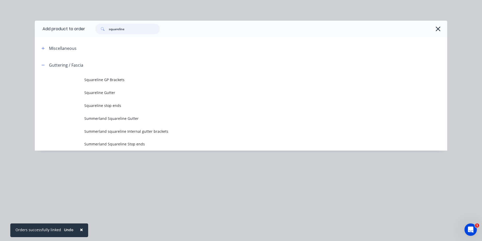
click at [136, 29] on input "squareline" at bounding box center [134, 29] width 51 height 10
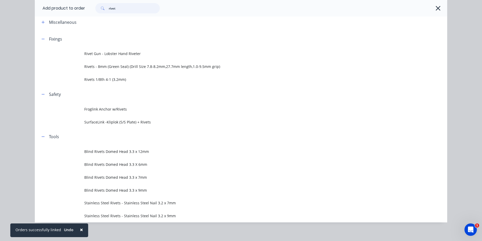
scroll to position [30, 0]
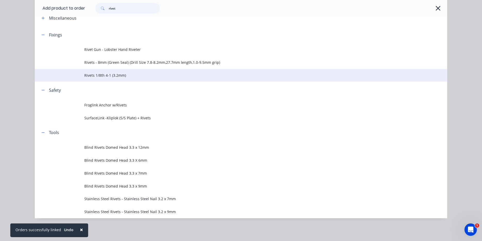
type input "rivet"
click at [116, 73] on span "Rivets 1/8th 4-1 (3.2mm)" at bounding box center [229, 74] width 290 height 5
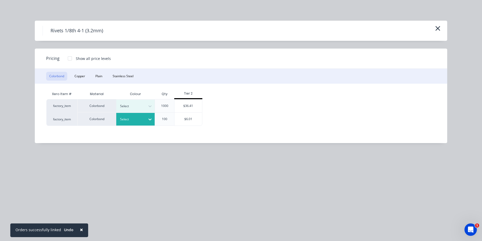
click at [144, 123] on div "Select" at bounding box center [135, 119] width 39 height 13
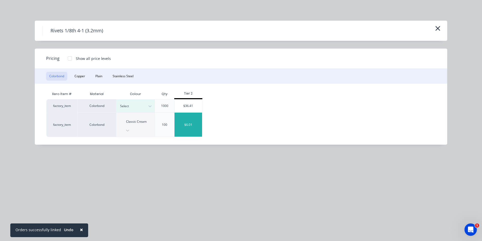
click at [194, 117] on div "$6.01" at bounding box center [189, 124] width 28 height 24
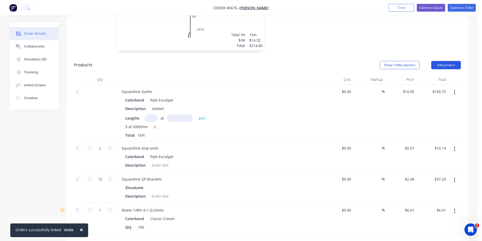
click at [456, 61] on button "Add product" at bounding box center [446, 65] width 30 height 8
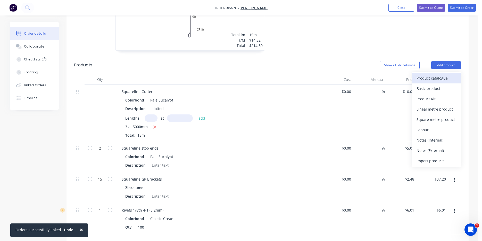
click at [450, 74] on div "Product catalogue" at bounding box center [437, 77] width 40 height 7
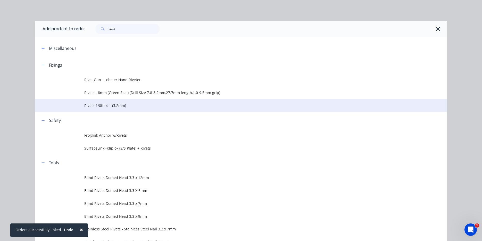
click at [131, 104] on span "Rivets 1/8th 4-1 (3.2mm)" at bounding box center [229, 105] width 290 height 5
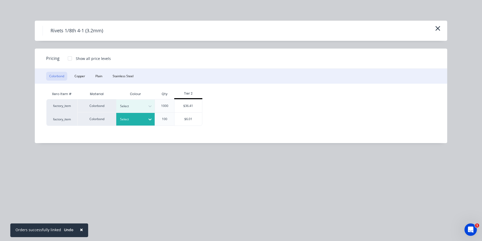
click at [142, 117] on div at bounding box center [131, 119] width 23 height 6
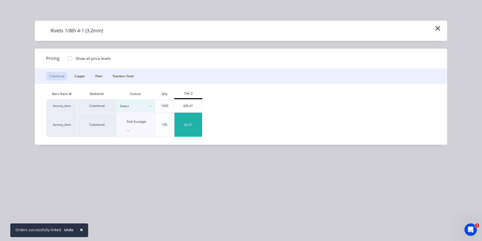
click at [184, 123] on div "$6.01" at bounding box center [189, 124] width 28 height 24
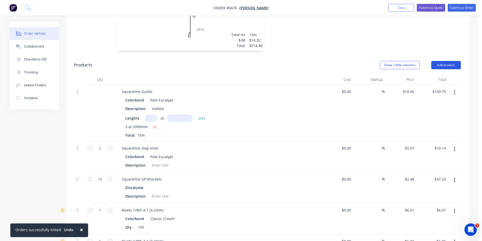
click at [442, 61] on button "Add product" at bounding box center [446, 65] width 30 height 8
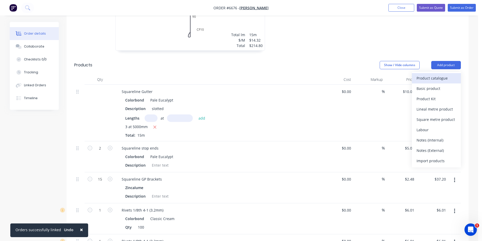
click at [428, 74] on div "Product catalogue" at bounding box center [437, 77] width 40 height 7
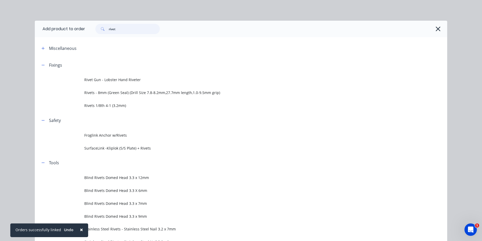
click at [123, 26] on input "rivet" at bounding box center [134, 29] width 51 height 10
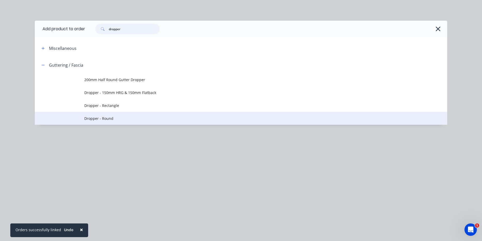
type input "dropper"
click at [144, 114] on td "Dropper - Round" at bounding box center [265, 118] width 363 height 13
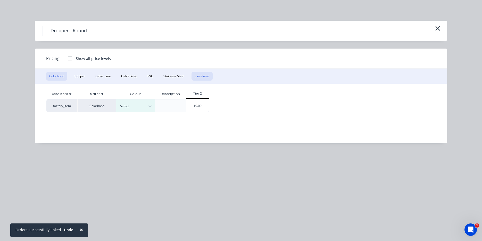
click at [196, 73] on button "Zincalume" at bounding box center [202, 76] width 21 height 9
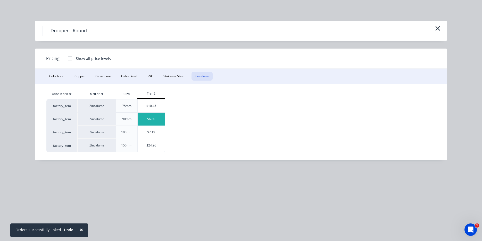
click at [157, 119] on div "$6.80" at bounding box center [152, 118] width 28 height 13
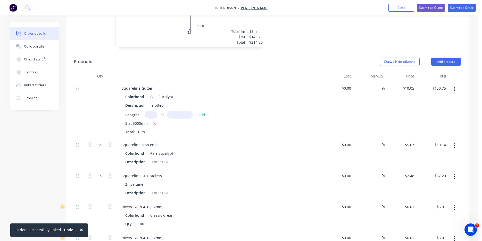
scroll to position [206, 0]
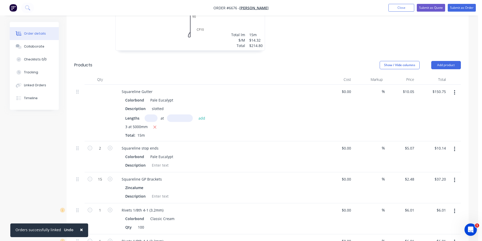
click at [448, 63] on header "Products Show / Hide columns Add product" at bounding box center [268, 65] width 402 height 19
click at [448, 61] on button "Add product" at bounding box center [446, 65] width 30 height 8
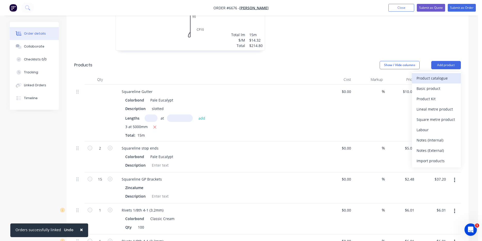
click at [437, 74] on div "Product catalogue" at bounding box center [437, 77] width 40 height 7
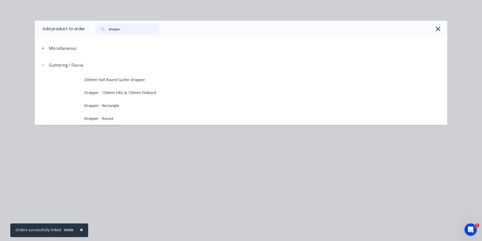
click at [138, 28] on input "dropper" at bounding box center [134, 29] width 51 height 10
click at [137, 28] on input "dropper" at bounding box center [134, 29] width 51 height 10
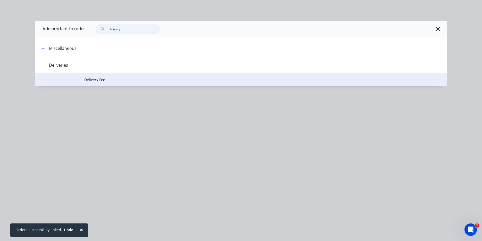
type input "delivery"
click at [118, 84] on td "Delivery Fee" at bounding box center [265, 79] width 363 height 13
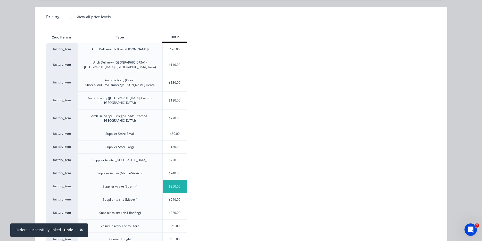
scroll to position [47, 0]
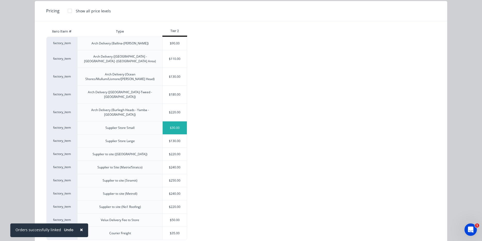
click at [177, 121] on div "$30.00" at bounding box center [175, 127] width 24 height 13
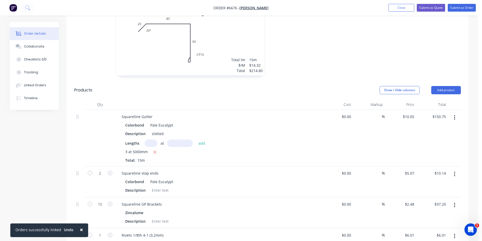
scroll to position [155, 0]
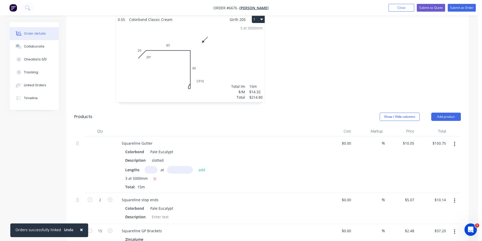
click at [456, 4] on nav "Order #6676 - [PERSON_NAME] Winchester Add product Close Submit as Quote Submit…" at bounding box center [241, 7] width 482 height 15
click at [457, 6] on button "Submit as Order" at bounding box center [462, 8] width 28 height 8
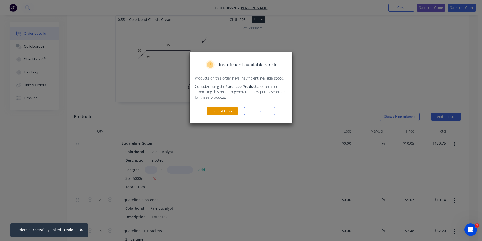
click at [215, 108] on button "Submit Order" at bounding box center [222, 111] width 31 height 8
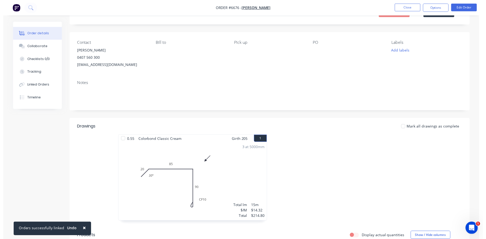
scroll to position [0, 0]
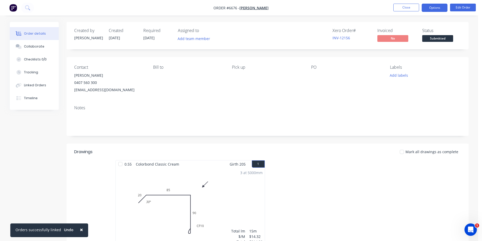
click at [442, 8] on button "Options" at bounding box center [435, 8] width 26 height 8
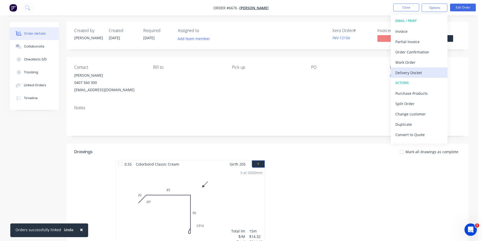
click at [428, 73] on div "Delivery Docket" at bounding box center [419, 72] width 47 height 7
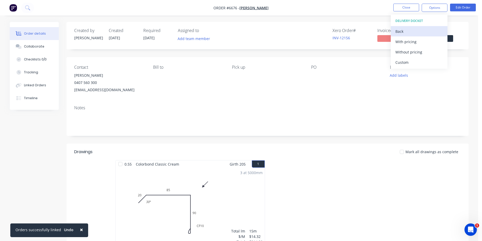
click at [411, 35] on button "Back" at bounding box center [419, 31] width 57 height 10
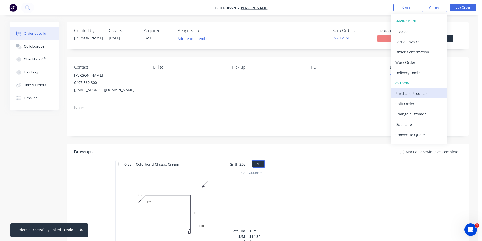
click at [425, 95] on div "Purchase Products" at bounding box center [419, 92] width 47 height 7
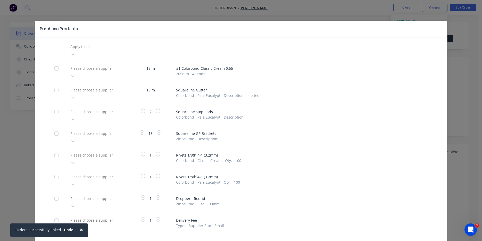
click at [112, 50] on div at bounding box center [107, 46] width 74 height 6
click at [112, 87] on div at bounding box center [107, 90] width 74 height 6
click at [104, 86] on div "Please choose a supplier" at bounding box center [96, 93] width 57 height 15
click at [116, 50] on div at bounding box center [107, 46] width 74 height 6
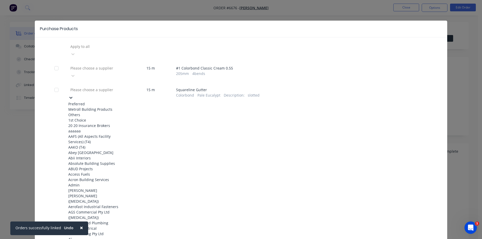
click at [109, 107] on div "Metroll Building Products" at bounding box center [96, 109] width 57 height 5
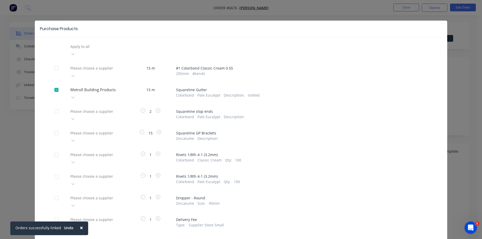
click at [119, 50] on div "Please choose a supplier" at bounding box center [106, 47] width 77 height 8
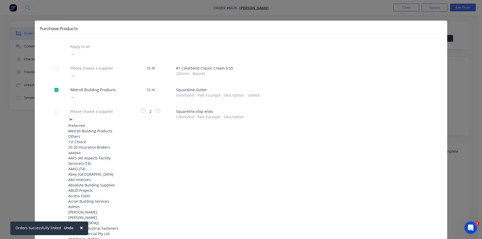
click at [101, 128] on div "Metroll Building Products" at bounding box center [96, 130] width 57 height 5
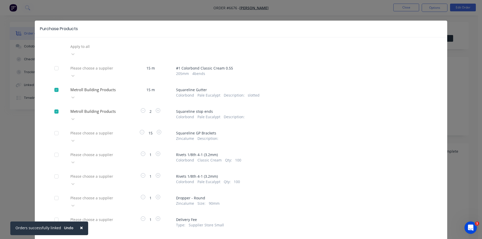
click at [117, 50] on div "Please choose a supplier" at bounding box center [106, 47] width 77 height 8
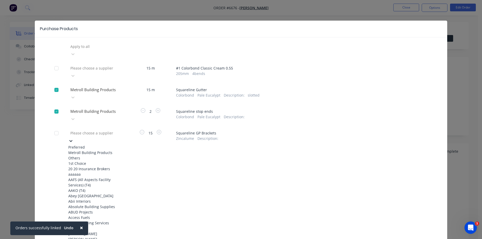
click at [110, 150] on div "Metroll Building Products" at bounding box center [96, 152] width 57 height 5
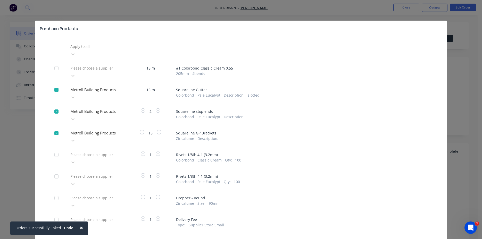
click at [80, 227] on span "×" at bounding box center [81, 227] width 3 height 7
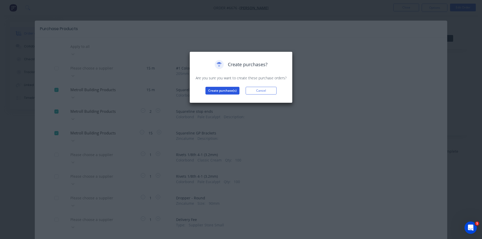
click at [211, 91] on button "Create purchase(s)" at bounding box center [223, 91] width 34 height 8
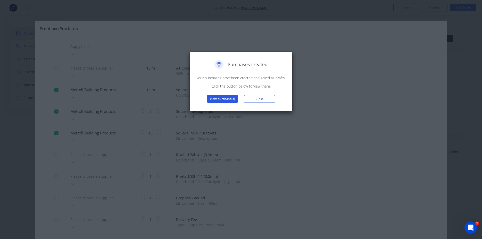
click at [227, 102] on button "View purchase(s)" at bounding box center [222, 99] width 31 height 8
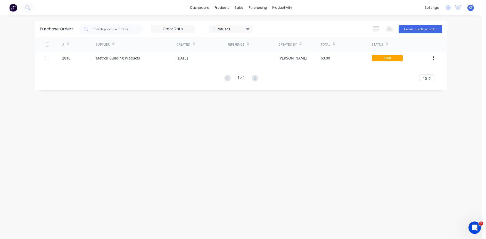
click at [271, 51] on div "Reference" at bounding box center [252, 44] width 51 height 14
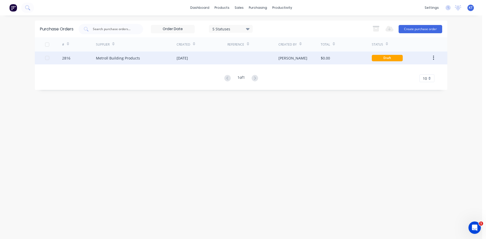
click at [273, 54] on div at bounding box center [252, 58] width 51 height 13
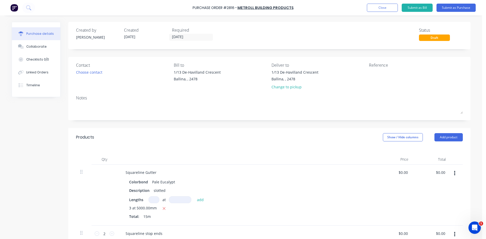
click at [92, 76] on div "Contact Choose contact" at bounding box center [123, 77] width 94 height 30
click at [95, 73] on div "Choose contact" at bounding box center [89, 72] width 26 height 5
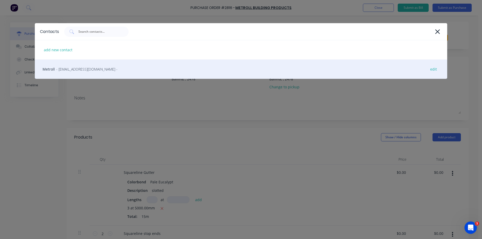
click at [95, 69] on span "- [EMAIL_ADDRESS][DOMAIN_NAME] -" at bounding box center [86, 69] width 61 height 5
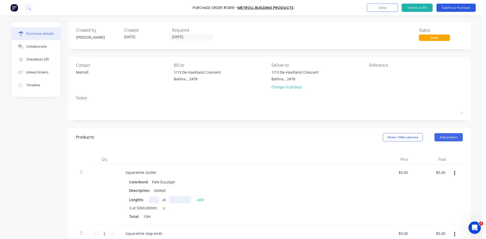
click at [454, 9] on button "Submit as Purchase" at bounding box center [456, 8] width 39 height 8
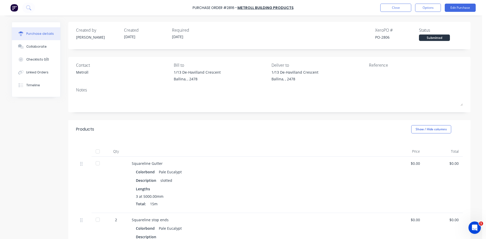
click at [423, 3] on div "Purchase Order #2816 - Metroll Building Products Close Options Edit Purchase" at bounding box center [243, 7] width 486 height 15
click at [423, 6] on button "Options" at bounding box center [428, 8] width 26 height 8
click at [425, 20] on div "Print / Email" at bounding box center [417, 20] width 40 height 7
click at [428, 43] on div "Without pricing" at bounding box center [417, 41] width 40 height 7
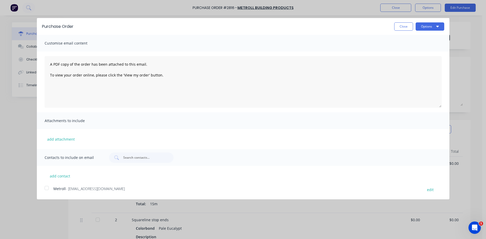
click at [48, 189] on div at bounding box center [47, 188] width 10 height 10
drag, startPoint x: 437, startPoint y: 28, endPoint x: 440, endPoint y: 44, distance: 16.3
click at [437, 31] on div "Purchase Order Close Options" at bounding box center [243, 26] width 413 height 17
click at [428, 26] on button "Options" at bounding box center [430, 26] width 29 height 8
click at [422, 51] on div "Email" at bounding box center [420, 49] width 40 height 7
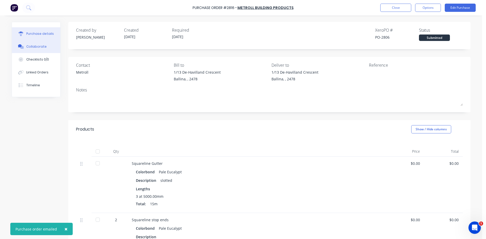
click at [38, 50] on button "Collaborate" at bounding box center [36, 46] width 48 height 13
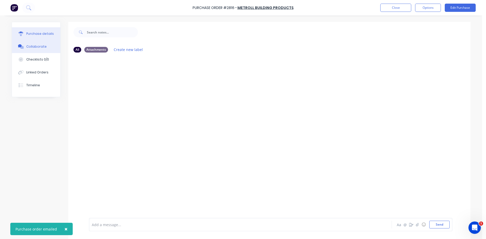
click at [34, 33] on div "Purchase details" at bounding box center [40, 33] width 28 height 5
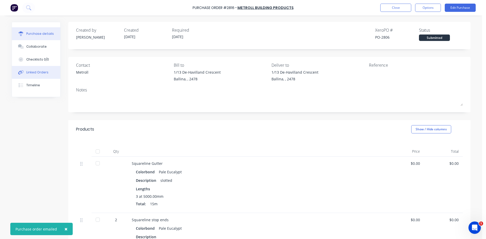
click at [45, 74] on div "Linked Orders" at bounding box center [37, 72] width 22 height 5
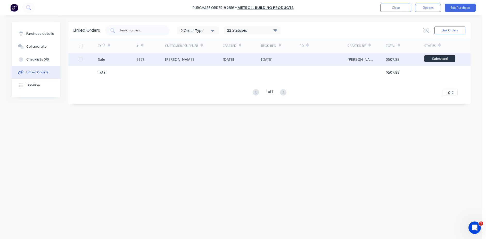
click at [216, 61] on div "[PERSON_NAME]" at bounding box center [194, 59] width 58 height 13
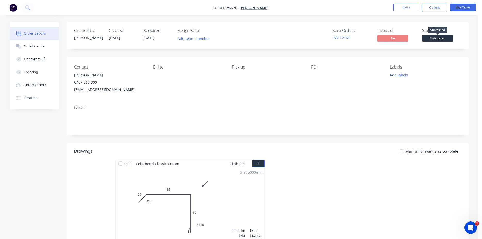
click at [450, 37] on span "Submitted" at bounding box center [437, 38] width 31 height 6
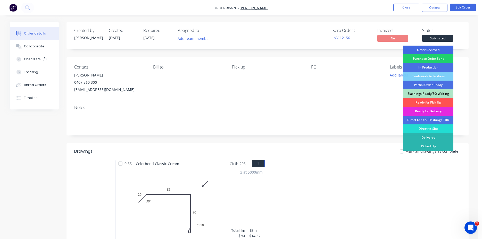
click at [448, 47] on div "Order Recieved" at bounding box center [428, 50] width 50 height 9
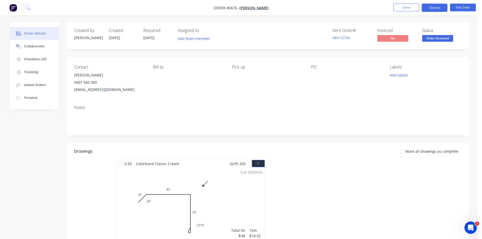
click at [436, 9] on button "Options" at bounding box center [435, 8] width 26 height 8
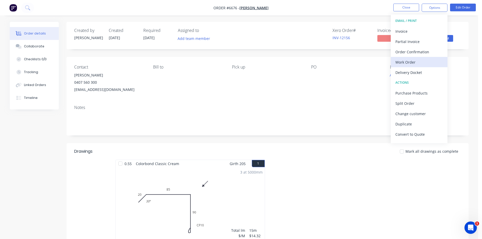
click at [415, 59] on div "Work Order" at bounding box center [419, 62] width 47 height 7
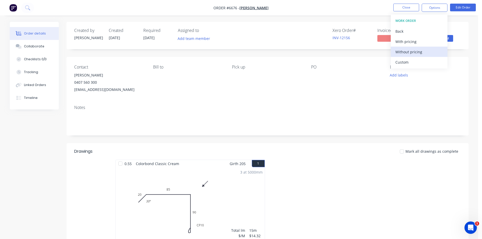
click at [423, 56] on button "Without pricing" at bounding box center [419, 52] width 57 height 10
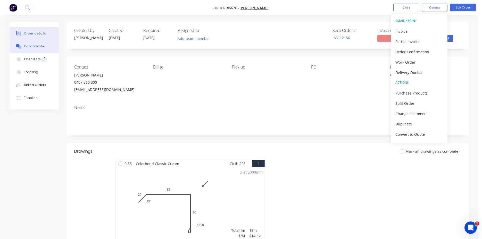
click at [28, 46] on div "Collaborate" at bounding box center [34, 46] width 20 height 5
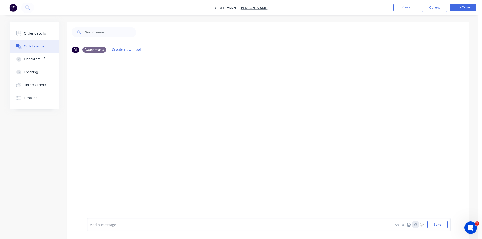
click at [414, 222] on button "button" at bounding box center [416, 225] width 6 height 6
click at [437, 229] on div "Loading PDF… Add a message... Aa @ ☺ Send" at bounding box center [269, 212] width 364 height 40
click at [438, 224] on button "Send" at bounding box center [438, 225] width 20 height 8
click at [30, 36] on button "Order details" at bounding box center [34, 33] width 49 height 13
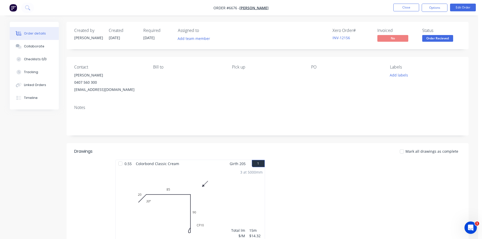
click at [436, 1] on nav "Order #6676 - [PERSON_NAME] Winchester Close Options Edit Order" at bounding box center [241, 7] width 482 height 15
click at [435, 5] on button "Options" at bounding box center [435, 8] width 26 height 8
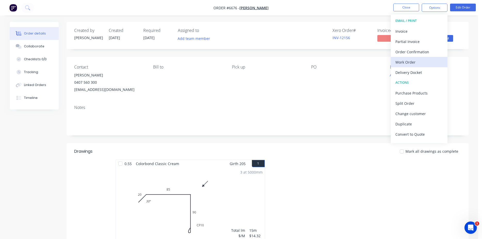
click at [424, 62] on div "Work Order" at bounding box center [419, 62] width 47 height 7
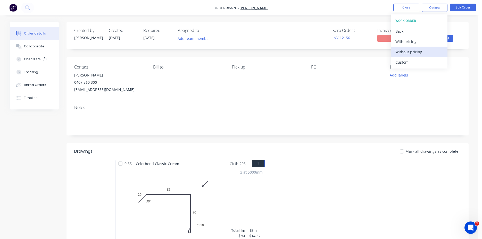
click at [423, 57] on button "Without pricing" at bounding box center [419, 52] width 57 height 10
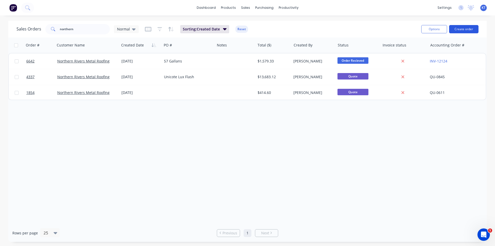
click at [471, 29] on button "Create order" at bounding box center [463, 29] width 29 height 8
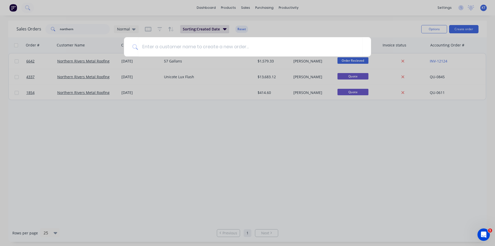
click at [347, 61] on div at bounding box center [247, 123] width 495 height 246
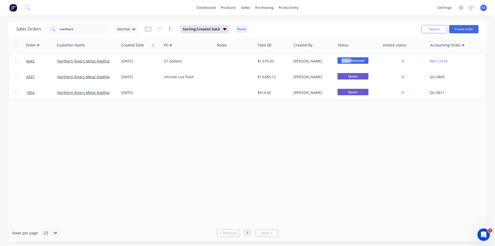
click at [347, 61] on span "Order Recieved" at bounding box center [353, 60] width 31 height 6
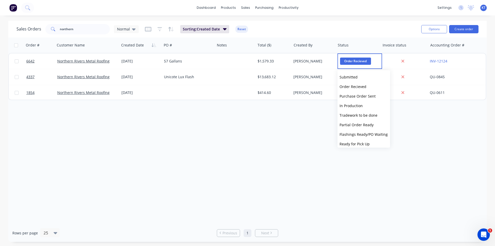
click at [347, 61] on span "Order Recieved" at bounding box center [355, 61] width 31 height 7
click at [368, 110] on button "In Production" at bounding box center [364, 106] width 53 height 10
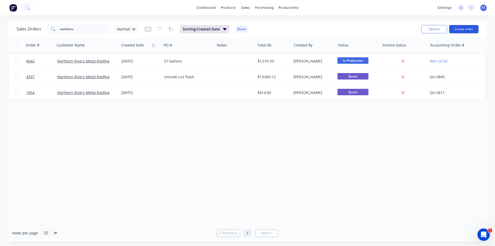
click at [459, 28] on button "Create order" at bounding box center [463, 29] width 29 height 8
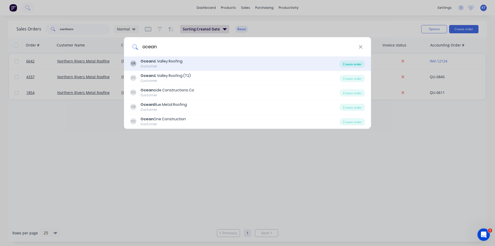
type input "ocean"
click at [352, 66] on div "Create order" at bounding box center [352, 63] width 25 height 7
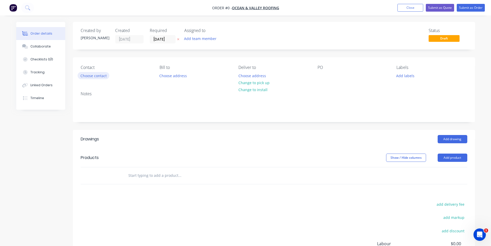
click at [104, 77] on button "Choose contact" at bounding box center [94, 75] width 32 height 7
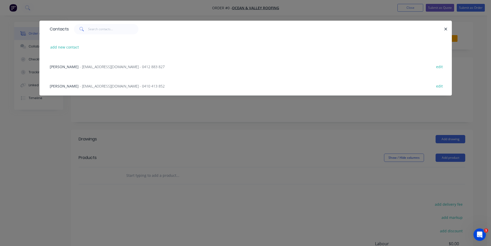
click at [81, 66] on span "- info@oceanvalleyroofing.com - 0412 883 827" at bounding box center [122, 66] width 85 height 5
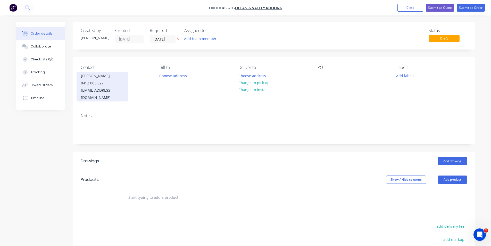
click at [80, 84] on div "Jason Titjen 0412 883 827 info@oceanvalleyroofing.com" at bounding box center [103, 86] width 52 height 29
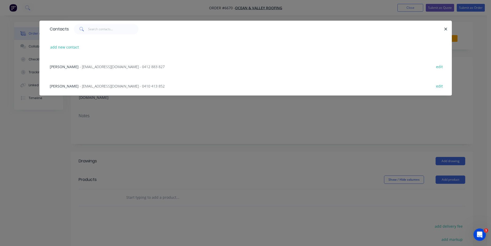
click at [80, 85] on span "- info@oceanvalleyroofing.com - 0410 413 852" at bounding box center [122, 86] width 85 height 5
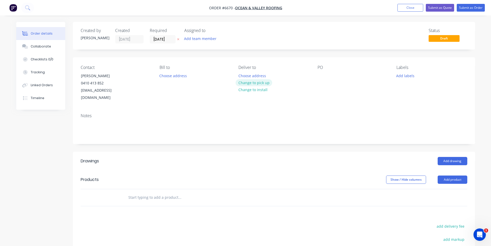
click at [258, 83] on button "Change to pick up" at bounding box center [254, 82] width 37 height 7
click at [456, 157] on button "Add drawing" at bounding box center [453, 161] width 30 height 8
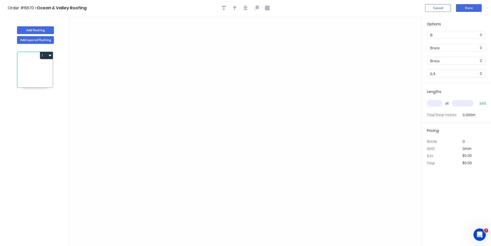
click at [456, 49] on input "Brass" at bounding box center [454, 47] width 48 height 5
click at [442, 67] on div "Colorbond" at bounding box center [456, 66] width 59 height 9
type input "Colorbond"
type input "Basalt"
type input "0.55"
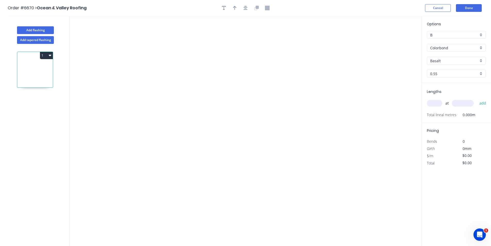
click at [440, 61] on input "Basalt" at bounding box center [454, 60] width 48 height 5
click at [435, 79] on div "Cottage Green" at bounding box center [456, 81] width 59 height 9
type input "Cottage Green"
click at [177, 89] on icon "0" at bounding box center [246, 131] width 352 height 230
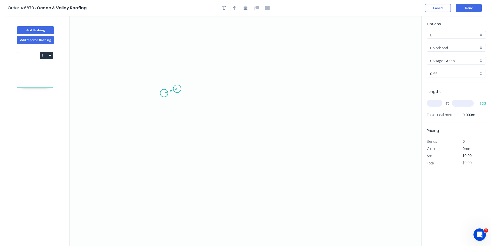
click at [164, 93] on icon "0" at bounding box center [246, 131] width 352 height 230
click at [233, 137] on icon "0 ?" at bounding box center [246, 131] width 352 height 230
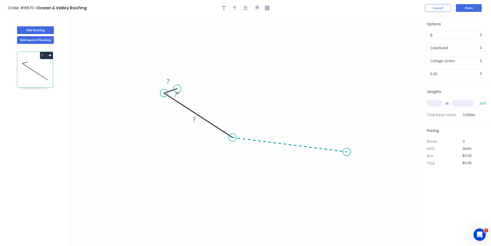
click at [347, 152] on icon "0 ? ? ? º" at bounding box center [246, 131] width 352 height 230
click at [359, 171] on icon "0 ? ? ? ? º ? º" at bounding box center [246, 131] width 352 height 230
click at [241, 7] on div at bounding box center [246, 8] width 54 height 8
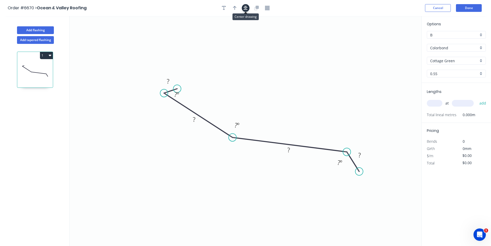
click at [244, 8] on icon "button" at bounding box center [246, 8] width 4 height 5
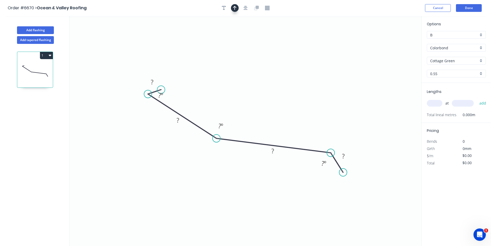
click at [235, 8] on icon "button" at bounding box center [235, 8] width 4 height 4
drag, startPoint x: 396, startPoint y: 42, endPoint x: 232, endPoint y: 108, distance: 176.1
click at [238, 108] on icon at bounding box center [240, 101] width 5 height 17
drag, startPoint x: 216, startPoint y: 138, endPoint x: 227, endPoint y: 141, distance: 11.5
click at [227, 141] on circle at bounding box center [227, 140] width 8 height 8
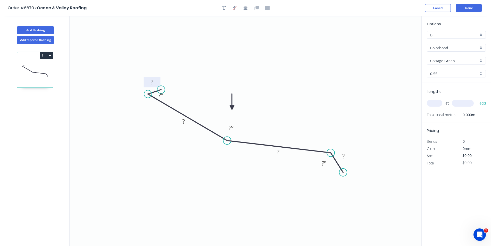
click at [153, 82] on tspan "?" at bounding box center [152, 82] width 3 height 9
type input "$16.63"
click at [439, 99] on div "at add" at bounding box center [457, 103] width 60 height 9
click at [438, 101] on input "text" at bounding box center [434, 103] width 15 height 7
type input "3"
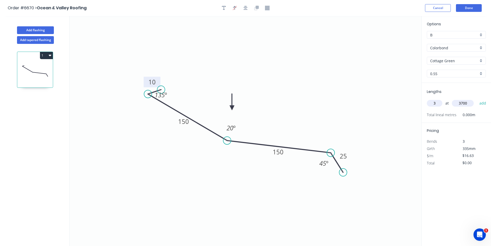
type input "3700"
click at [477, 99] on button "add" at bounding box center [483, 103] width 12 height 9
type input "$184.59"
click at [467, 9] on button "Done" at bounding box center [469, 8] width 26 height 8
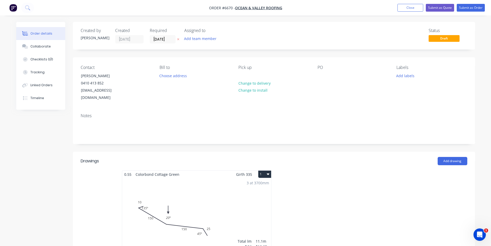
drag, startPoint x: 27, startPoint y: 42, endPoint x: 493, endPoint y: 230, distance: 502.0
click at [27, 42] on button "Collaborate" at bounding box center [40, 46] width 49 height 13
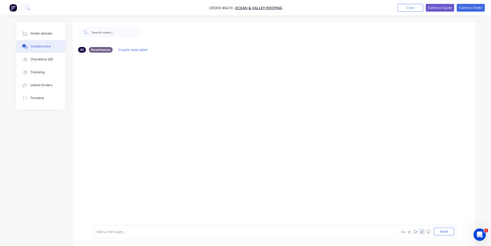
click at [422, 233] on icon "button" at bounding box center [421, 231] width 3 height 4
click at [439, 234] on button "Send" at bounding box center [444, 231] width 20 height 8
click at [462, 7] on button "Submit as Order" at bounding box center [471, 8] width 28 height 8
click at [32, 30] on button "Order details" at bounding box center [40, 33] width 49 height 13
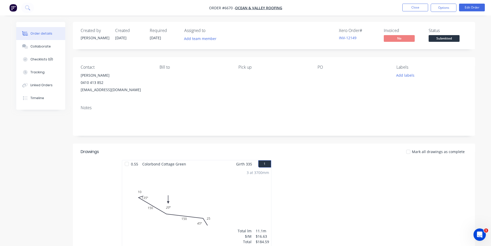
click at [444, 40] on span "Submitted" at bounding box center [444, 38] width 31 height 6
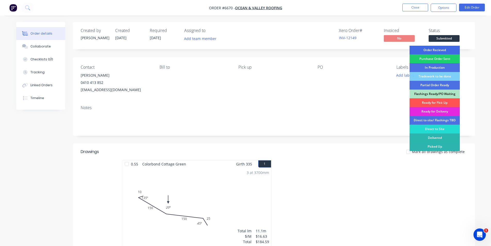
click at [443, 50] on div "Order Recieved" at bounding box center [435, 50] width 50 height 9
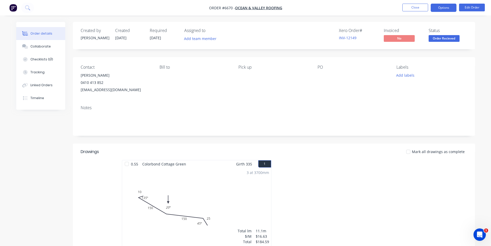
click at [446, 5] on button "Options" at bounding box center [444, 8] width 26 height 8
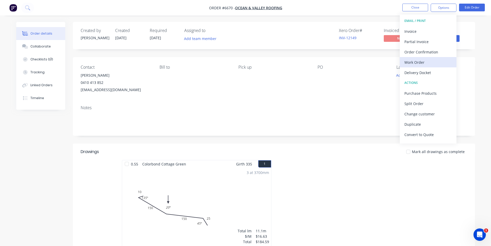
click at [435, 63] on div "Work Order" at bounding box center [428, 62] width 47 height 7
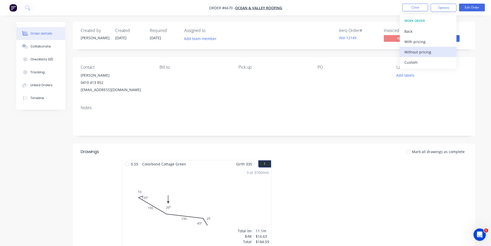
click at [429, 52] on div "Without pricing" at bounding box center [428, 51] width 47 height 7
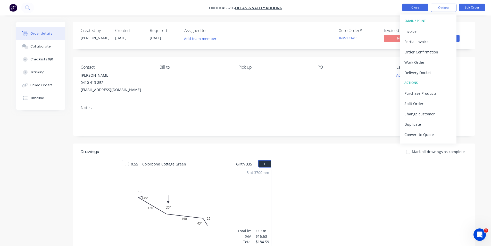
click at [420, 5] on button "Close" at bounding box center [416, 8] width 26 height 8
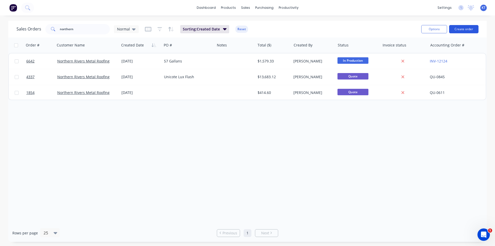
click at [467, 31] on button "Create order" at bounding box center [463, 29] width 29 height 8
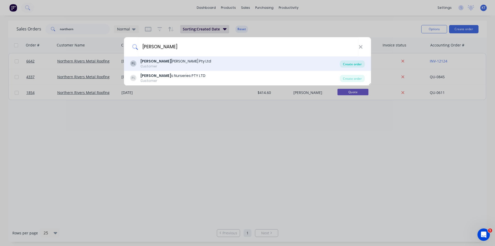
type input "Pearce"
click at [344, 61] on div "Create order" at bounding box center [352, 63] width 25 height 7
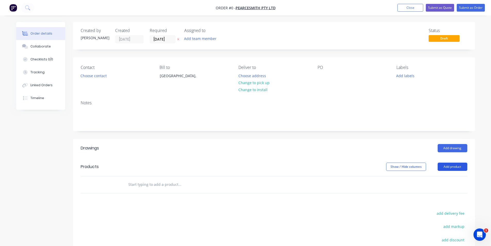
click at [452, 169] on button "Add product" at bounding box center [453, 166] width 30 height 8
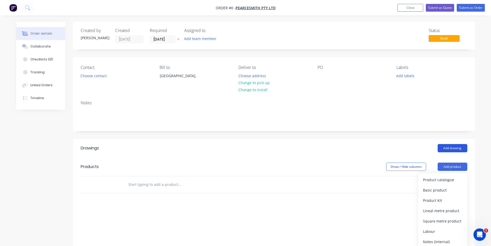
click at [462, 147] on button "Add drawing" at bounding box center [453, 148] width 30 height 8
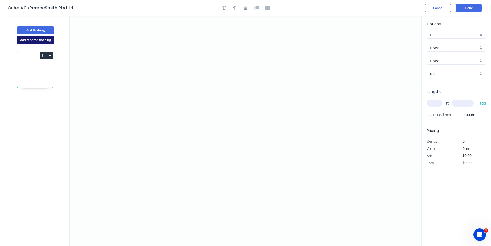
click at [37, 42] on button "Add tapered flashing" at bounding box center [35, 40] width 37 height 8
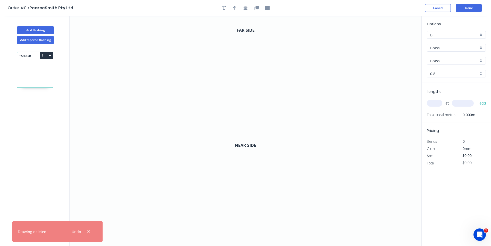
click at [475, 51] on div "Brass" at bounding box center [456, 48] width 59 height 8
click at [467, 66] on div "Colorbond" at bounding box center [456, 66] width 59 height 9
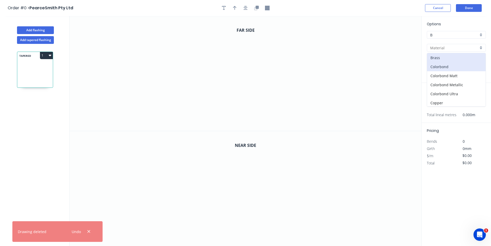
type input "Colorbond"
type input "Basalt"
type input "0.55"
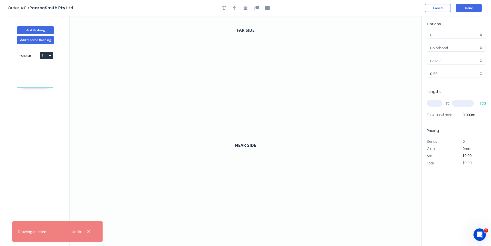
click at [465, 63] on input "Basalt" at bounding box center [454, 60] width 48 height 5
click at [466, 115] on div "Woodland Grey" at bounding box center [456, 114] width 59 height 9
type input "Woodland Grey"
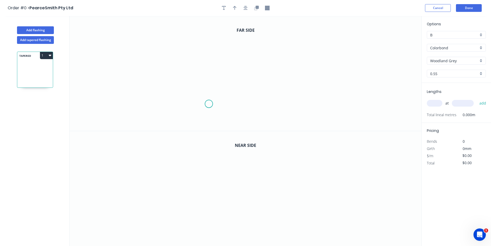
click at [209, 104] on icon "0" at bounding box center [246, 73] width 352 height 115
click at [195, 111] on icon "0" at bounding box center [246, 73] width 352 height 115
click at [195, 72] on icon at bounding box center [195, 91] width 0 height 39
click at [289, 71] on icon "0 ? ? ? º" at bounding box center [246, 73] width 352 height 115
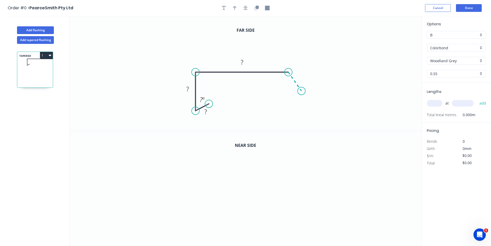
click at [302, 91] on icon "0 ? ? ? ? º" at bounding box center [246, 73] width 352 height 115
click at [241, 10] on div at bounding box center [246, 8] width 54 height 8
click at [241, 8] on div at bounding box center [246, 8] width 54 height 8
click at [244, 7] on icon "button" at bounding box center [246, 8] width 4 height 4
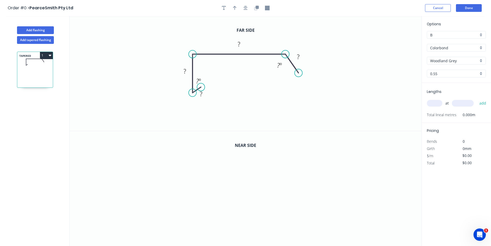
drag, startPoint x: 208, startPoint y: 86, endPoint x: 201, endPoint y: 87, distance: 7.0
click at [201, 87] on circle at bounding box center [201, 87] width 8 height 8
drag, startPoint x: 193, startPoint y: 94, endPoint x: 193, endPoint y: 97, distance: 3.1
click at [193, 97] on circle at bounding box center [193, 97] width 8 height 8
drag, startPoint x: 201, startPoint y: 88, endPoint x: 202, endPoint y: 83, distance: 5.5
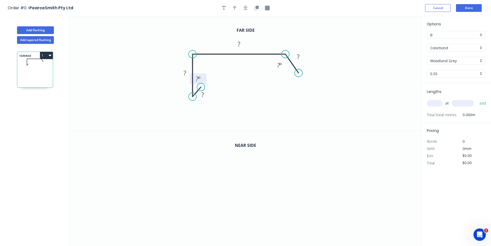
click at [202, 83] on rect at bounding box center [198, 78] width 17 height 11
click at [196, 78] on tspan "?" at bounding box center [197, 79] width 3 height 9
click at [236, 6] on icon "button" at bounding box center [235, 8] width 4 height 5
drag, startPoint x: 395, startPoint y: 39, endPoint x: 254, endPoint y: 46, distance: 140.2
click at [254, 46] on icon "0 10 90 190 20 135 º 45 º" at bounding box center [246, 73] width 352 height 115
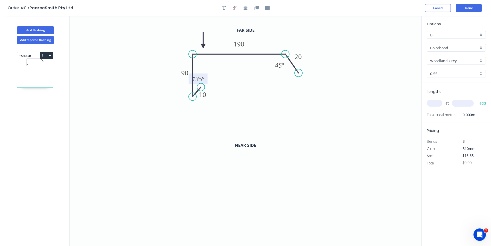
drag, startPoint x: 395, startPoint y: 40, endPoint x: 204, endPoint y: 46, distance: 191.4
click at [204, 46] on icon at bounding box center [203, 40] width 5 height 17
click at [255, 10] on icon "button" at bounding box center [256, 8] width 5 height 5
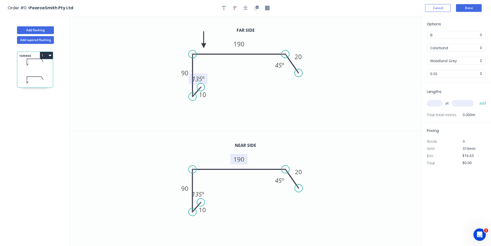
click at [247, 158] on rect at bounding box center [239, 159] width 17 height 11
click at [239, 158] on tspan "190" at bounding box center [239, 159] width 11 height 9
type input "$17.95"
click at [431, 105] on input "text" at bounding box center [434, 103] width 15 height 7
type input "1"
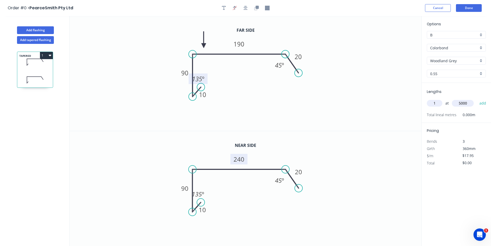
type input "5000"
click at [477, 99] on button "add" at bounding box center [483, 103] width 12 height 9
type input "$89.75"
click at [464, 12] on header "Order #0 > PearceSmith Pty Ltd Cancel Done" at bounding box center [245, 8] width 491 height 16
click at [473, 7] on button "Done" at bounding box center [469, 8] width 26 height 8
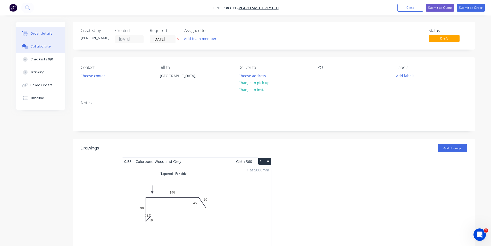
click at [43, 50] on button "Collaborate" at bounding box center [40, 46] width 49 height 13
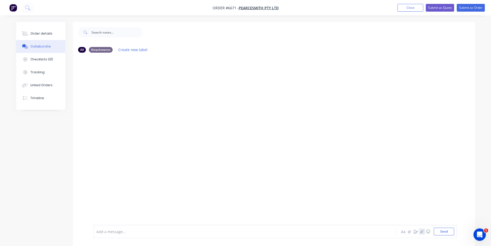
click at [421, 233] on icon "button" at bounding box center [421, 231] width 3 height 4
click at [441, 232] on button "Send" at bounding box center [444, 231] width 20 height 8
drag, startPoint x: 51, startPoint y: 34, endPoint x: 113, endPoint y: 3, distance: 69.3
click at [51, 33] on button "Order details" at bounding box center [40, 33] width 49 height 13
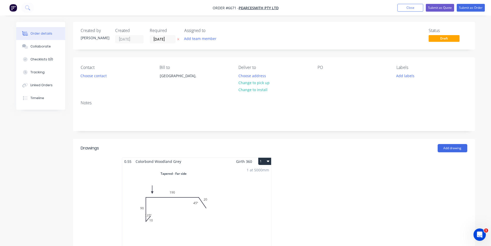
click at [259, 82] on button "Change to pick up" at bounding box center [254, 82] width 37 height 7
click at [102, 78] on button "Choose contact" at bounding box center [94, 75] width 32 height 7
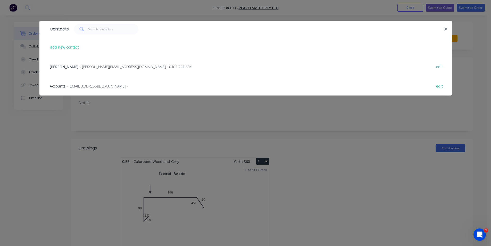
click at [92, 70] on div "Jason - jason@pearcesmith.com.au - 0402 728 654 edit" at bounding box center [245, 66] width 397 height 19
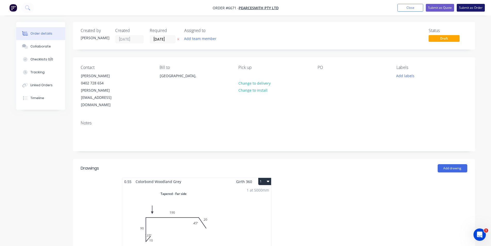
click at [468, 8] on button "Submit as Order" at bounding box center [471, 8] width 28 height 8
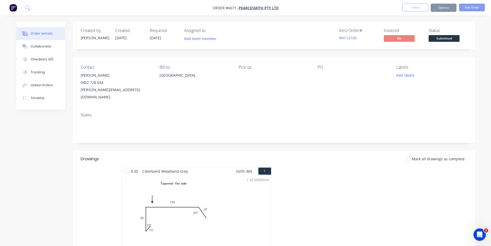
click at [446, 37] on span "Submitted" at bounding box center [444, 38] width 31 height 6
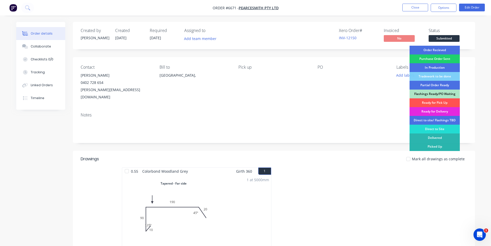
click at [445, 50] on div "Order Recieved" at bounding box center [435, 50] width 50 height 9
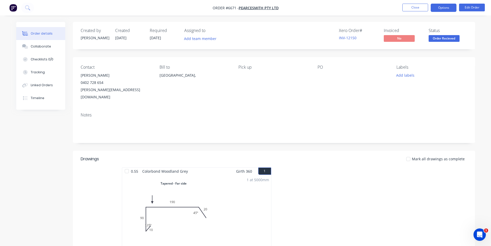
click at [446, 5] on button "Options" at bounding box center [444, 8] width 26 height 8
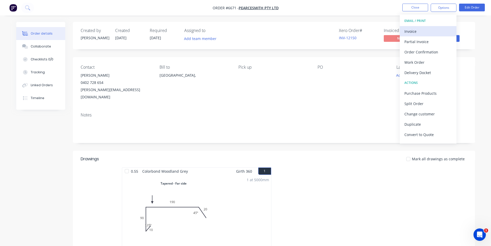
click at [443, 28] on div "Invoice" at bounding box center [428, 31] width 47 height 7
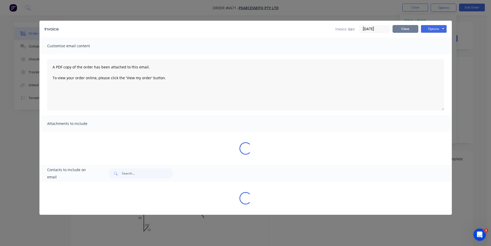
click at [413, 29] on button "Close" at bounding box center [406, 29] width 26 height 8
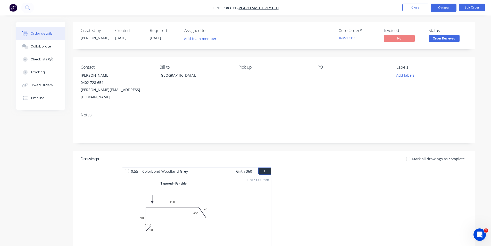
click at [449, 8] on button "Options" at bounding box center [444, 8] width 26 height 8
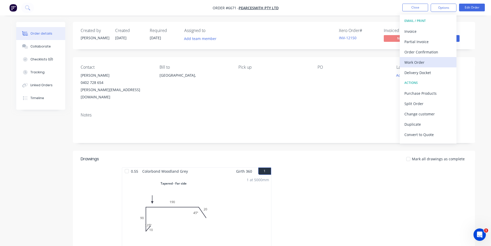
click at [429, 64] on div "Work Order" at bounding box center [428, 62] width 47 height 7
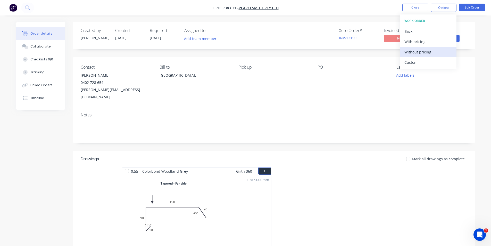
click at [427, 52] on div "Without pricing" at bounding box center [428, 51] width 47 height 7
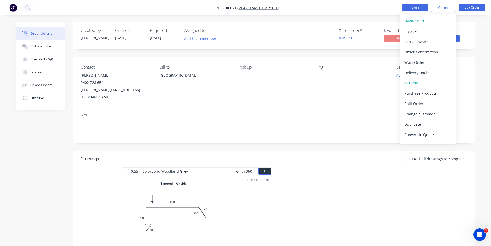
click at [412, 9] on button "Close" at bounding box center [416, 8] width 26 height 8
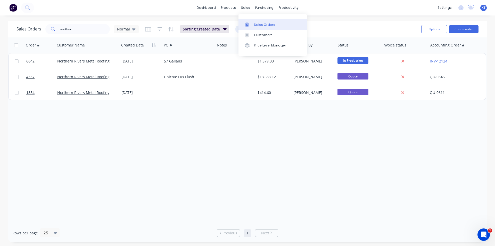
click at [252, 26] on div at bounding box center [249, 24] width 8 height 5
click at [84, 30] on input "northern" at bounding box center [85, 29] width 50 height 10
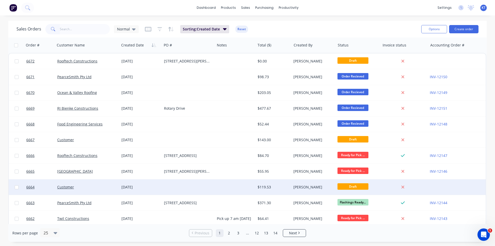
click at [140, 185] on div "[DATE]" at bounding box center [140, 186] width 38 height 5
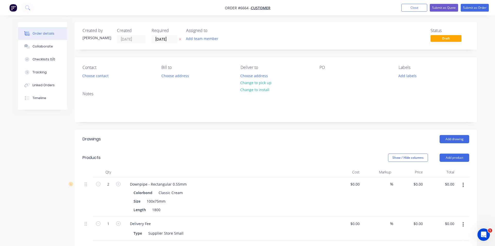
type input "$39.33"
type input "$78.66"
type input "$30.00"
click at [460, 227] on button "button" at bounding box center [461, 224] width 12 height 9
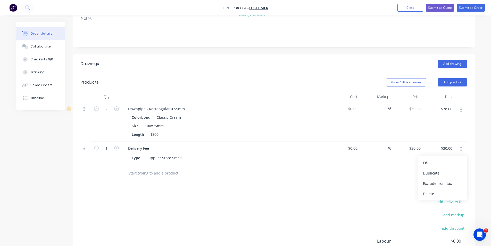
scroll to position [77, 0]
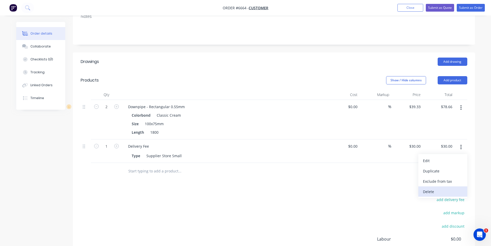
click at [434, 191] on div "Delete" at bounding box center [443, 191] width 40 height 7
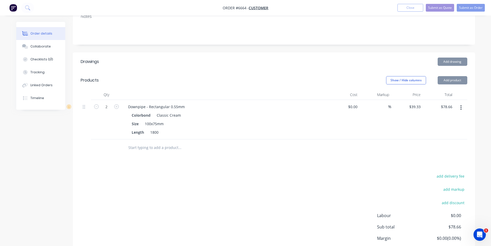
click at [460, 103] on button "button" at bounding box center [461, 107] width 12 height 9
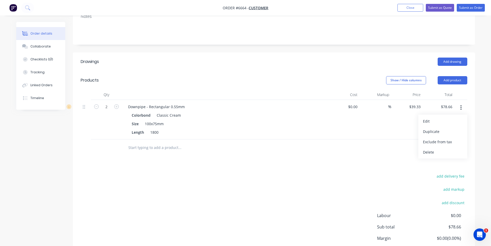
click at [461, 108] on icon "button" at bounding box center [461, 108] width 1 height 6
click at [441, 158] on div "Drawings Add drawing Products Show / Hide columns Add product Qty Cost Markup P…" at bounding box center [274, 165] width 402 height 227
click at [462, 107] on button "button" at bounding box center [461, 107] width 12 height 9
click at [432, 152] on div "Delete" at bounding box center [443, 151] width 40 height 7
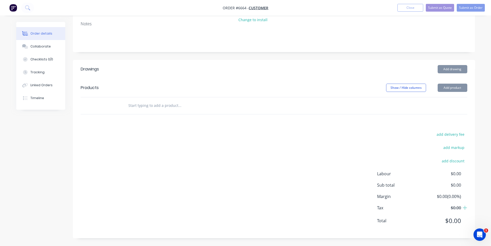
scroll to position [70, 0]
click at [411, 12] on nav "Order #6664 - Customer Add product Close Submit as Quote Submit as Order" at bounding box center [245, 7] width 491 height 15
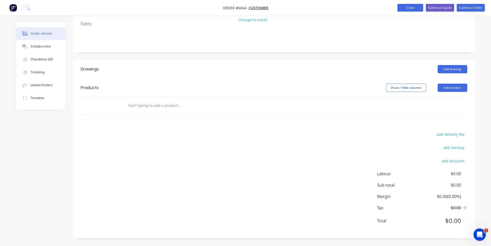
click at [403, 10] on button "Close" at bounding box center [411, 8] width 26 height 8
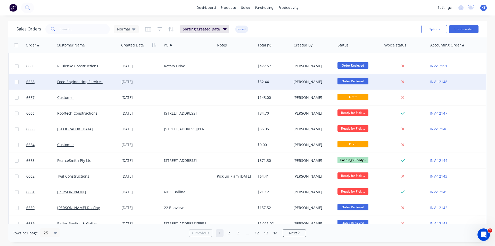
scroll to position [52, 0]
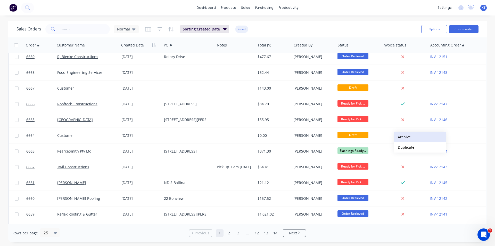
click at [403, 137] on button "Archive" at bounding box center [420, 137] width 52 height 10
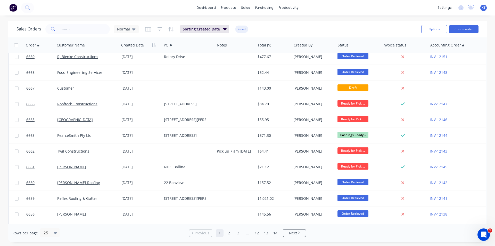
scroll to position [0, 0]
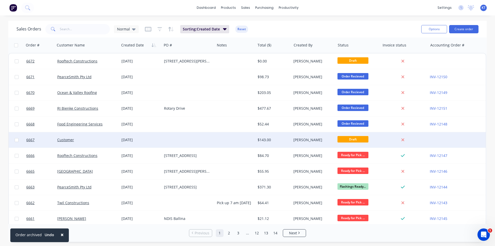
click at [305, 142] on div "[PERSON_NAME]" at bounding box center [312, 139] width 38 height 5
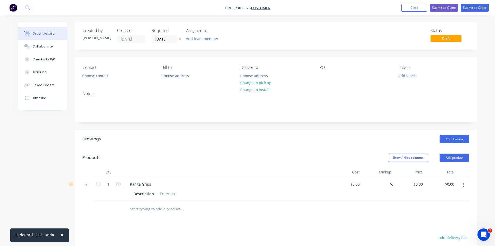
type input "$130.00"
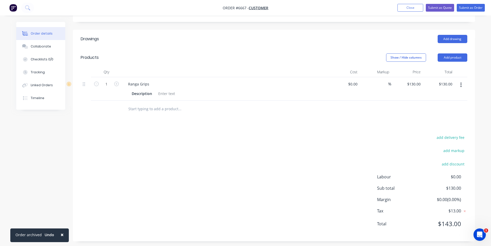
scroll to position [103, 0]
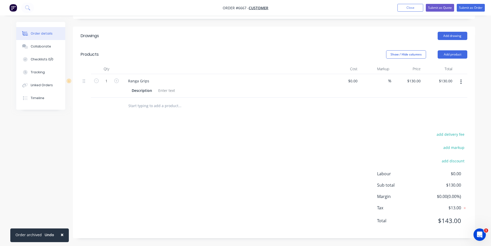
click at [463, 82] on button "button" at bounding box center [461, 81] width 12 height 9
click at [461, 82] on icon "button" at bounding box center [461, 81] width 1 height 5
click at [435, 127] on div "Delete" at bounding box center [443, 125] width 40 height 7
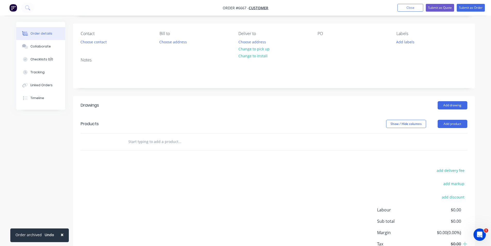
scroll to position [0, 0]
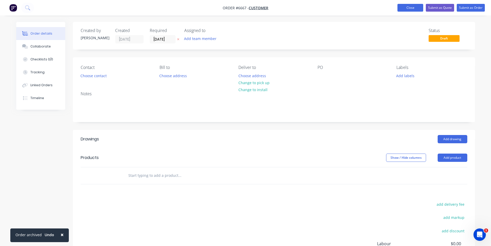
click at [416, 11] on button "Close" at bounding box center [411, 8] width 26 height 8
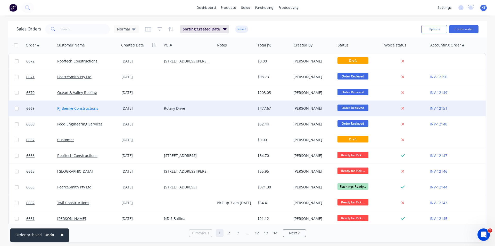
click at [61, 110] on link "RJ Bienke Constructions" at bounding box center [77, 108] width 41 height 5
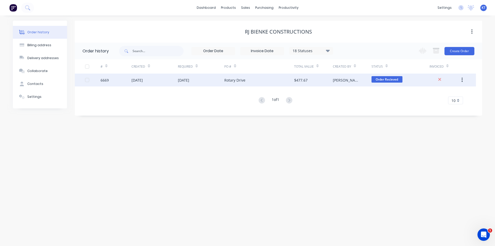
click at [162, 80] on div "[DATE]" at bounding box center [155, 79] width 46 height 13
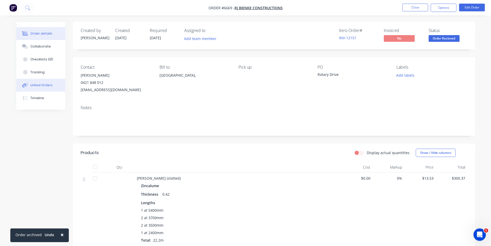
click at [43, 85] on div "Linked Orders" at bounding box center [41, 85] width 22 height 5
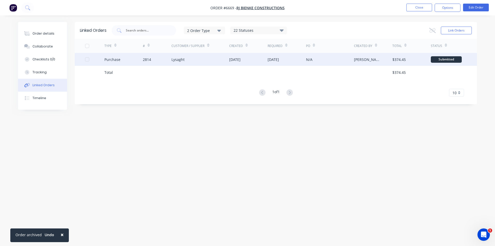
click at [163, 59] on div "2814" at bounding box center [157, 59] width 29 height 13
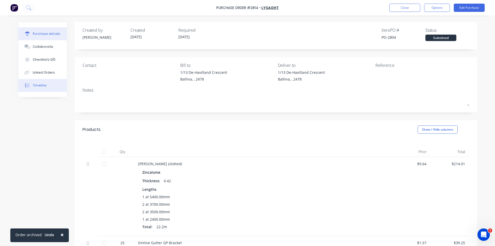
click at [37, 84] on div "Timeline" at bounding box center [40, 85] width 14 height 5
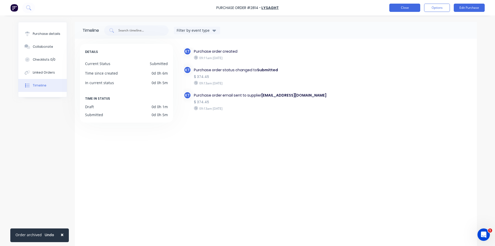
click at [412, 6] on button "Close" at bounding box center [404, 8] width 31 height 8
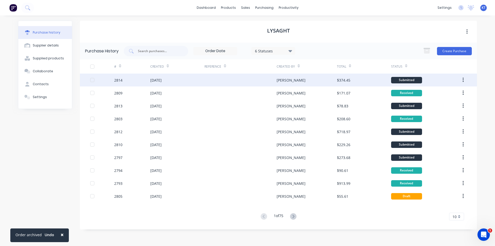
click at [191, 80] on div "[DATE]" at bounding box center [177, 79] width 54 height 13
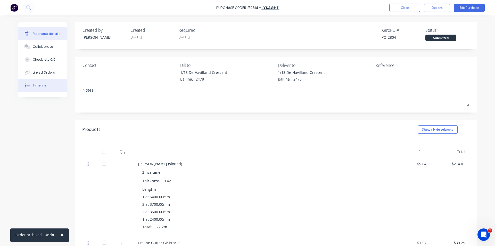
click at [45, 87] on button "Timeline" at bounding box center [42, 85] width 48 height 13
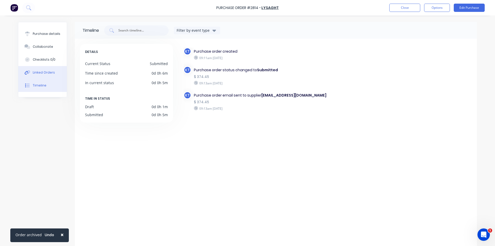
click at [41, 73] on div "Linked Orders" at bounding box center [44, 72] width 22 height 5
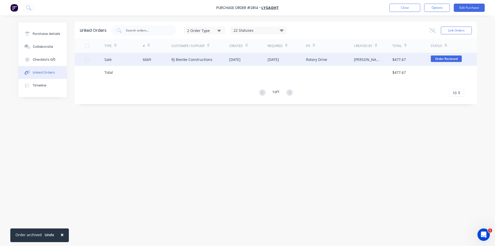
click at [216, 62] on div "RJ Bienke Constructions" at bounding box center [200, 59] width 58 height 13
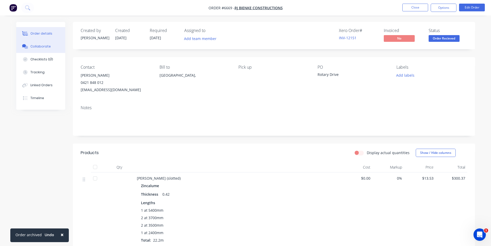
click at [47, 47] on div "Collaborate" at bounding box center [40, 46] width 20 height 5
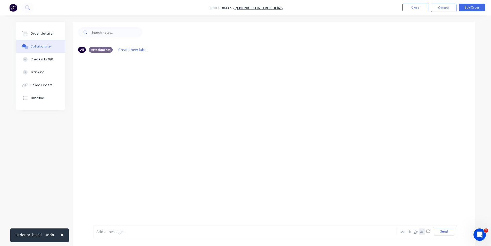
click at [420, 232] on button "button" at bounding box center [422, 231] width 6 height 6
click at [444, 233] on button "Send" at bounding box center [444, 231] width 20 height 8
